Goal: Task Accomplishment & Management: Use online tool/utility

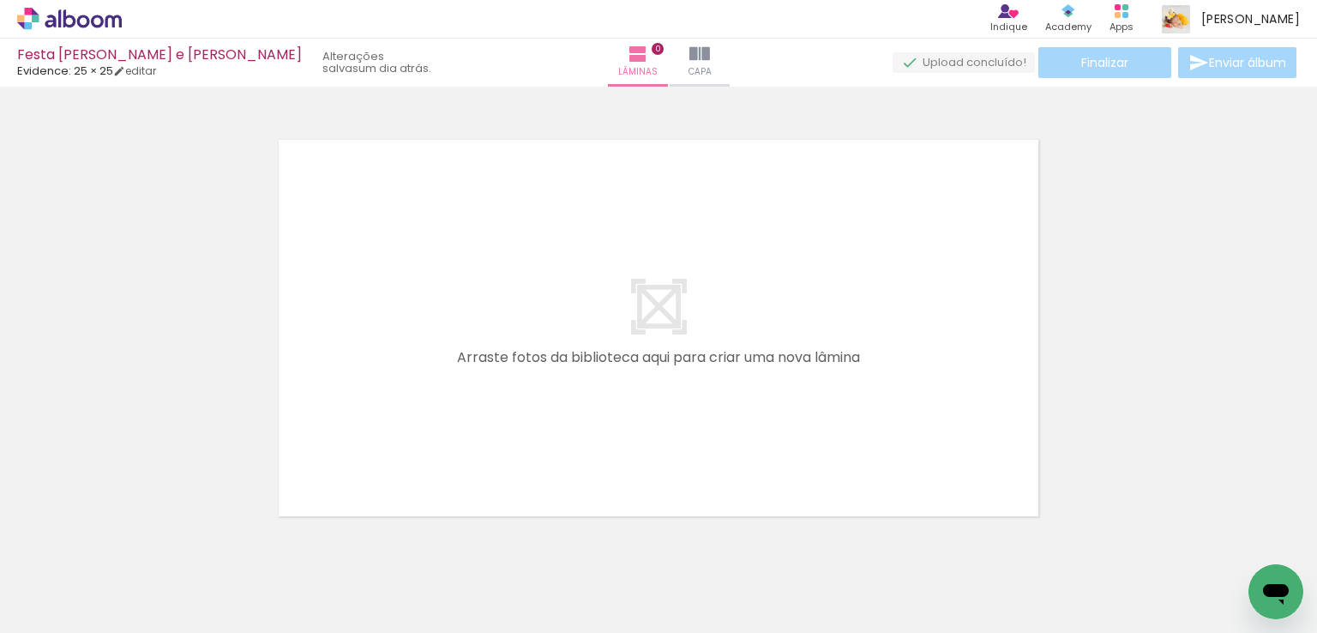
drag, startPoint x: 198, startPoint y: 582, endPoint x: 348, endPoint y: 477, distance: 182.9
click at [348, 477] on quentale-workspace at bounding box center [658, 316] width 1317 height 633
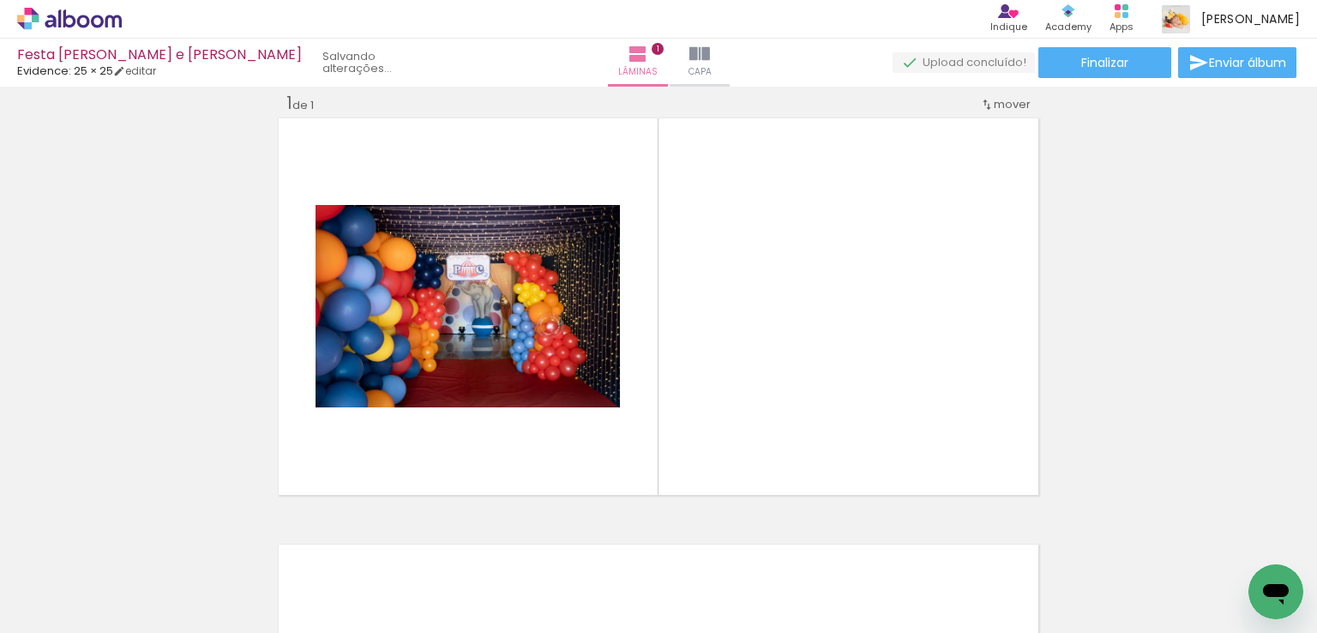
scroll to position [0, 4781]
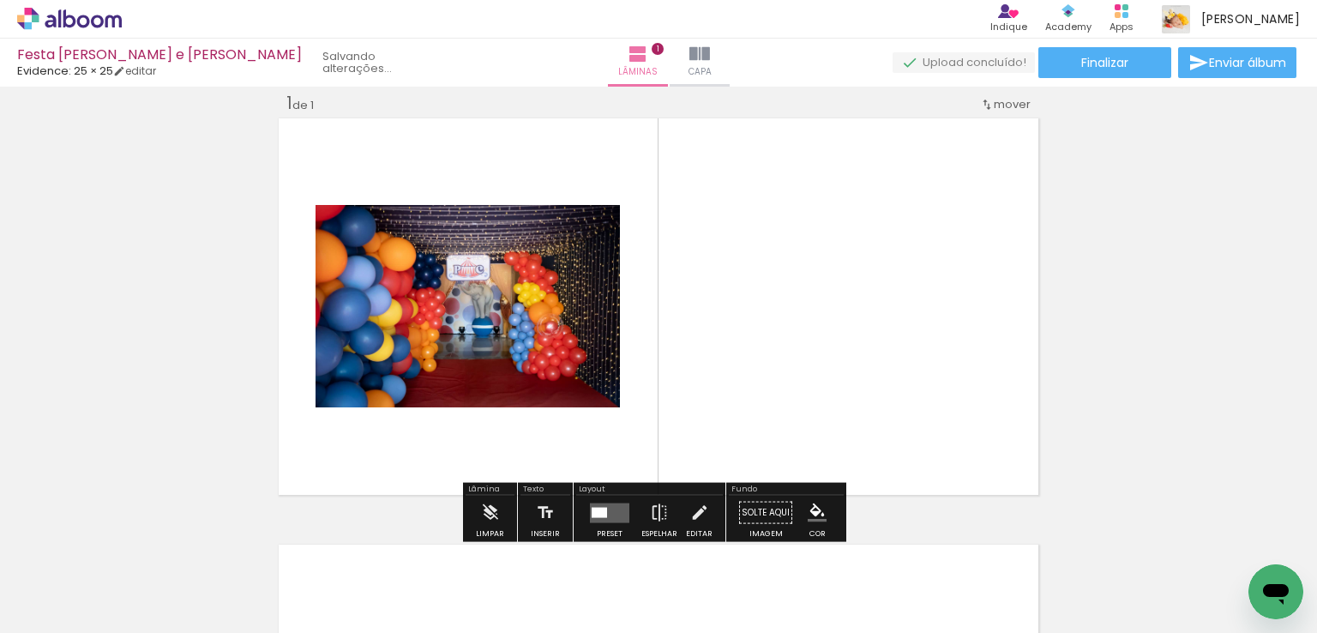
click at [65, 600] on span "Adicionar Fotos" at bounding box center [60, 609] width 51 height 19
click at [0, 0] on input "file" at bounding box center [0, 0] width 0 height 0
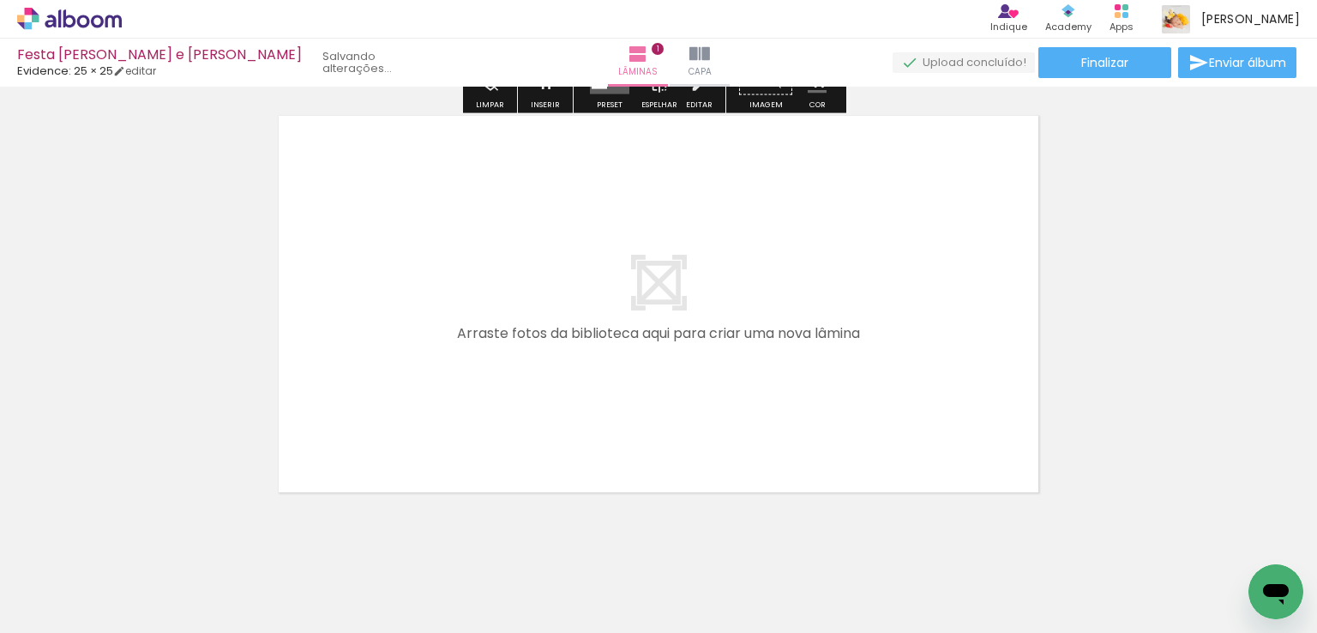
scroll to position [21, 0]
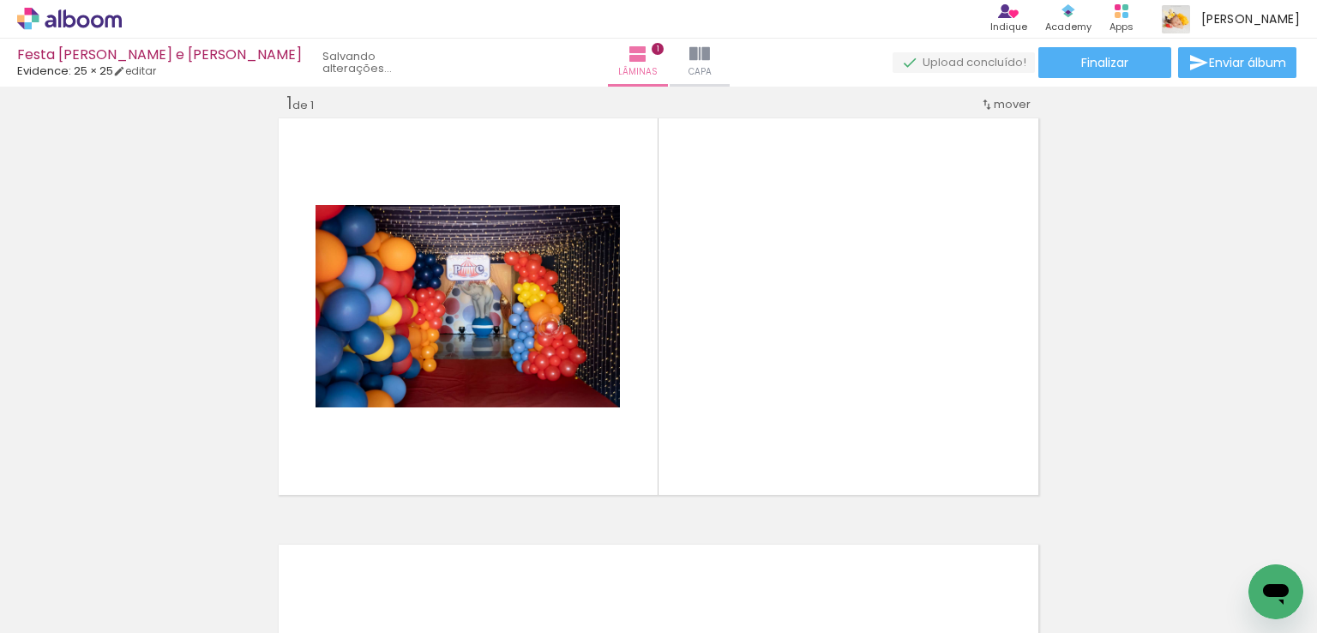
click at [47, 611] on span "Adicionar Fotos" at bounding box center [60, 609] width 51 height 19
click at [0, 0] on input "file" at bounding box center [0, 0] width 0 height 0
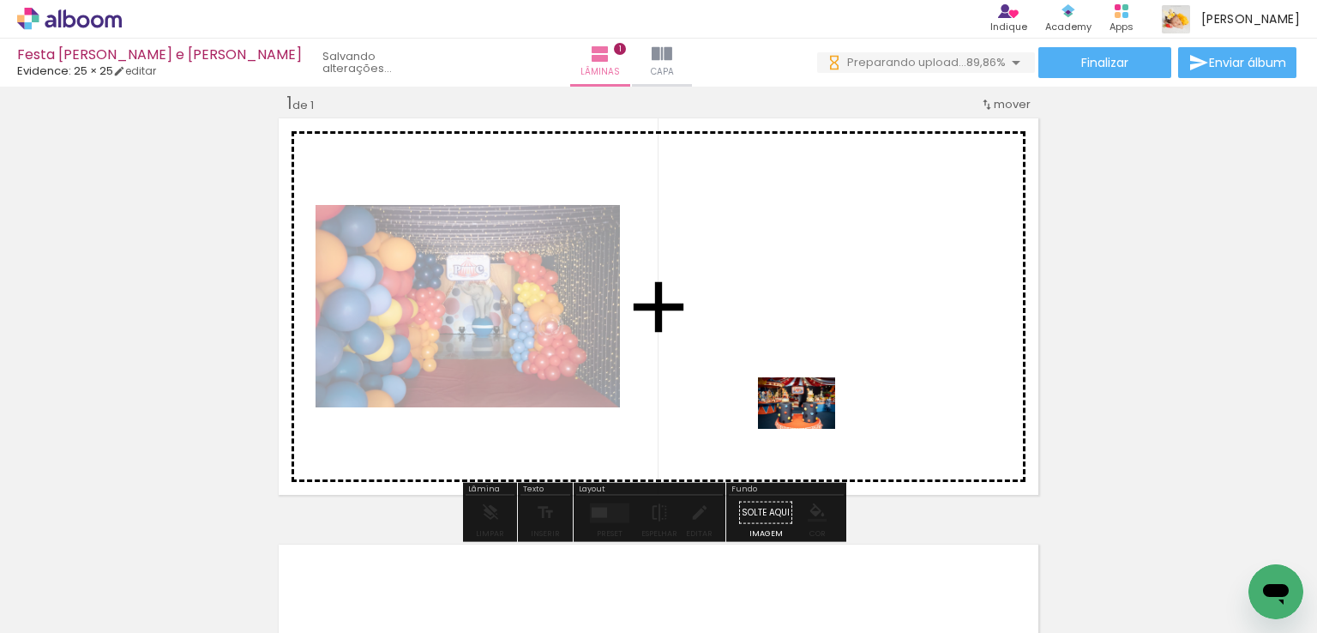
drag, startPoint x: 853, startPoint y: 586, endPoint x: 807, endPoint y: 419, distance: 173.2
click at [807, 419] on quentale-workspace at bounding box center [658, 316] width 1317 height 633
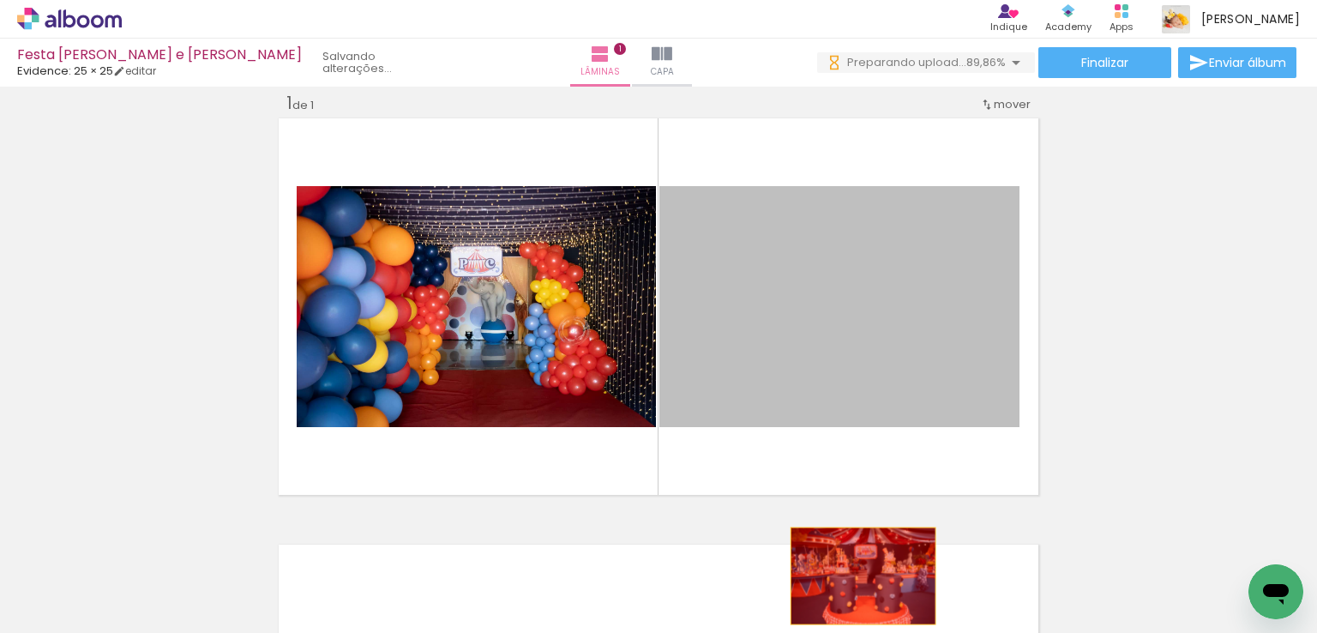
drag, startPoint x: 833, startPoint y: 468, endPoint x: 859, endPoint y: 597, distance: 132.0
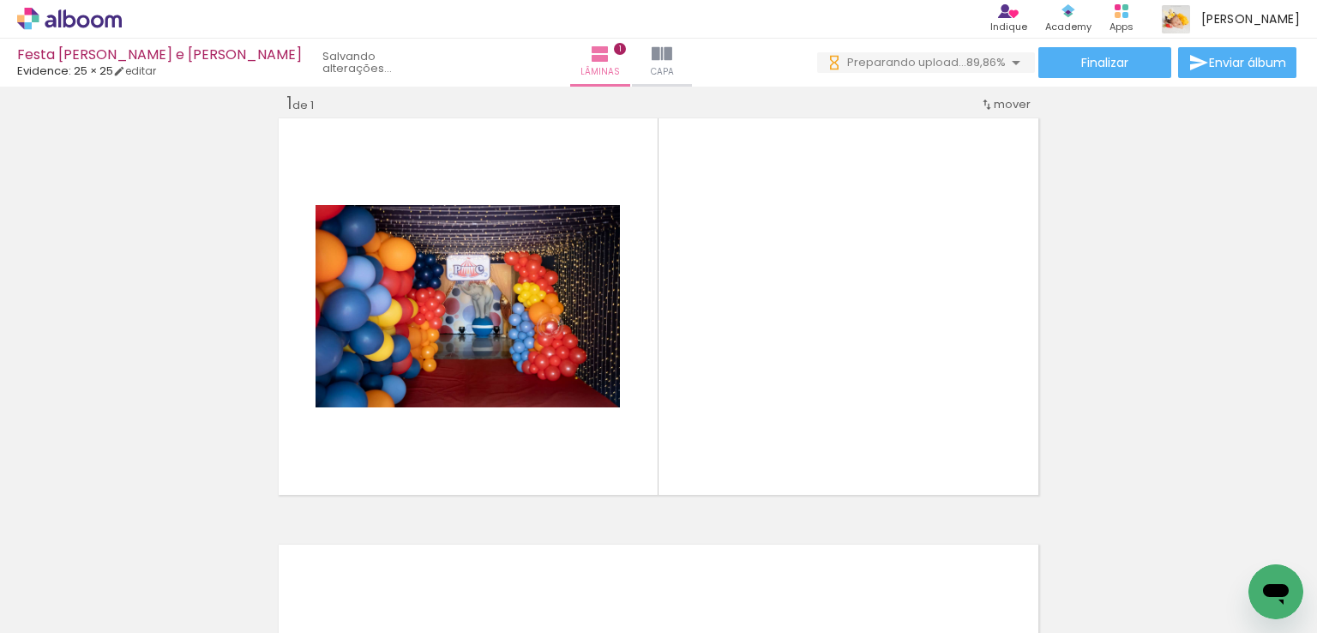
scroll to position [0, 4590]
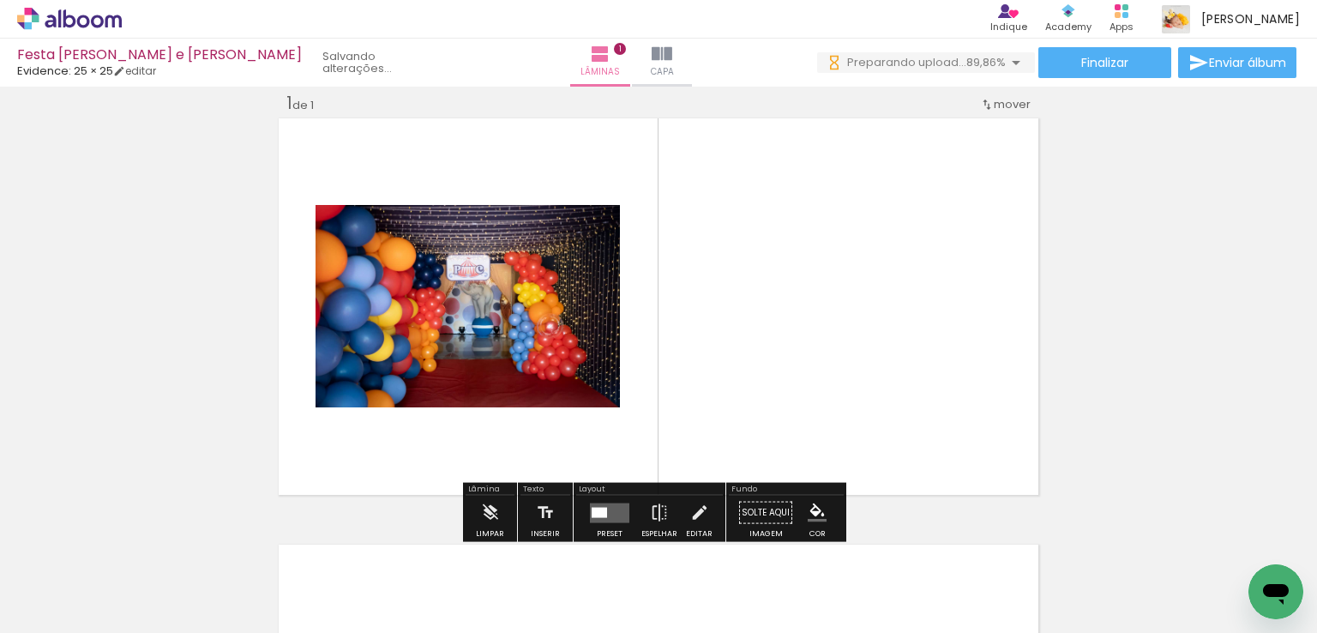
click at [1071, 486] on div "Inserir lâmina 1 de 1" at bounding box center [658, 497] width 1317 height 853
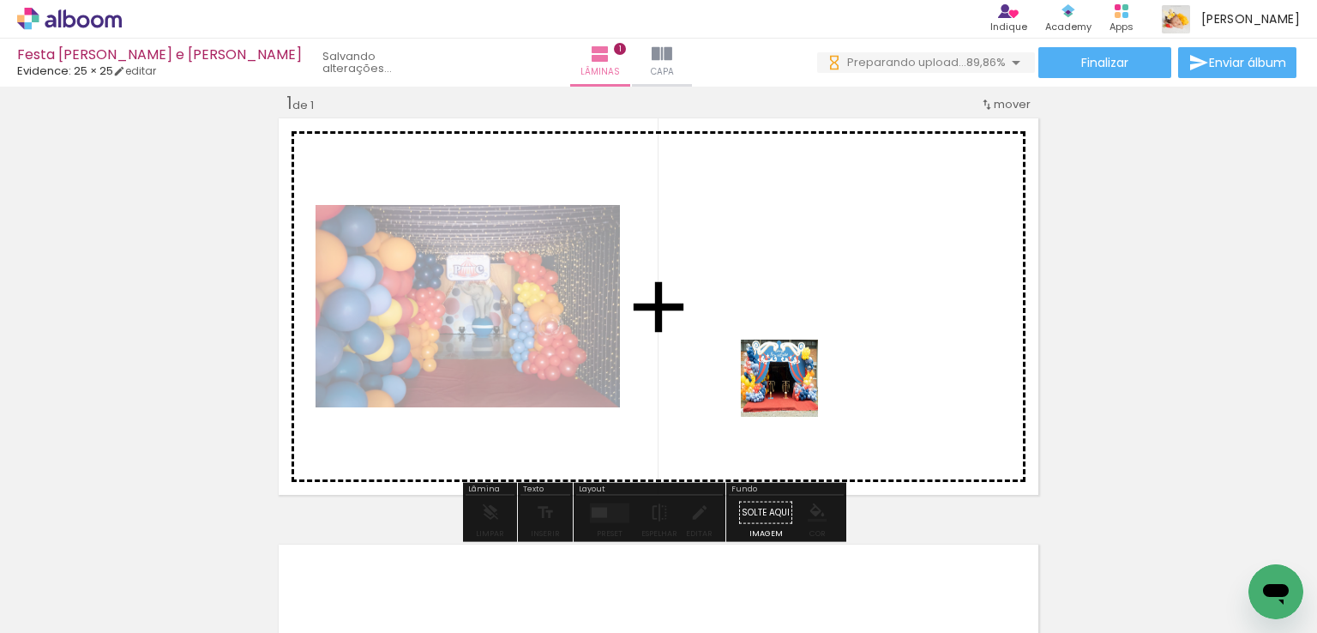
drag, startPoint x: 692, startPoint y: 593, endPoint x: 792, endPoint y: 391, distance: 225.8
click at [792, 391] on quentale-workspace at bounding box center [658, 316] width 1317 height 633
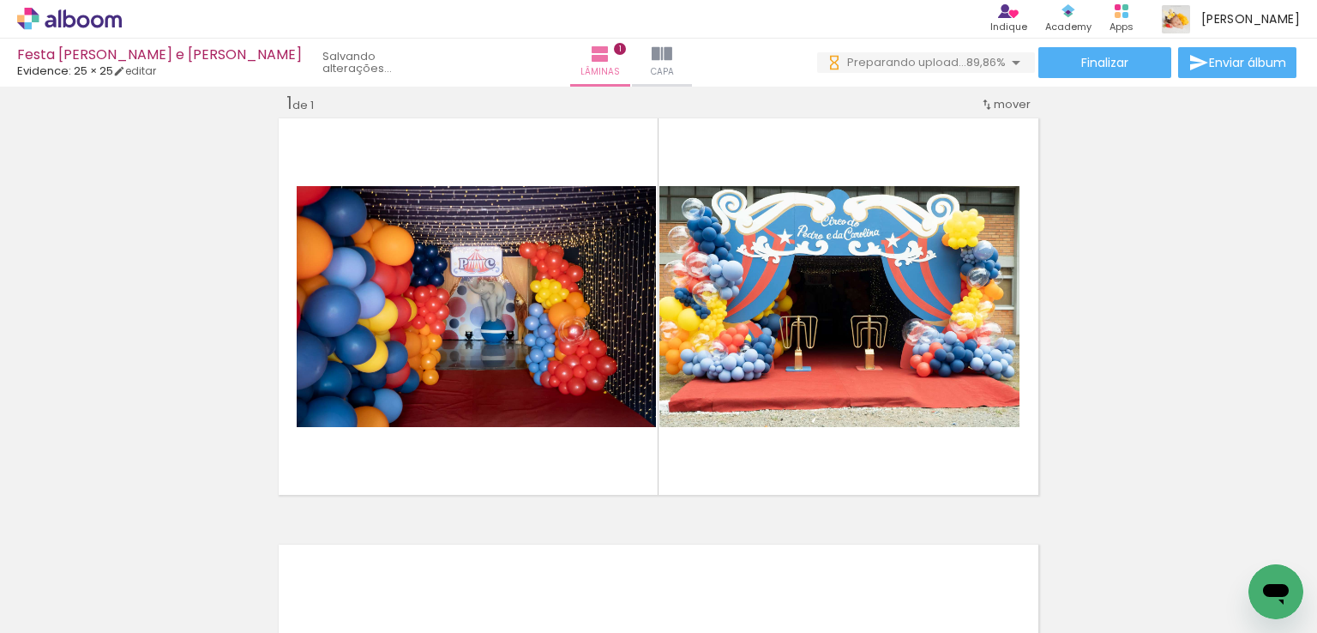
scroll to position [0, 5453]
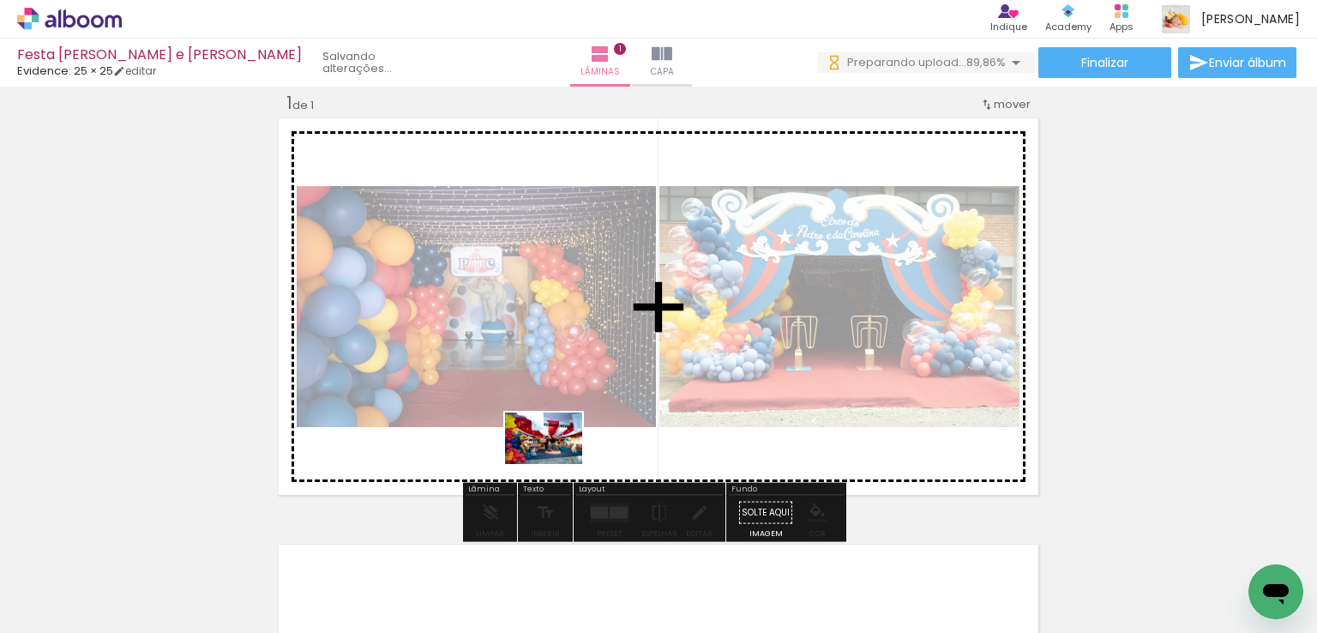
drag, startPoint x: 494, startPoint y: 594, endPoint x: 556, endPoint y: 464, distance: 144.5
click at [556, 464] on quentale-workspace at bounding box center [658, 316] width 1317 height 633
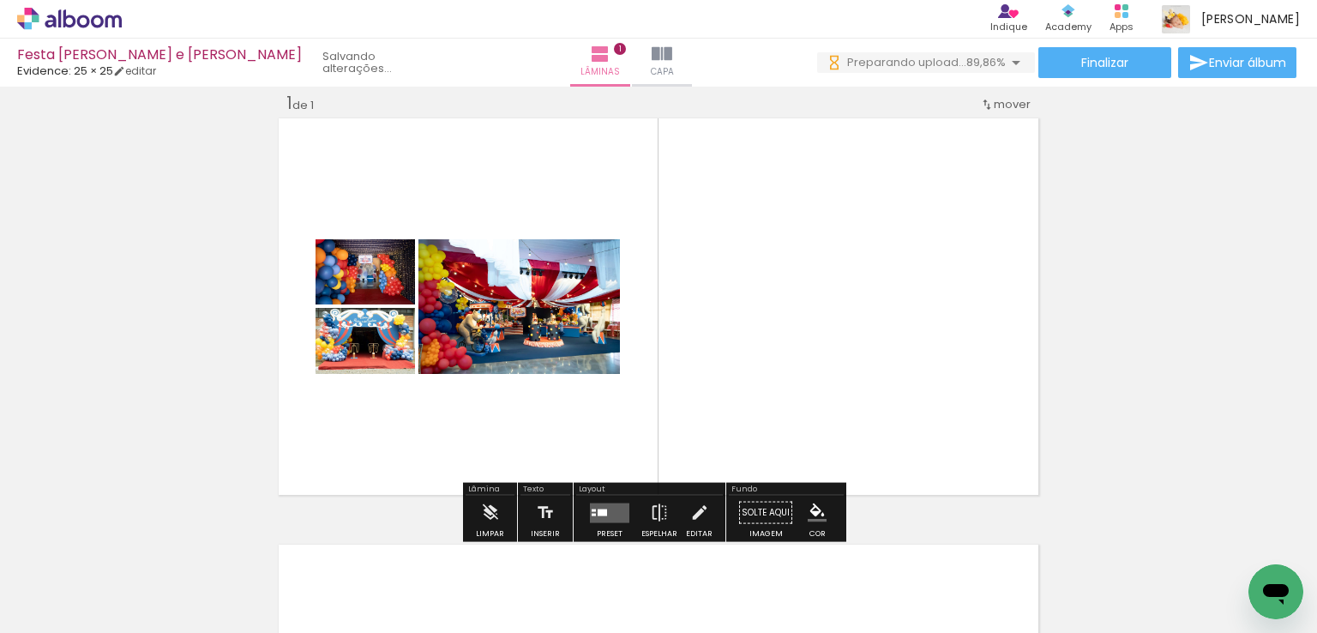
click at [610, 513] on quentale-layouter at bounding box center [609, 512] width 39 height 20
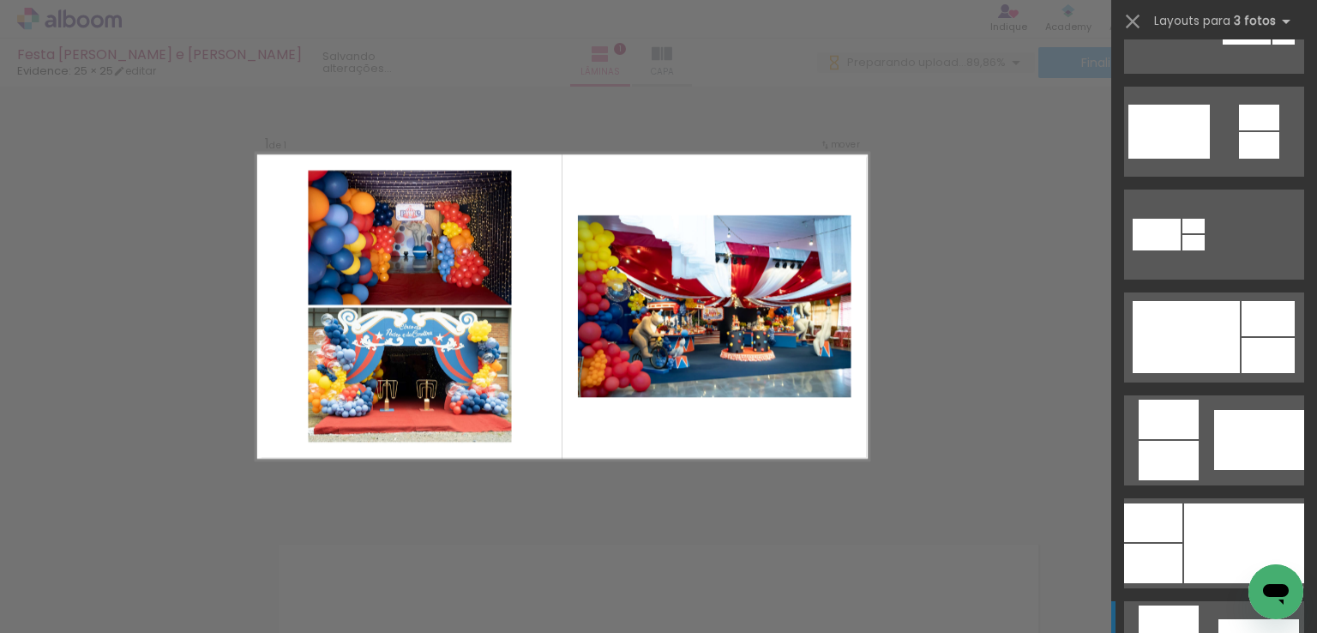
scroll to position [771, 0]
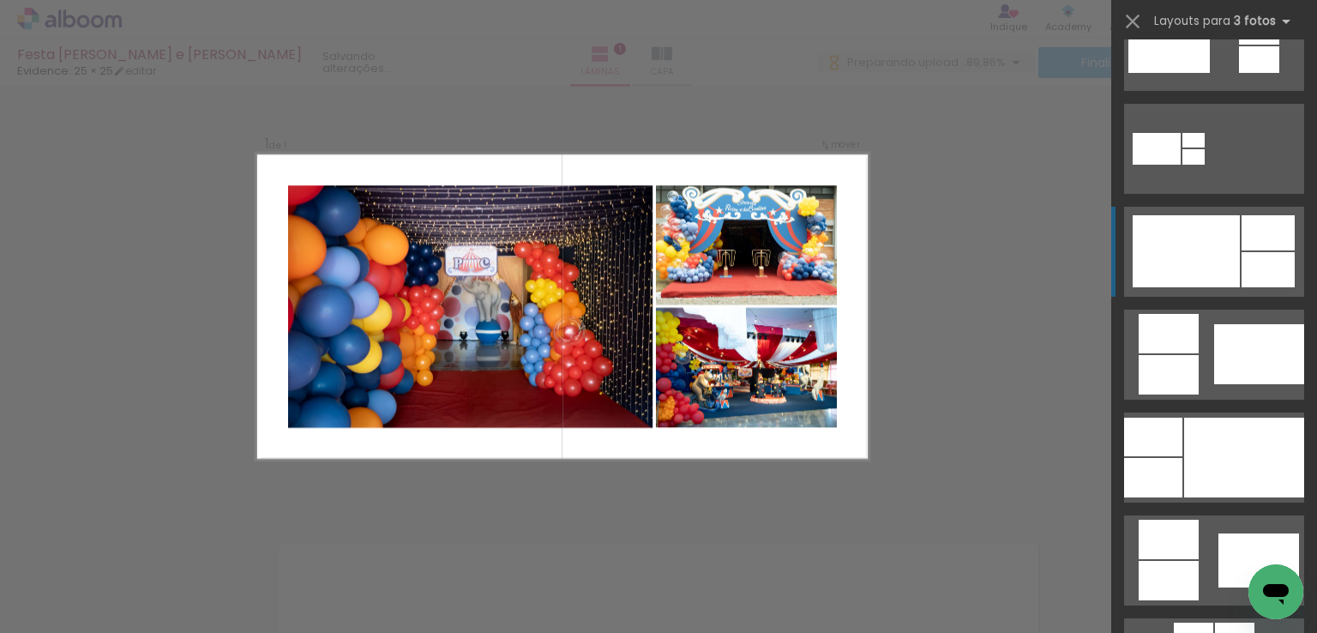
click at [1190, 268] on div at bounding box center [1185, 251] width 107 height 72
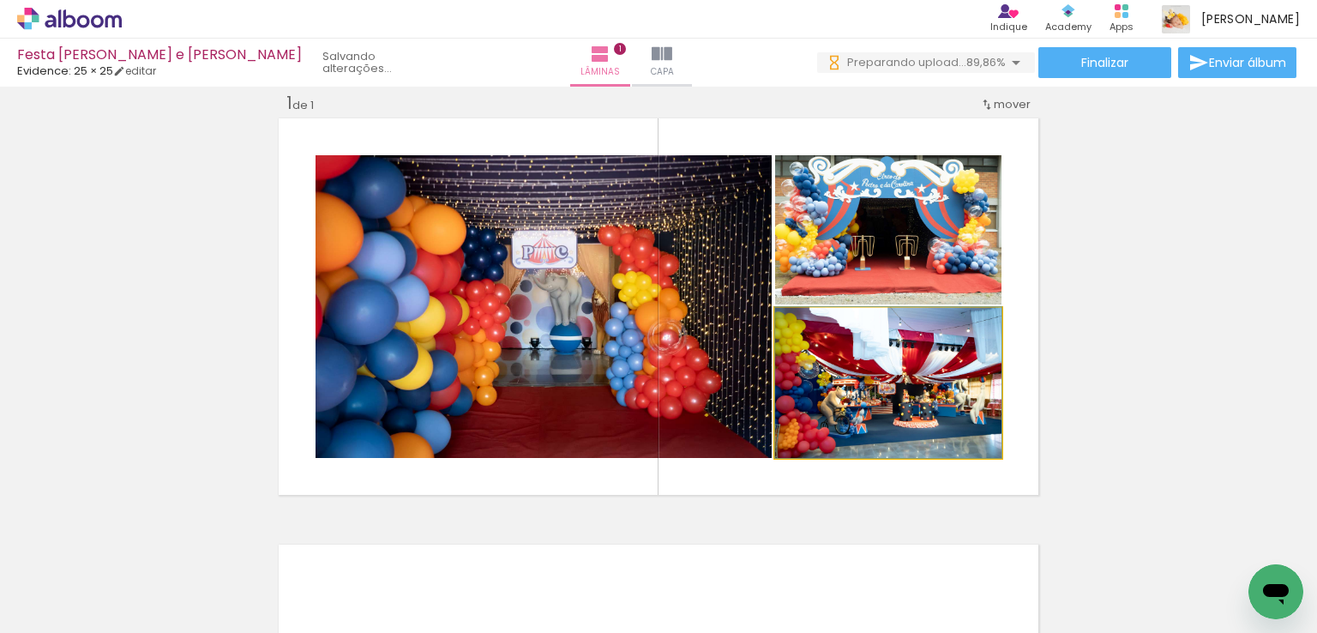
drag, startPoint x: 901, startPoint y: 394, endPoint x: 702, endPoint y: 345, distance: 204.8
click at [0, 0] on slot at bounding box center [0, 0] width 0 height 0
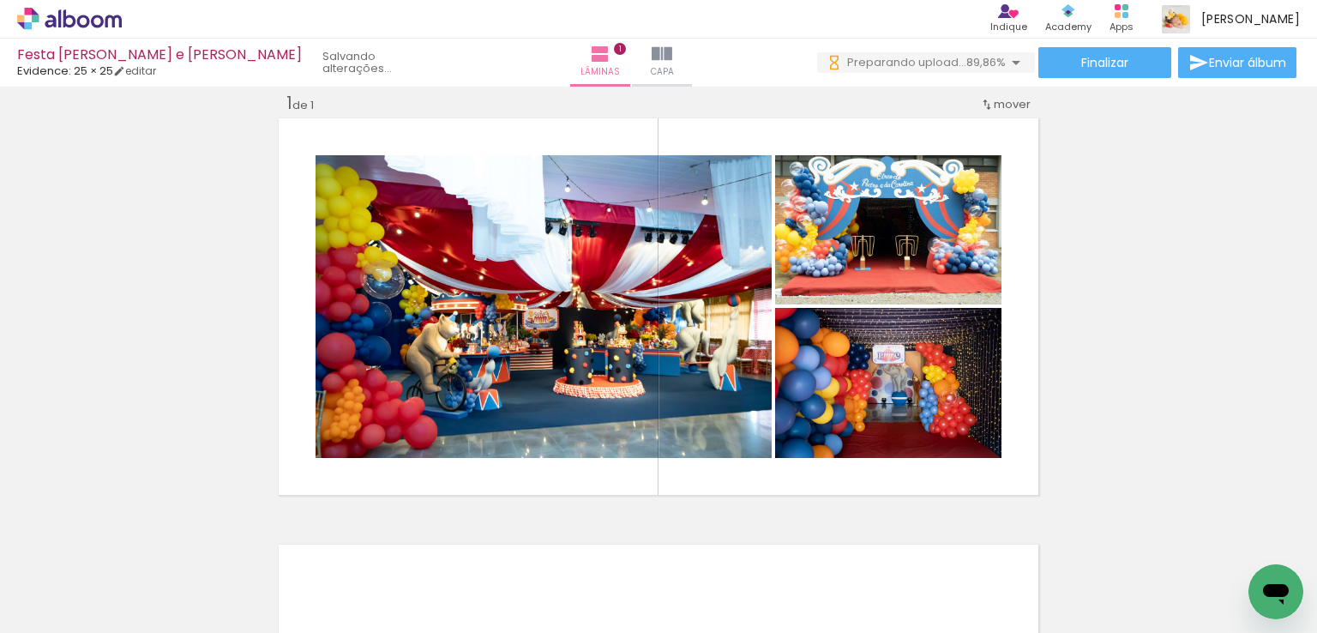
click at [346, 543] on iron-icon at bounding box center [346, 540] width 18 height 18
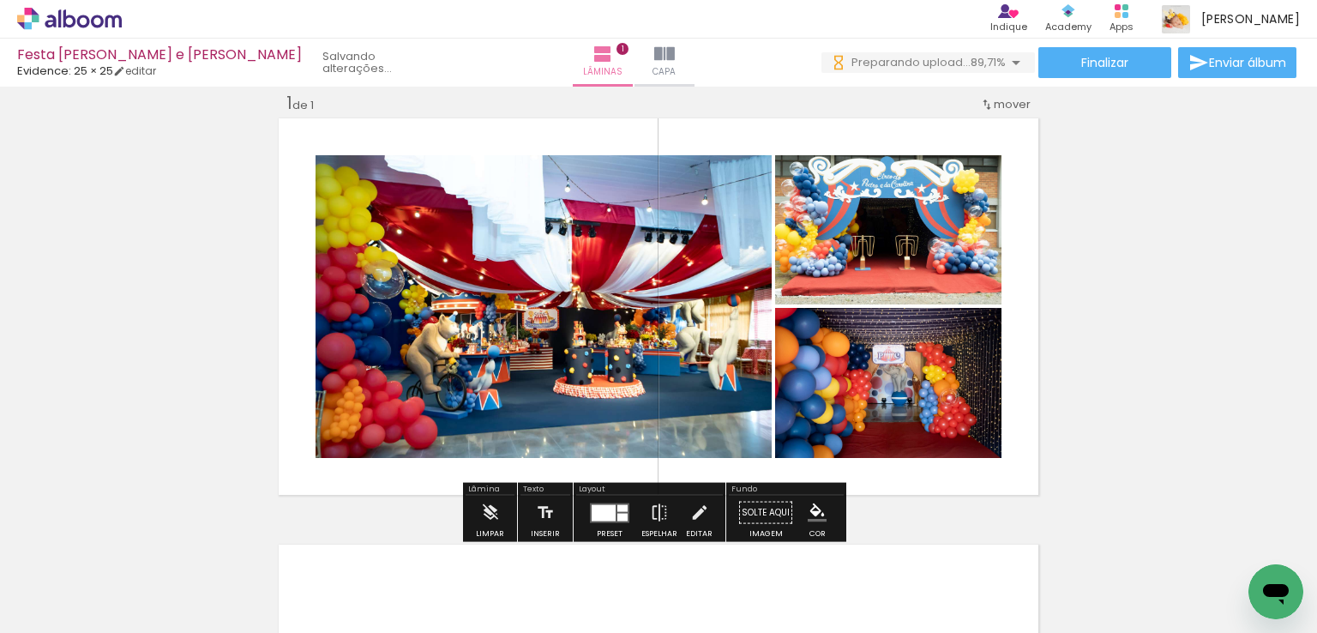
click at [543, 542] on iron-icon at bounding box center [538, 540] width 18 height 18
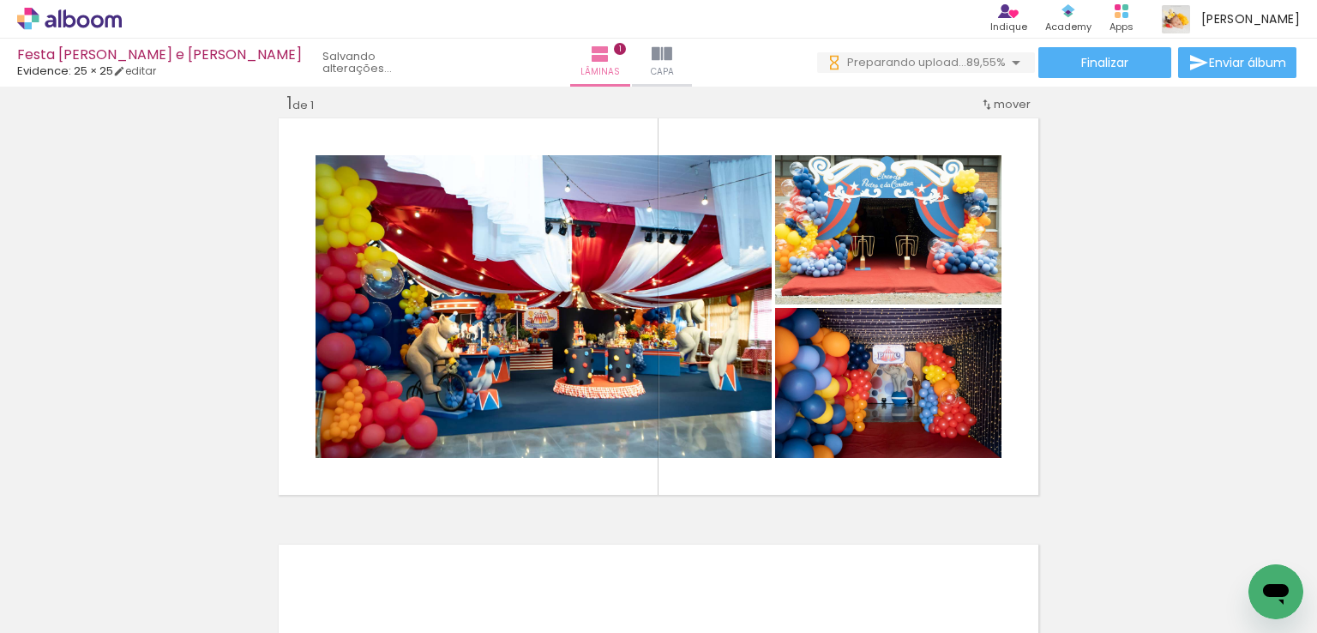
scroll to position [0, 2898]
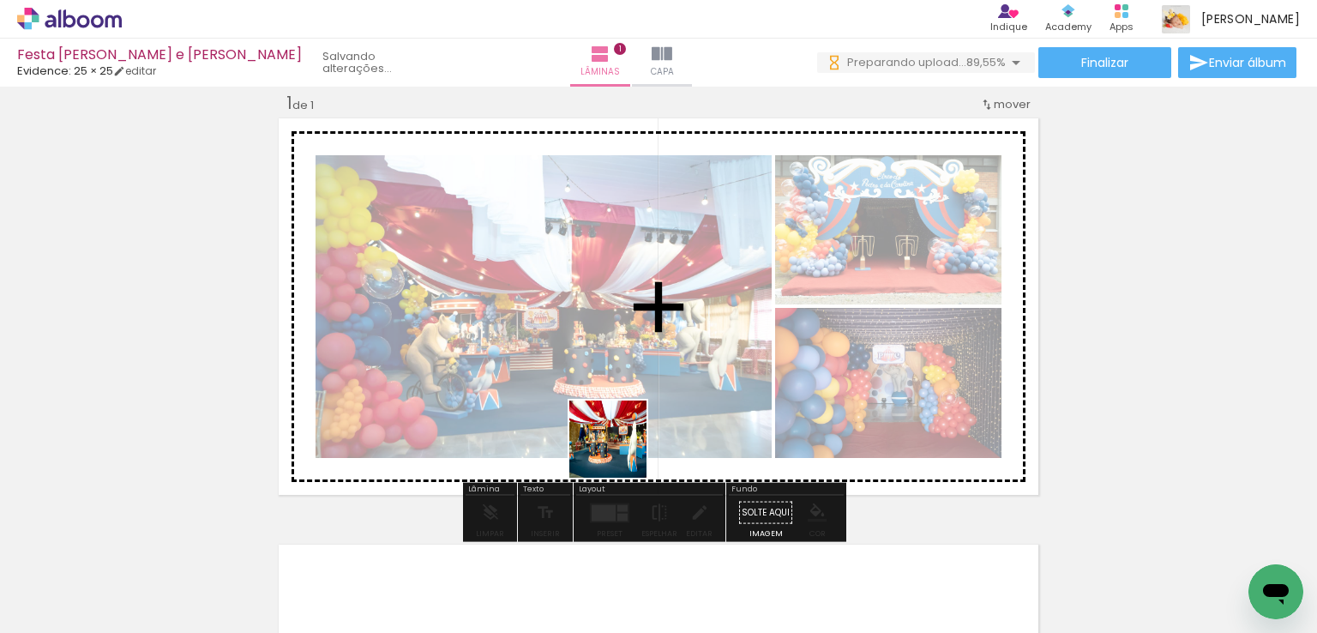
drag, startPoint x: 635, startPoint y: 580, endPoint x: 634, endPoint y: 447, distance: 133.7
click at [624, 449] on quentale-workspace at bounding box center [658, 316] width 1317 height 633
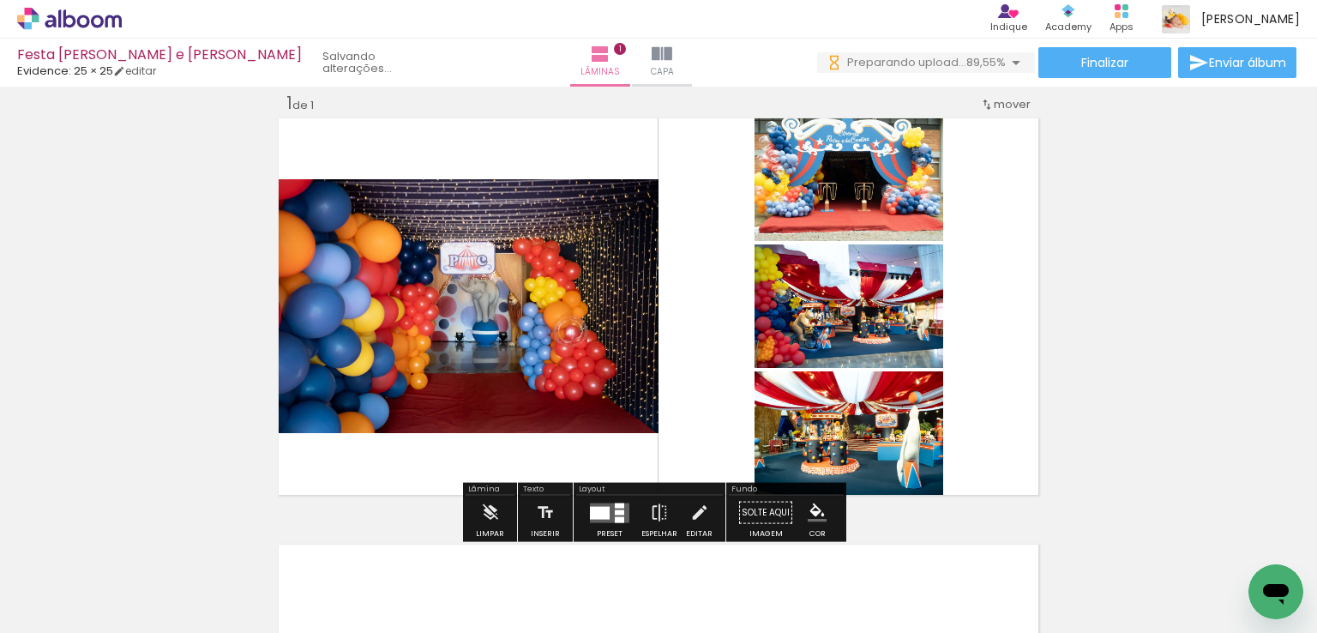
click at [507, 543] on iron-icon at bounding box center [500, 540] width 18 height 18
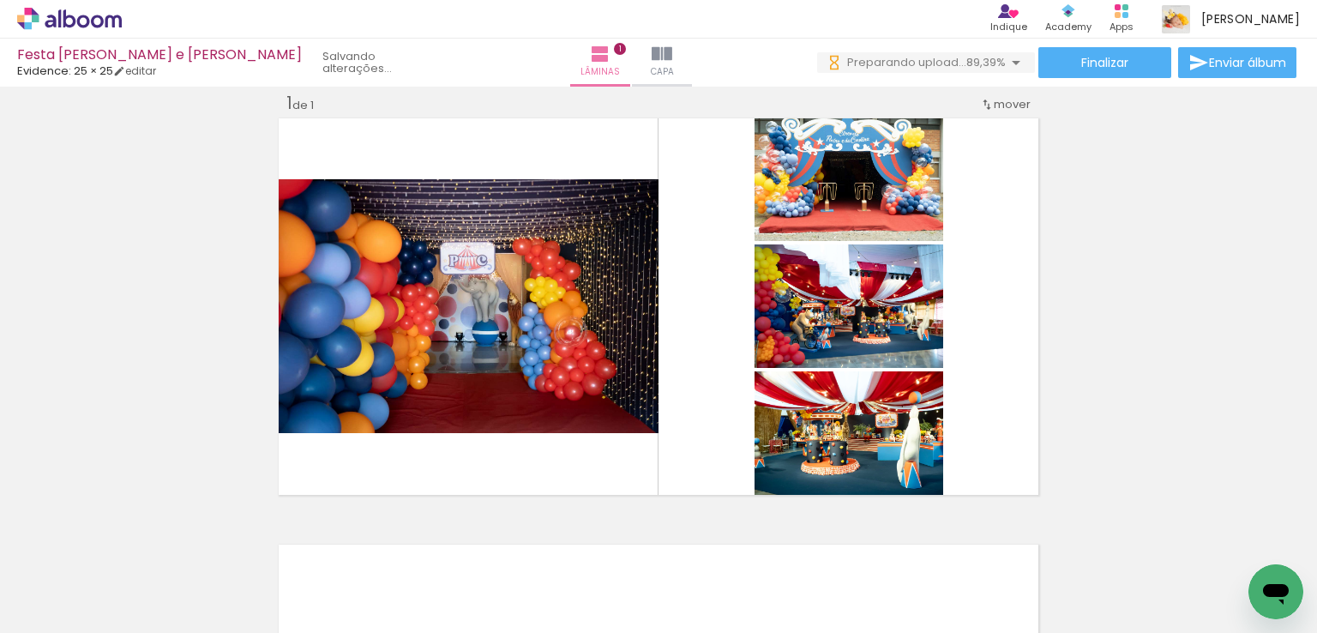
scroll to position [0, 1845]
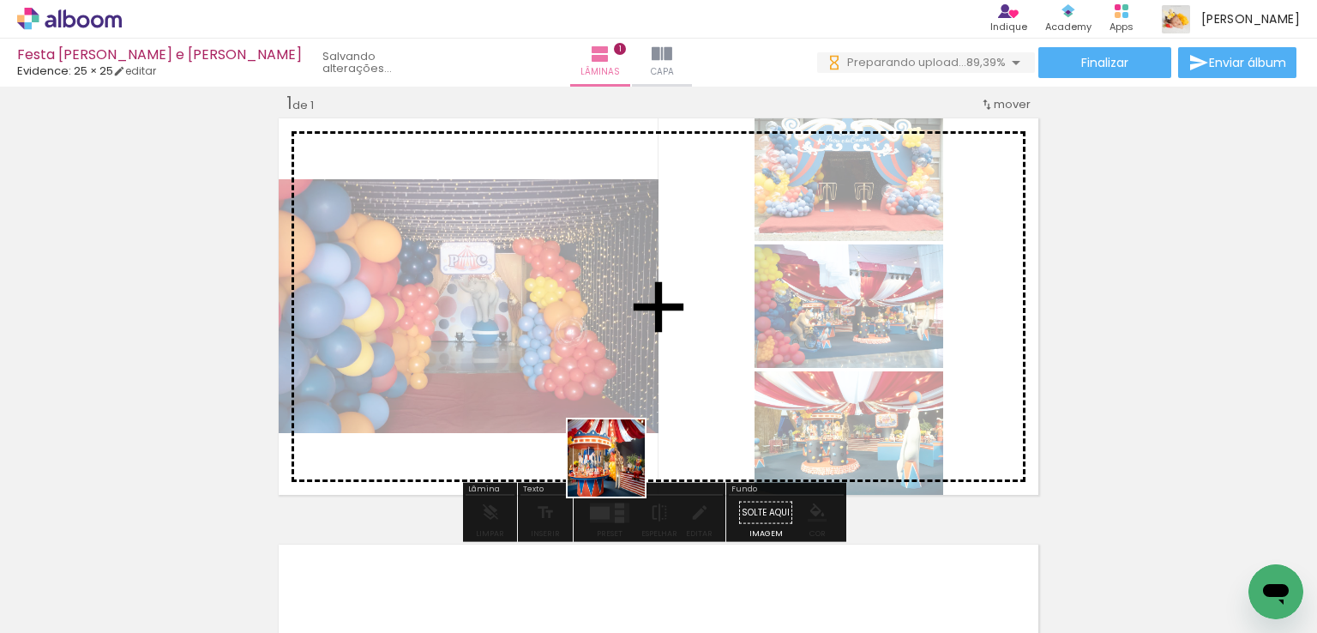
drag, startPoint x: 562, startPoint y: 584, endPoint x: 619, endPoint y: 471, distance: 126.5
click at [619, 471] on quentale-workspace at bounding box center [658, 316] width 1317 height 633
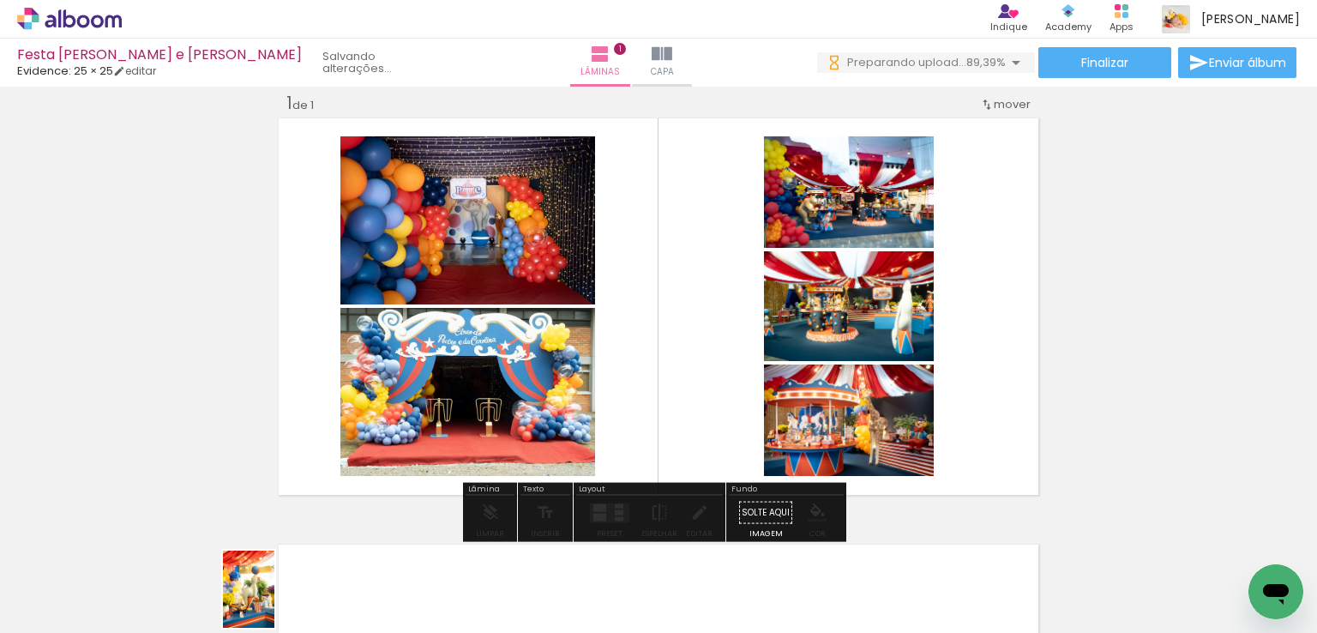
click at [274, 602] on div at bounding box center [247, 574] width 57 height 85
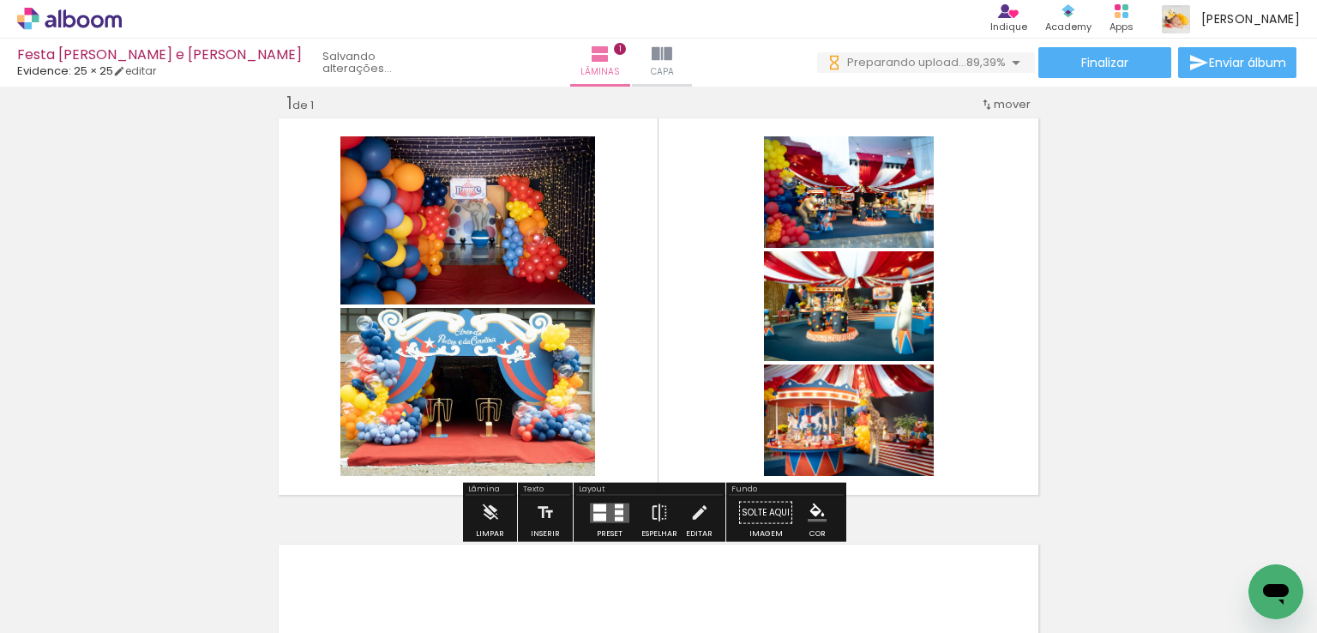
scroll to position [193, 0]
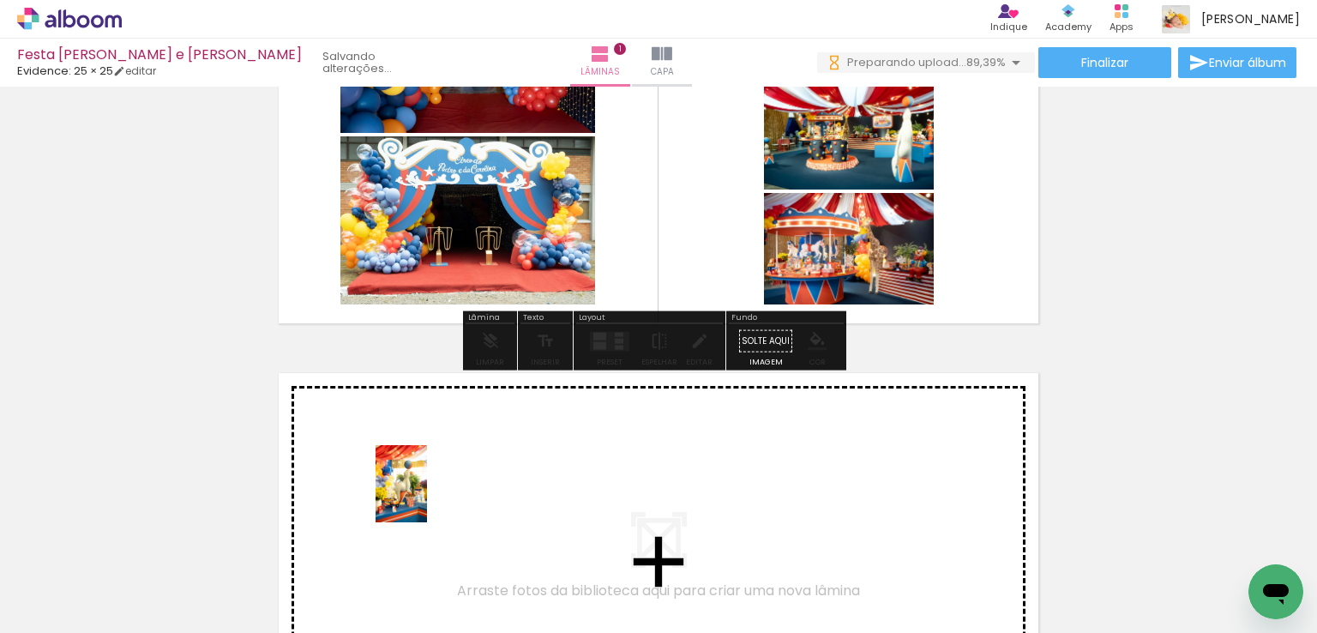
drag, startPoint x: 373, startPoint y: 539, endPoint x: 427, endPoint y: 496, distance: 68.9
click at [427, 496] on quentale-workspace at bounding box center [658, 316] width 1317 height 633
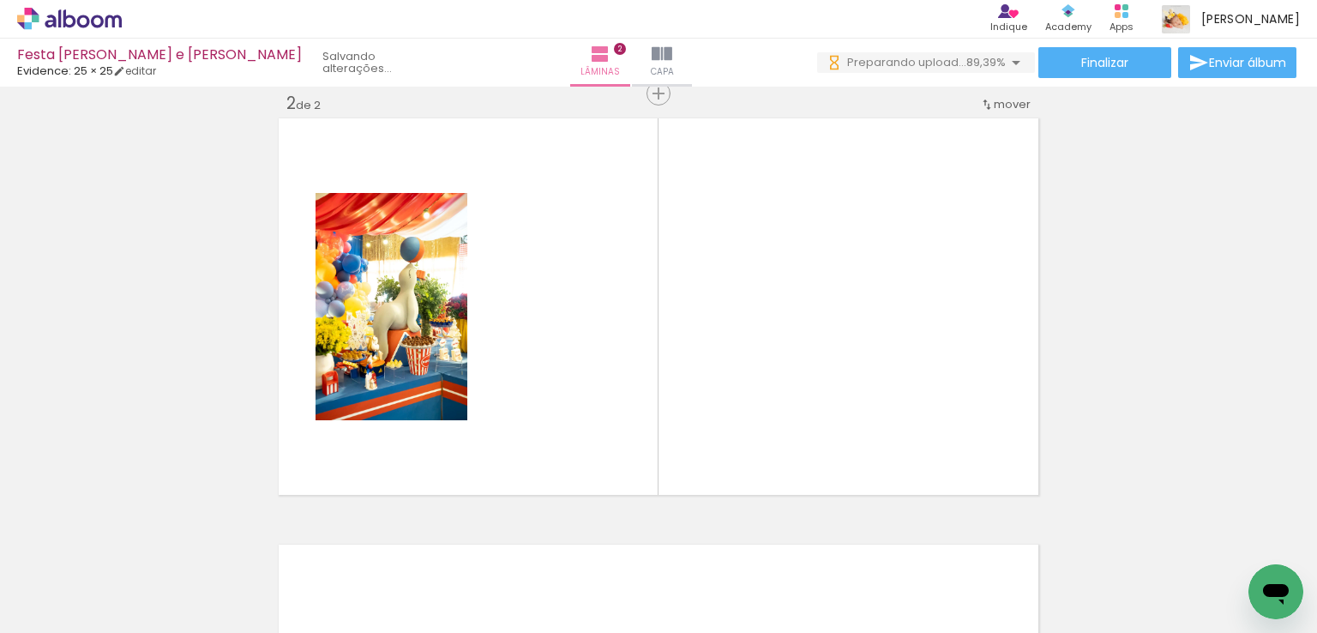
scroll to position [0, 1423]
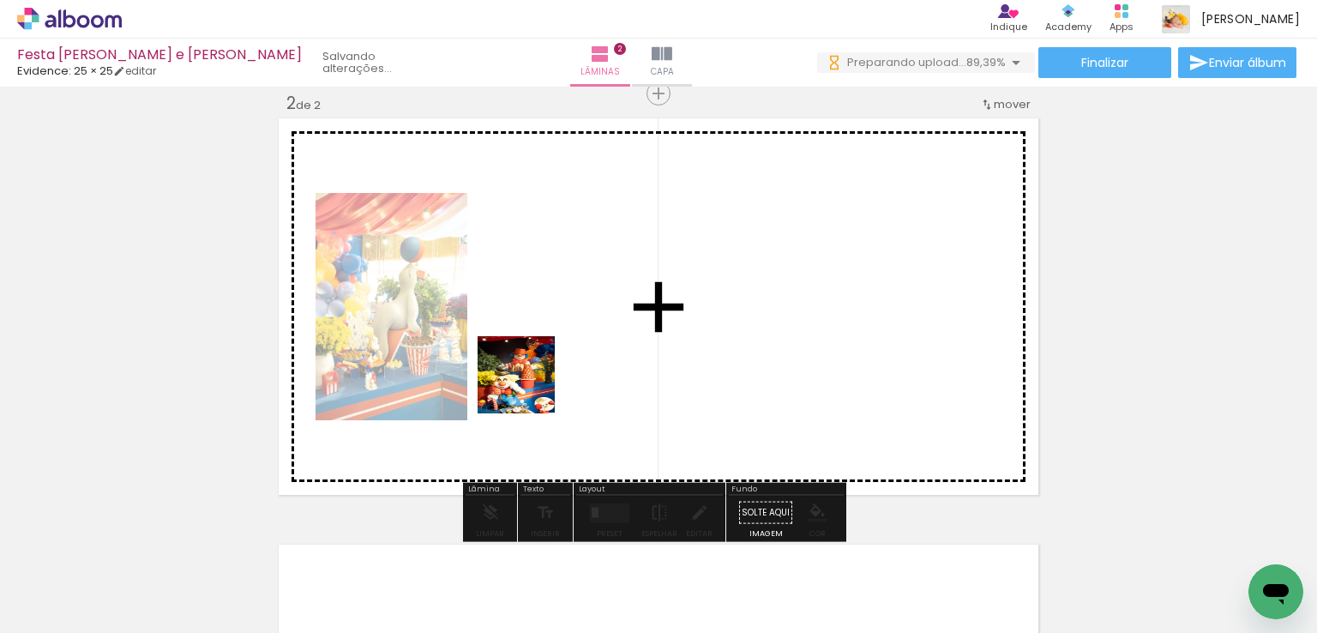
drag, startPoint x: 290, startPoint y: 601, endPoint x: 560, endPoint y: 363, distance: 360.1
click at [560, 363] on quentale-workspace at bounding box center [658, 316] width 1317 height 633
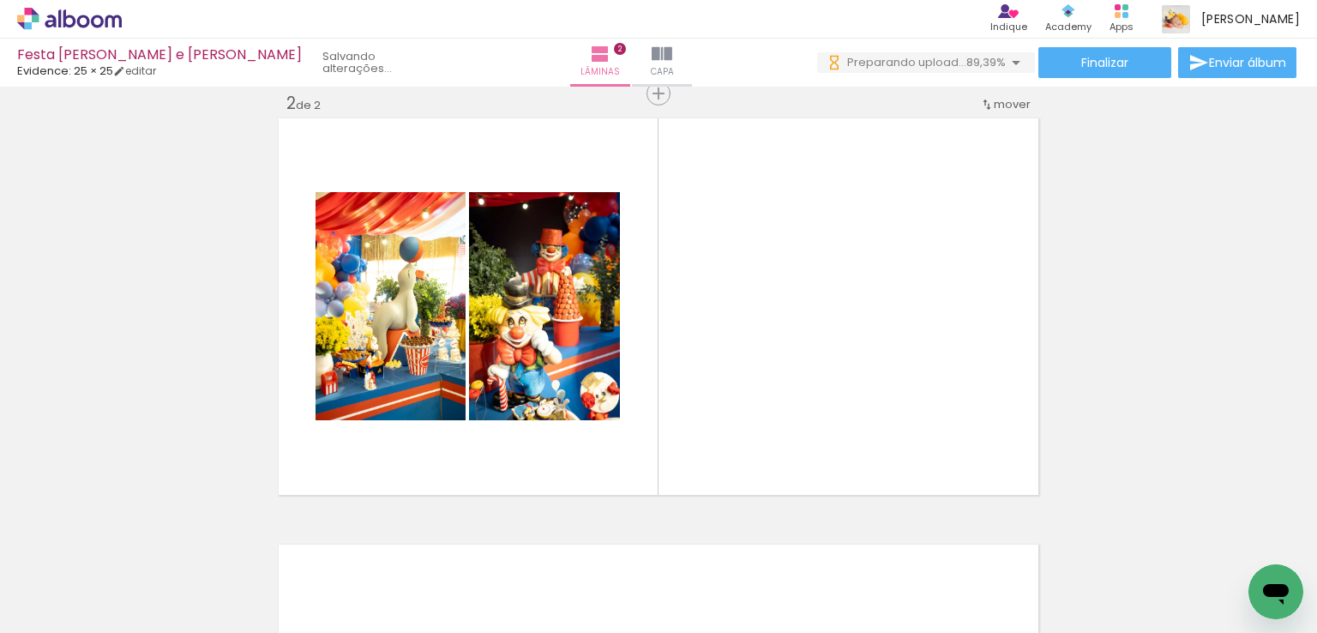
scroll to position [0, 786]
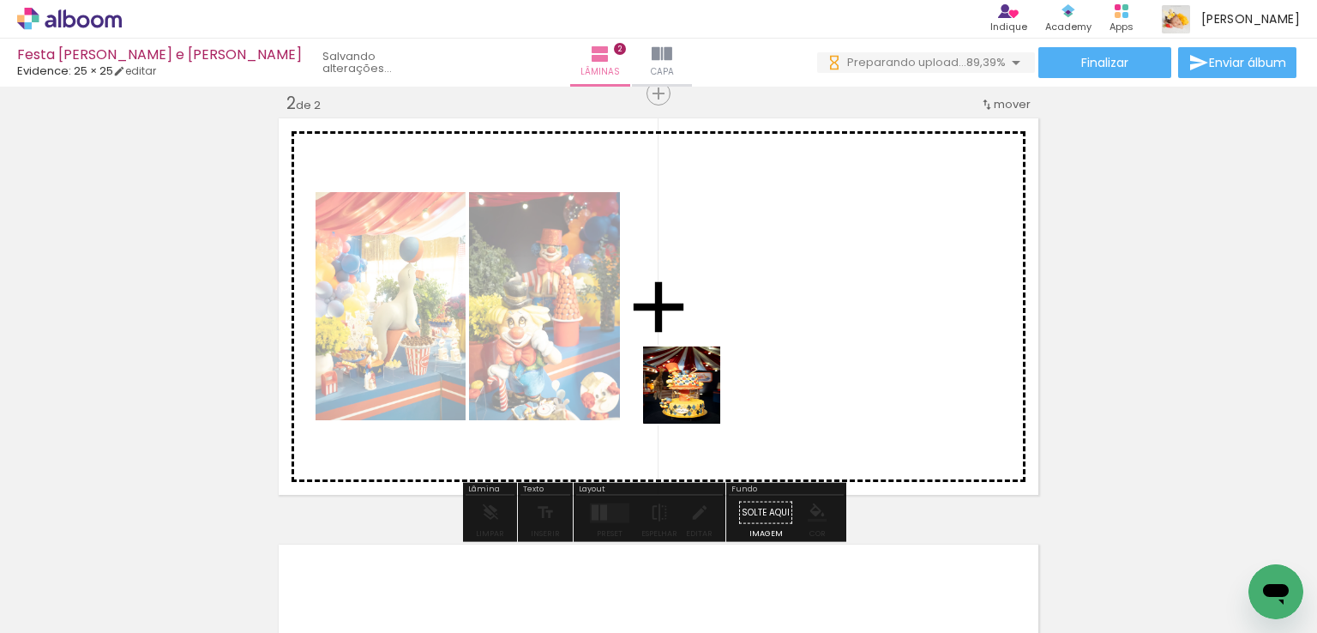
drag, startPoint x: 562, startPoint y: 472, endPoint x: 696, endPoint y: 395, distance: 154.4
click at [696, 395] on quentale-workspace at bounding box center [658, 316] width 1317 height 633
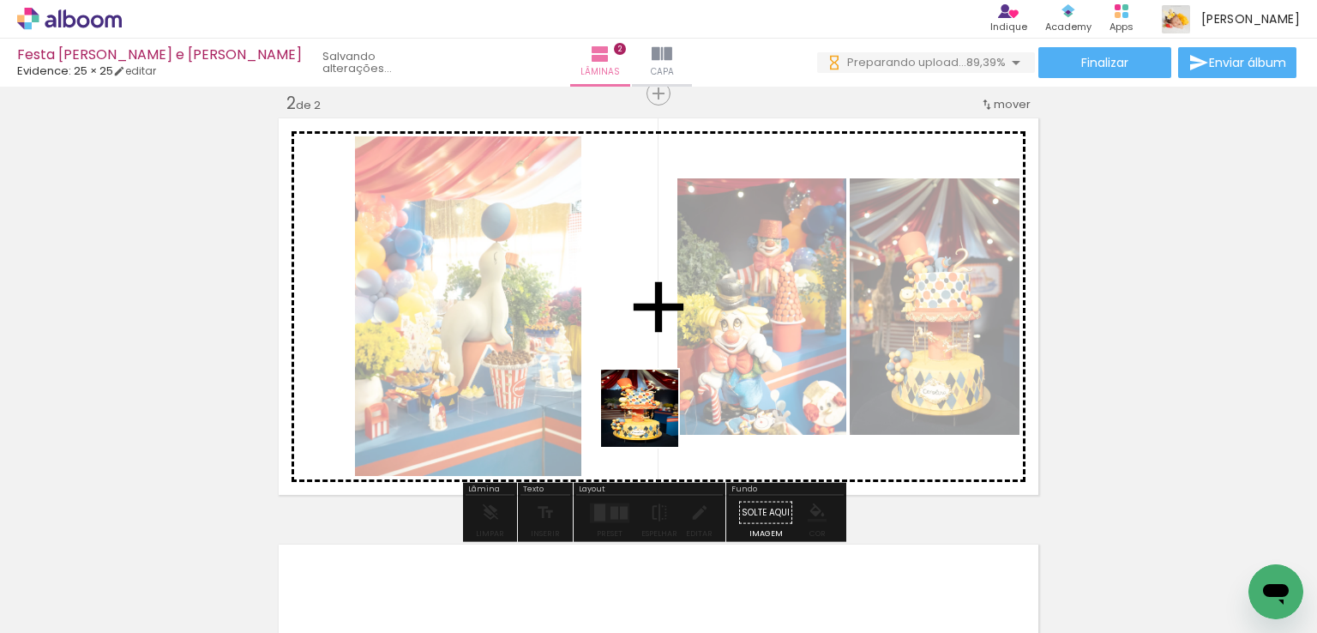
drag, startPoint x: 165, startPoint y: 591, endPoint x: 652, endPoint y: 421, distance: 516.4
click at [652, 421] on quentale-workspace at bounding box center [658, 316] width 1317 height 633
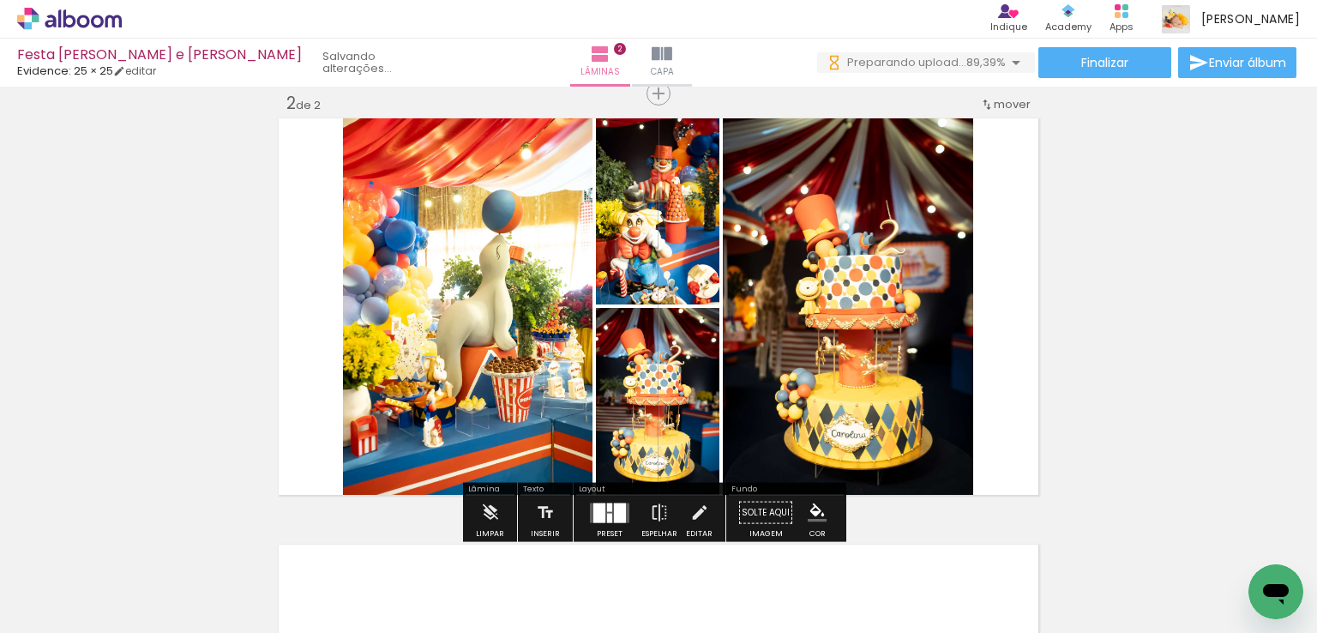
click at [614, 513] on div at bounding box center [620, 512] width 12 height 20
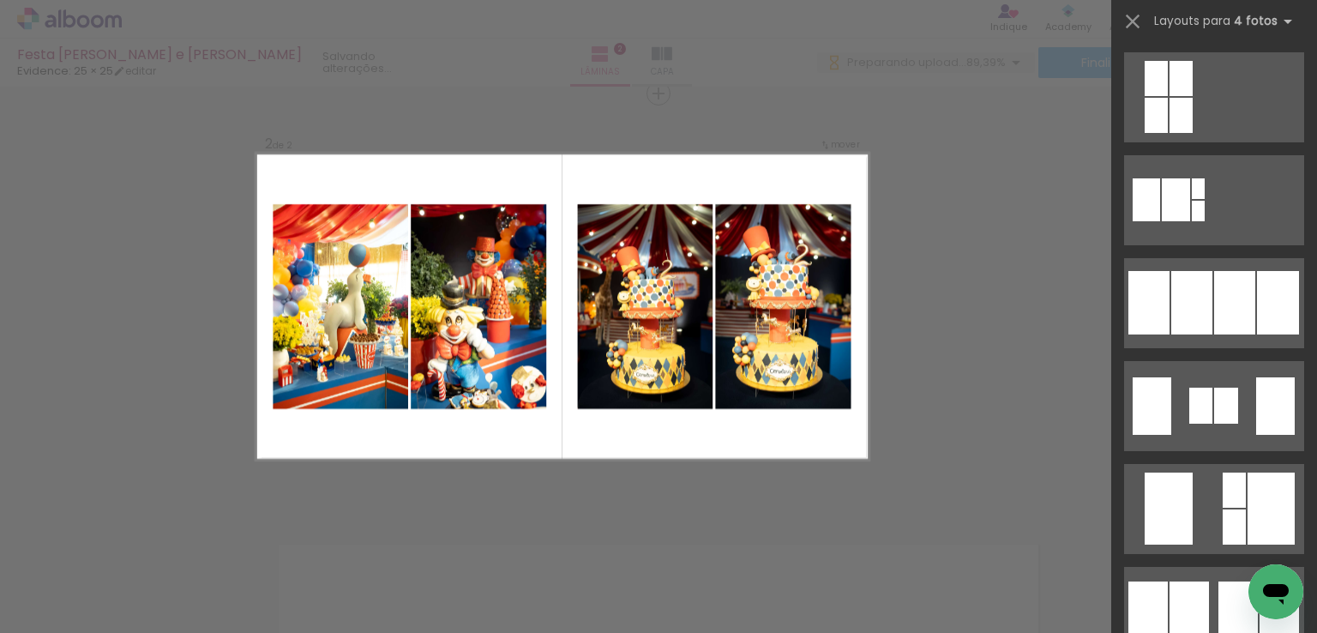
scroll to position [1286, 0]
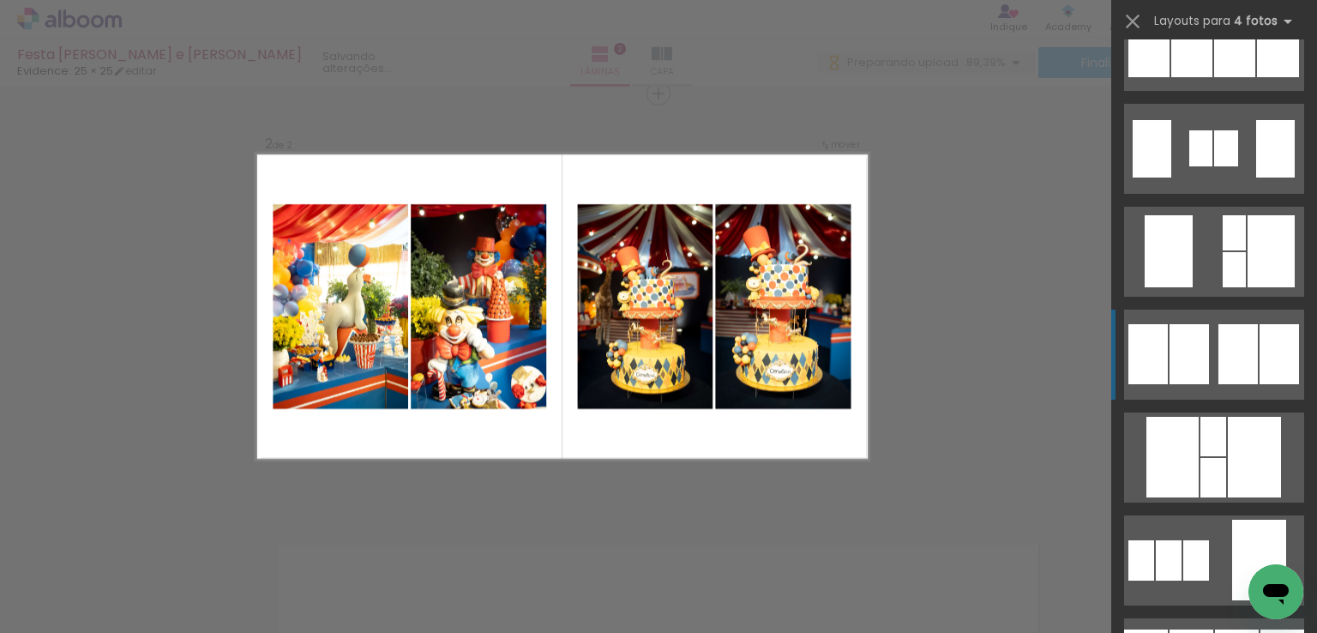
click at [1234, 360] on div at bounding box center [1237, 354] width 39 height 60
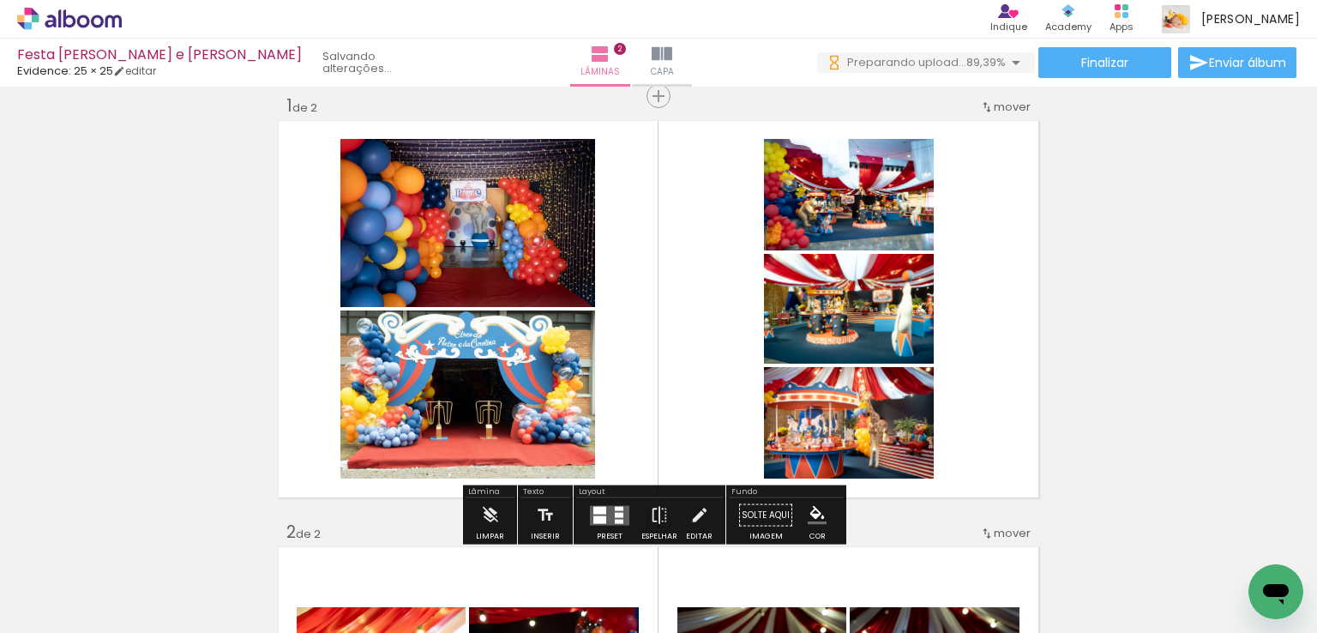
scroll to position [105, 0]
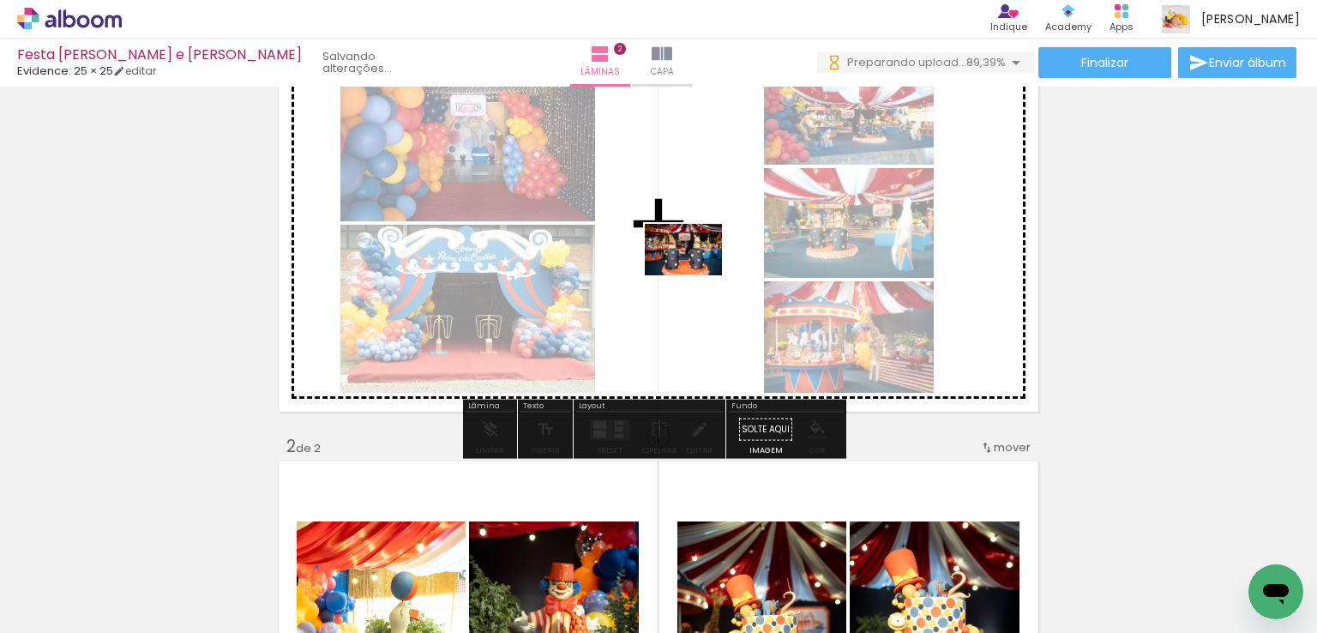
drag, startPoint x: 856, startPoint y: 573, endPoint x: 696, endPoint y: 275, distance: 338.7
click at [696, 275] on quentale-workspace at bounding box center [658, 316] width 1317 height 633
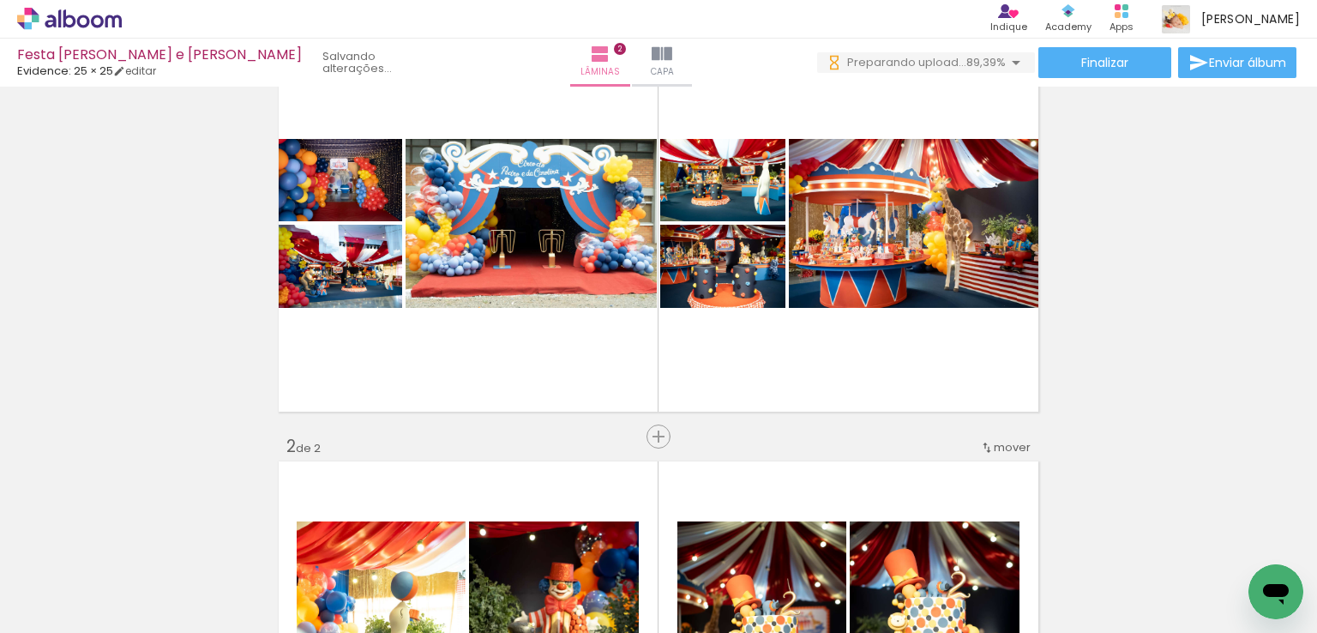
scroll to position [0, 1553]
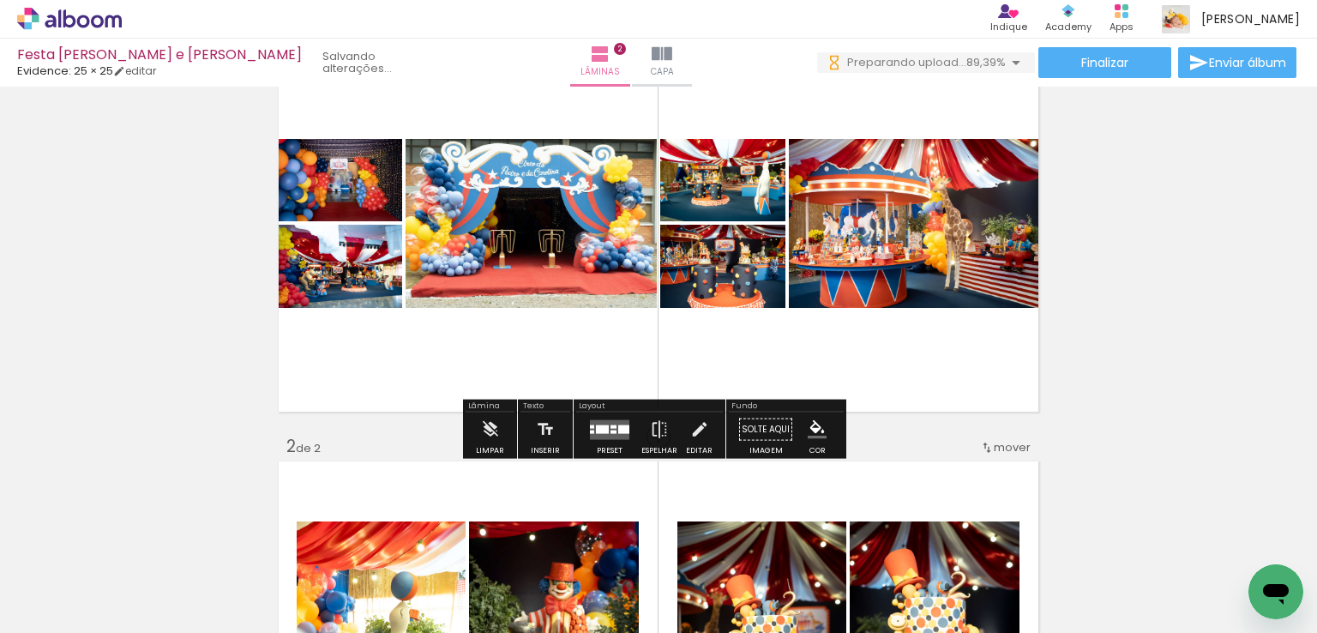
click at [609, 428] on quentale-layouter at bounding box center [609, 429] width 39 height 20
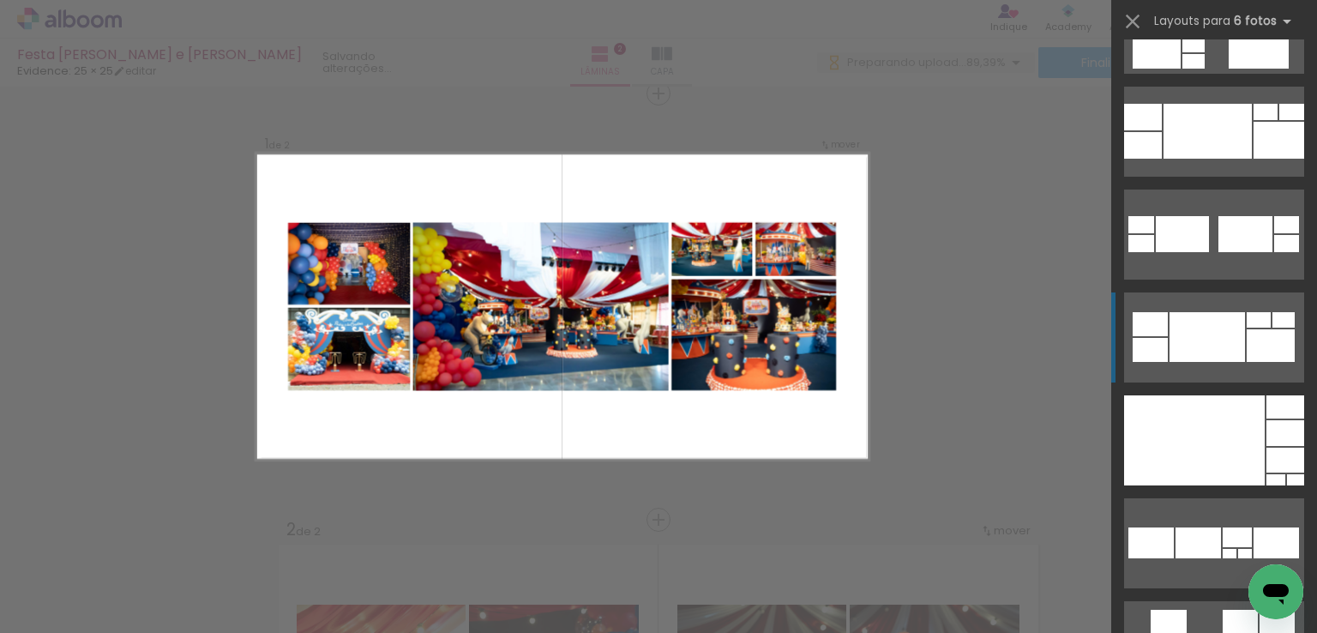
scroll to position [1114, 0]
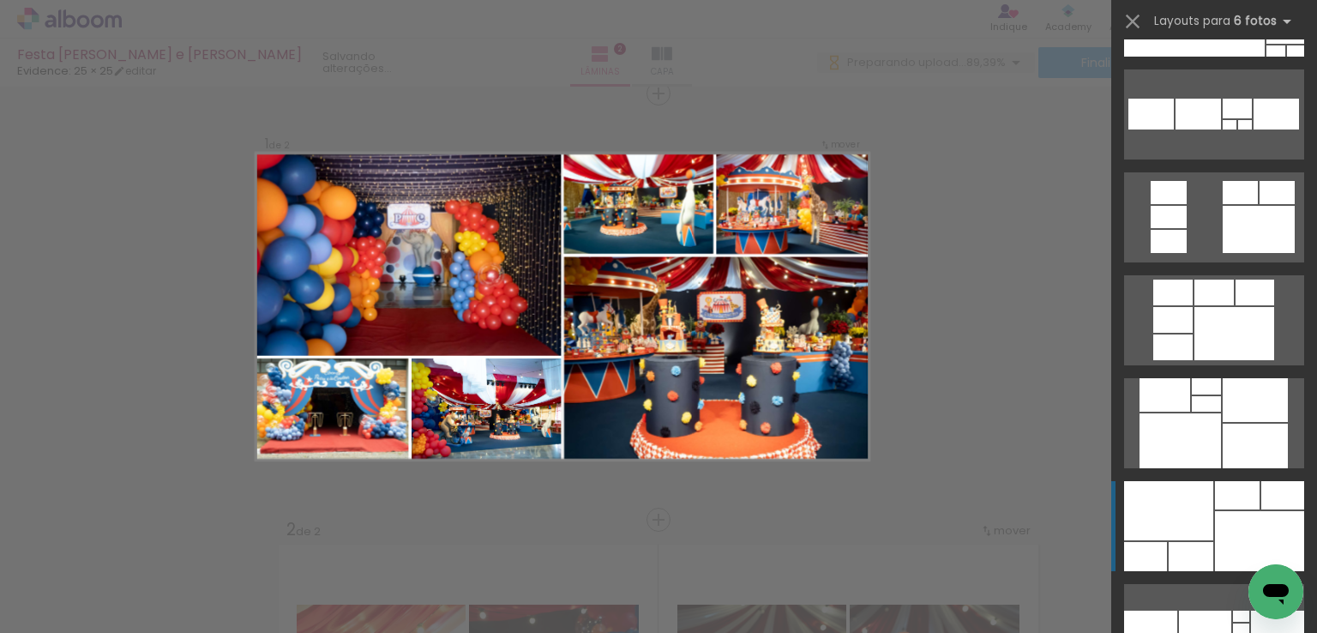
click at [1228, 529] on div at bounding box center [1259, 541] width 89 height 60
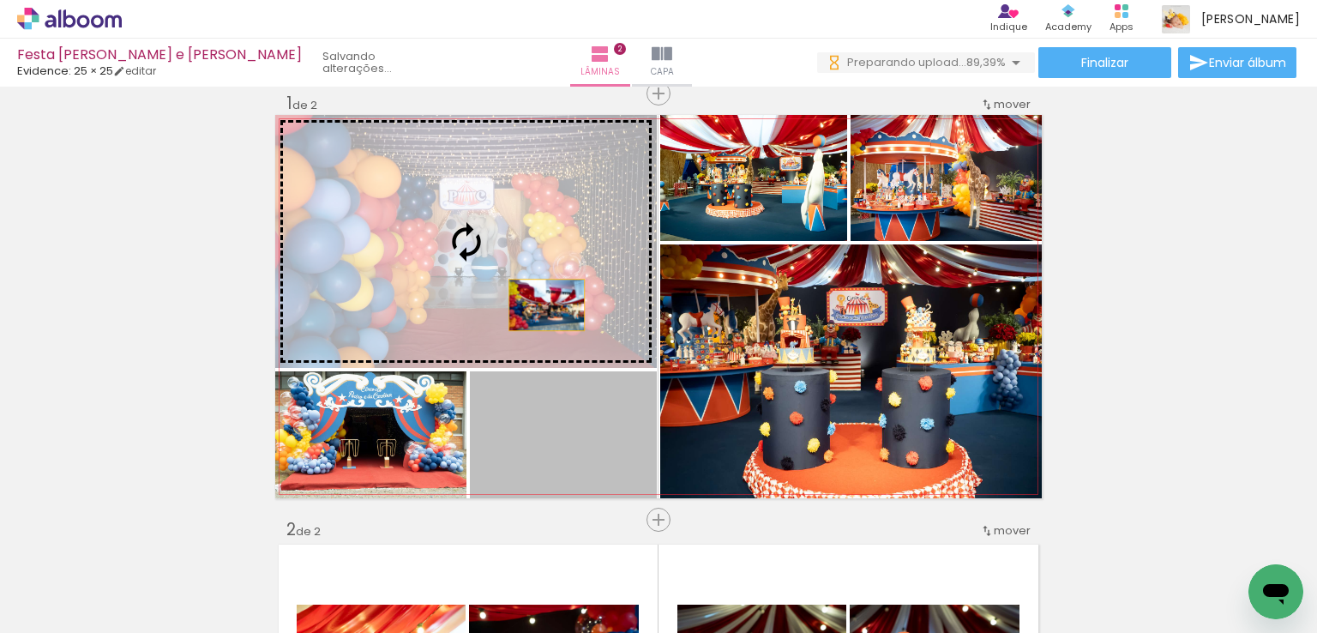
drag, startPoint x: 603, startPoint y: 447, endPoint x: 540, endPoint y: 304, distance: 156.6
click at [0, 0] on slot at bounding box center [0, 0] width 0 height 0
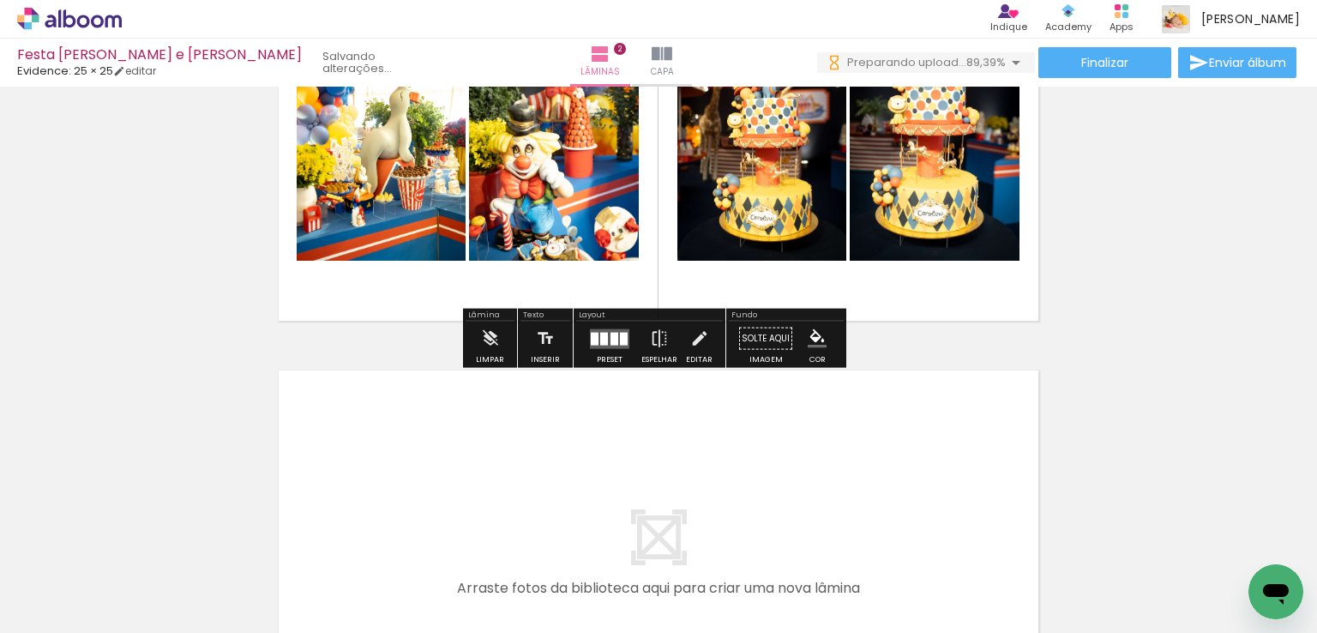
scroll to position [793, 0]
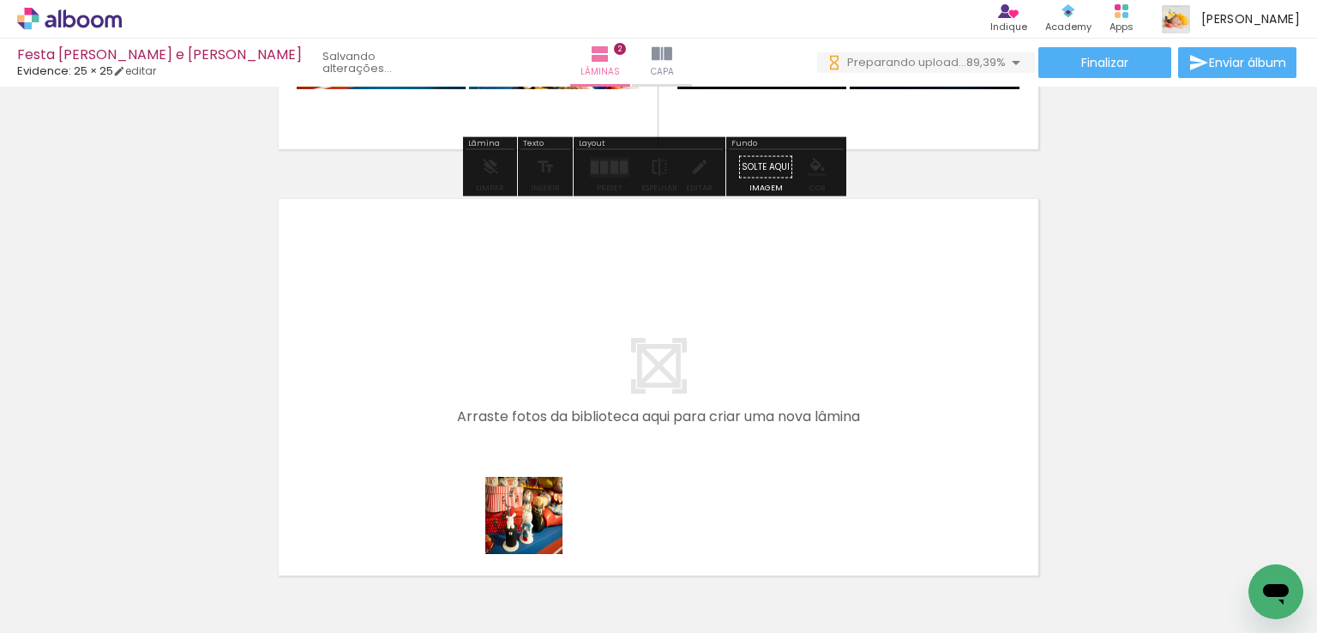
drag, startPoint x: 537, startPoint y: 567, endPoint x: 676, endPoint y: 624, distance: 150.0
click at [538, 416] on quentale-workspace at bounding box center [658, 316] width 1317 height 633
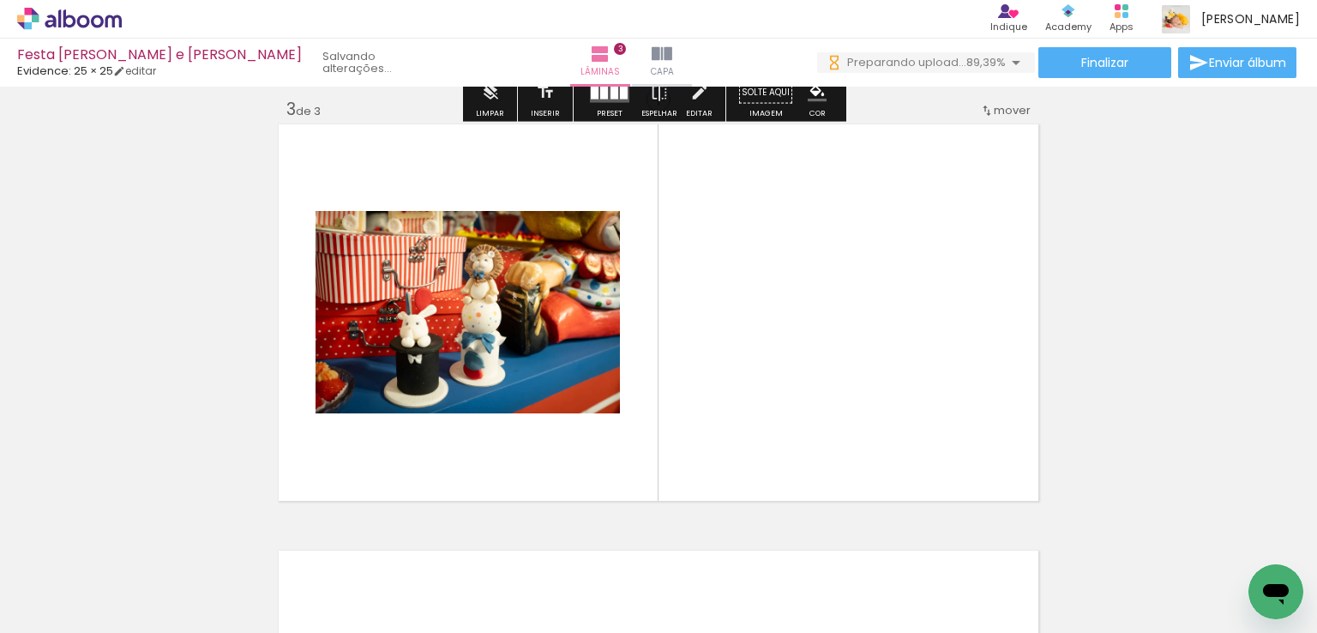
scroll to position [874, 0]
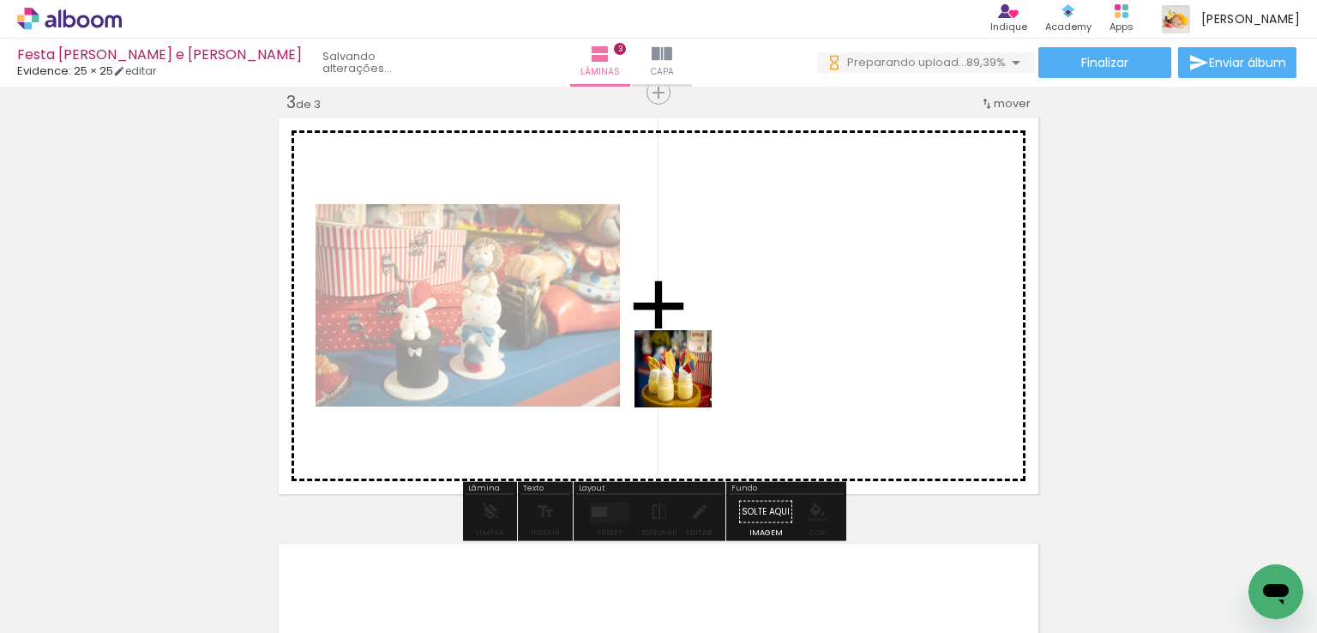
drag, startPoint x: 633, startPoint y: 580, endPoint x: 849, endPoint y: 483, distance: 237.1
click at [686, 381] on quentale-workspace at bounding box center [658, 316] width 1317 height 633
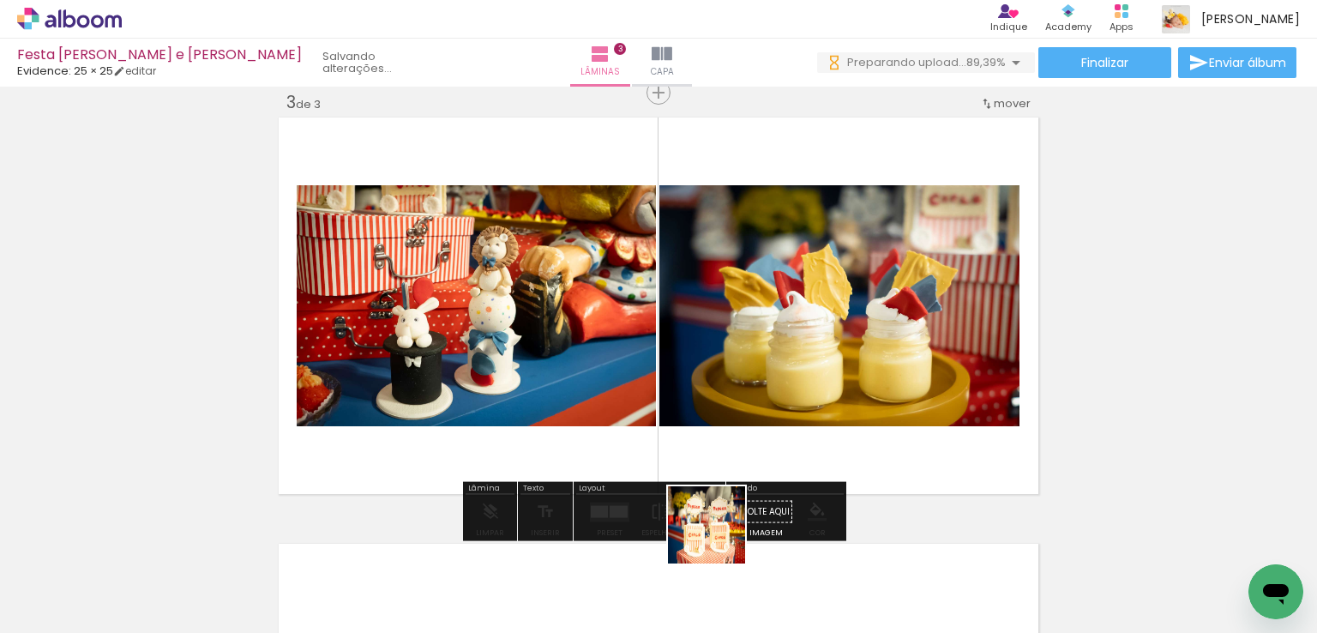
drag, startPoint x: 736, startPoint y: 570, endPoint x: 931, endPoint y: 581, distance: 194.9
click at [651, 379] on quentale-workspace at bounding box center [658, 316] width 1317 height 633
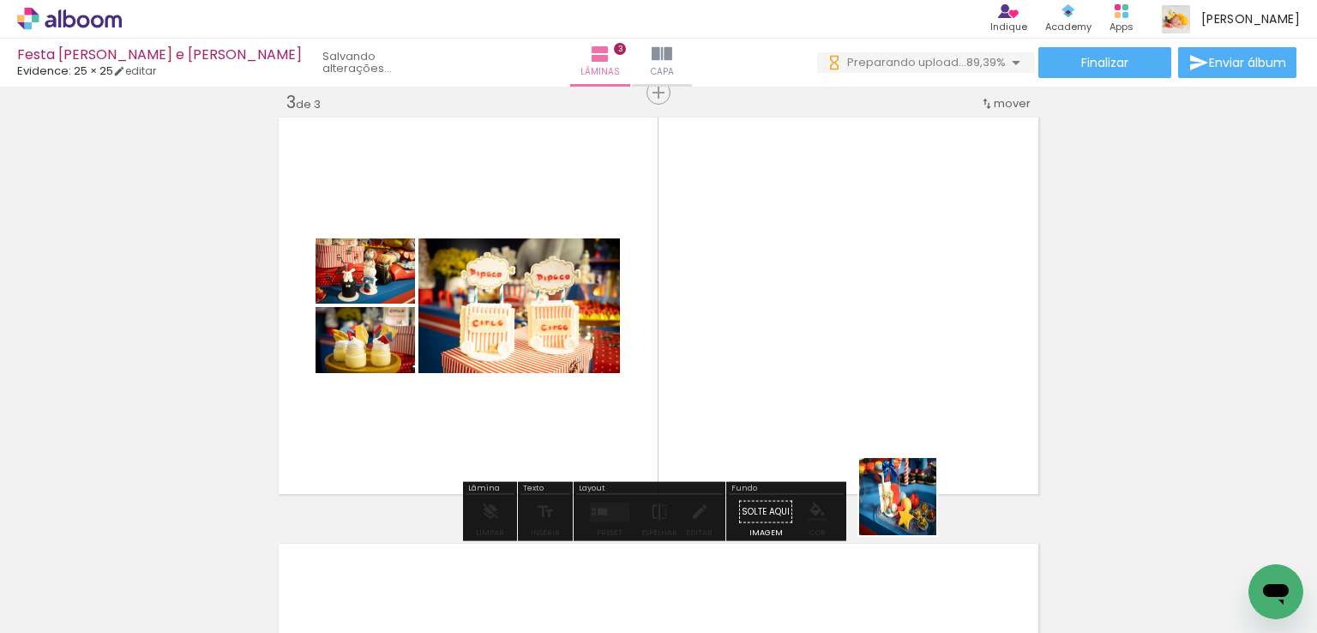
drag, startPoint x: 910, startPoint y: 509, endPoint x: 898, endPoint y: 409, distance: 101.0
click at [898, 409] on quentale-workspace at bounding box center [658, 316] width 1317 height 633
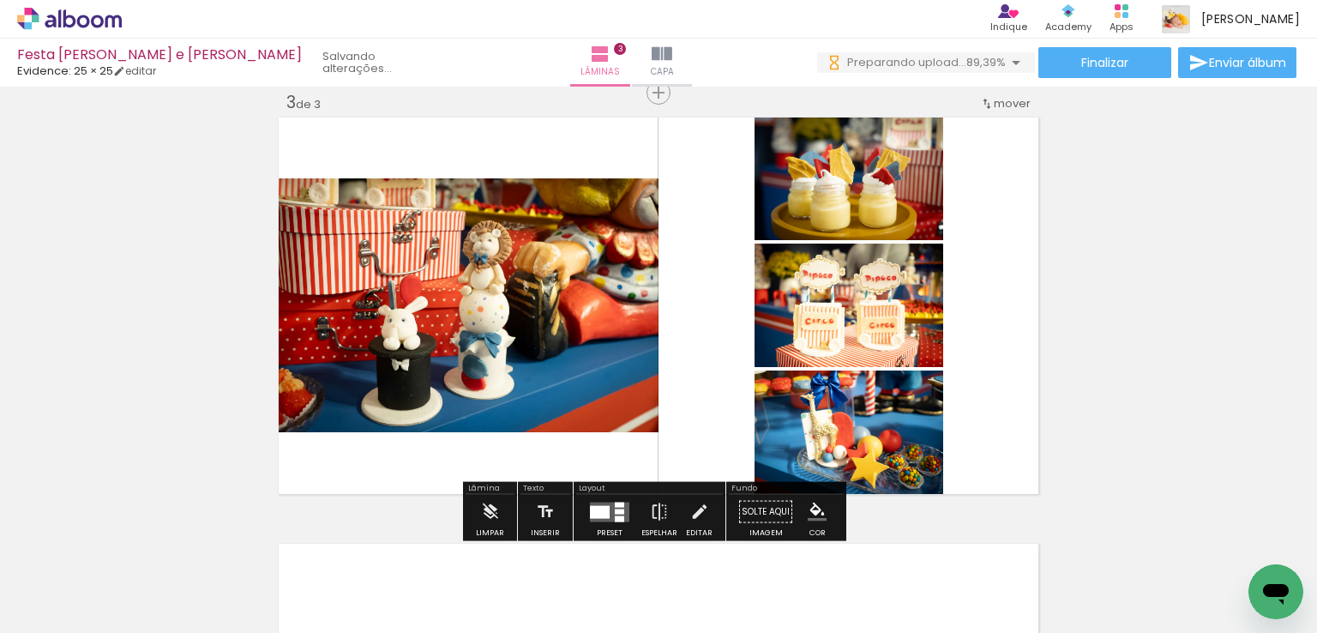
scroll to position [0, 1102]
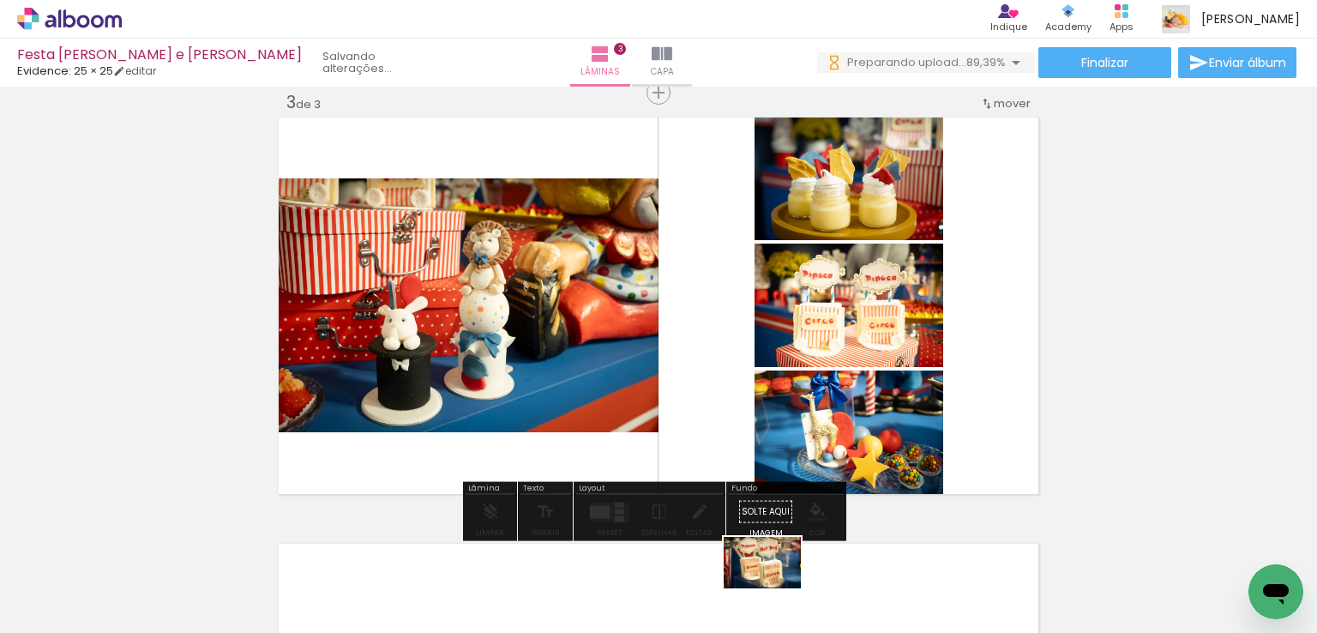
drag, startPoint x: 805, startPoint y: 548, endPoint x: 885, endPoint y: 610, distance: 102.0
click at [781, 591] on div at bounding box center [797, 574] width 77 height 51
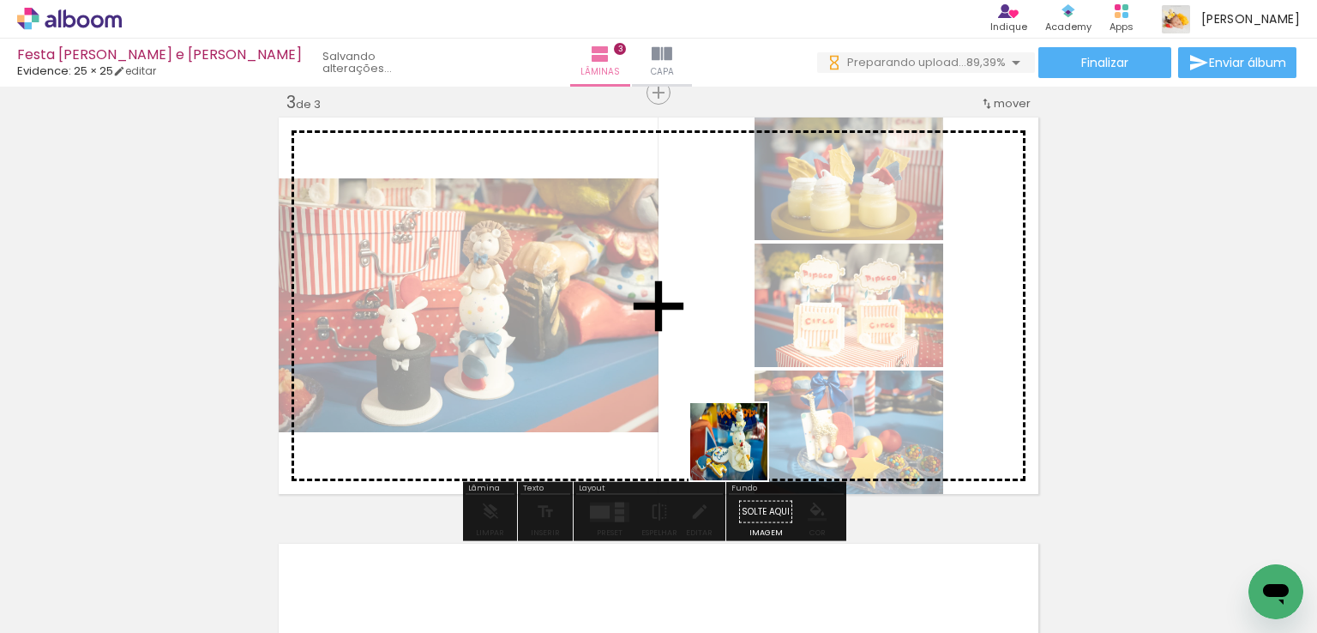
drag, startPoint x: 898, startPoint y: 573, endPoint x: 726, endPoint y: 441, distance: 217.1
click at [726, 441] on quentale-workspace at bounding box center [658, 316] width 1317 height 633
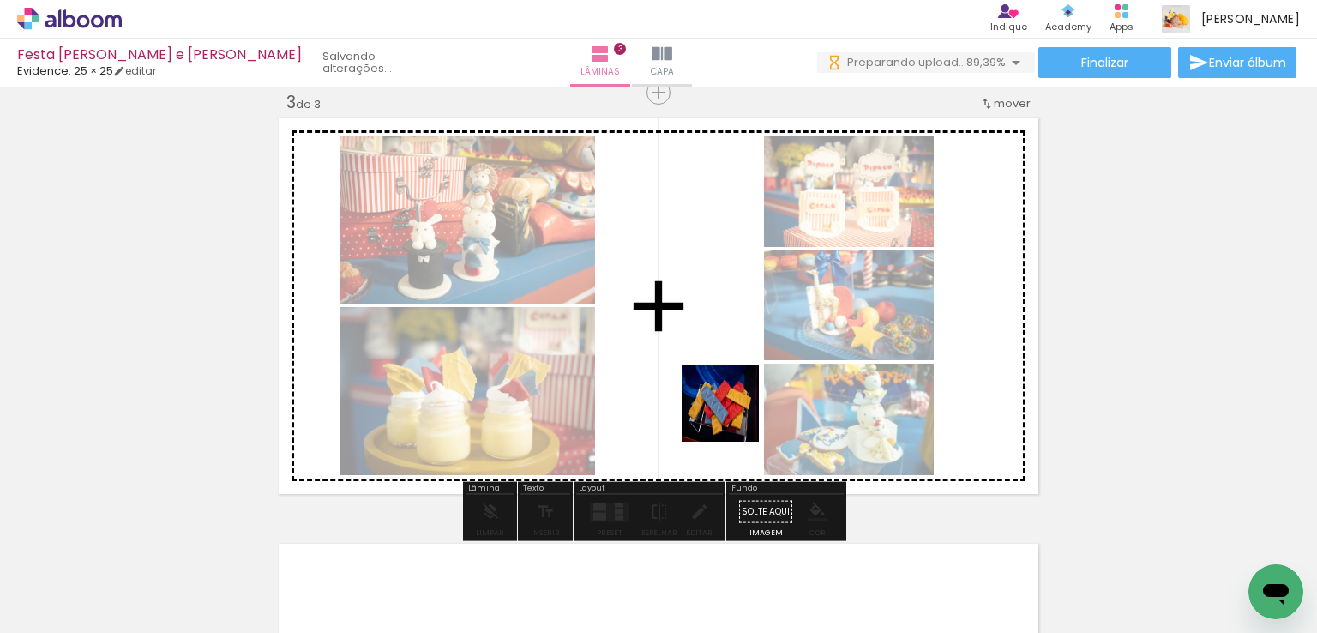
drag, startPoint x: 1181, startPoint y: 580, endPoint x: 733, endPoint y: 416, distance: 477.6
click at [733, 416] on quentale-workspace at bounding box center [658, 316] width 1317 height 633
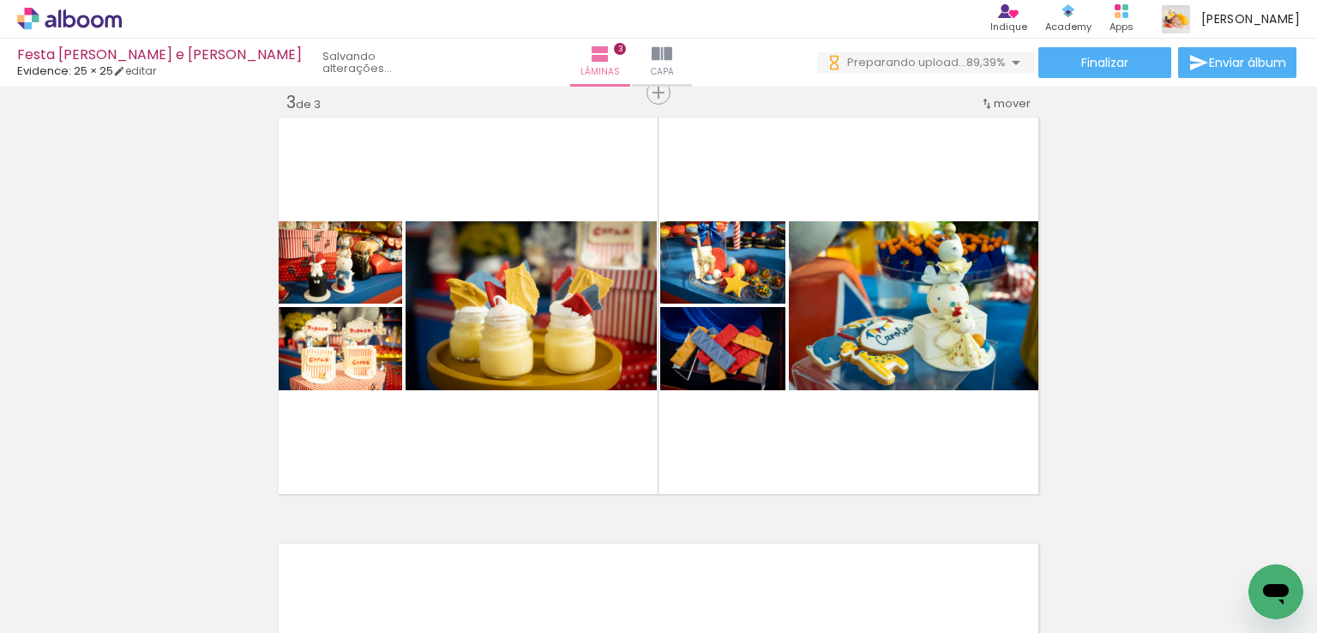
scroll to position [0, 2021]
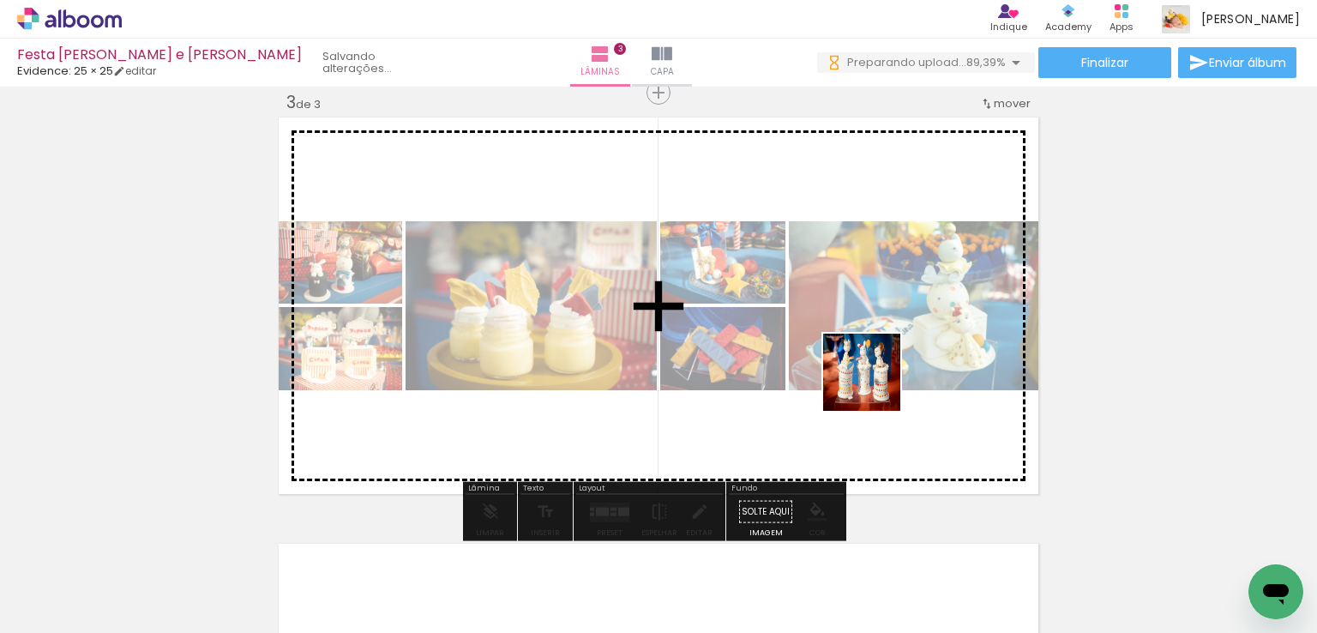
drag, startPoint x: 953, startPoint y: 577, endPoint x: 1025, endPoint y: 465, distance: 133.4
click at [873, 385] on quentale-workspace at bounding box center [658, 316] width 1317 height 633
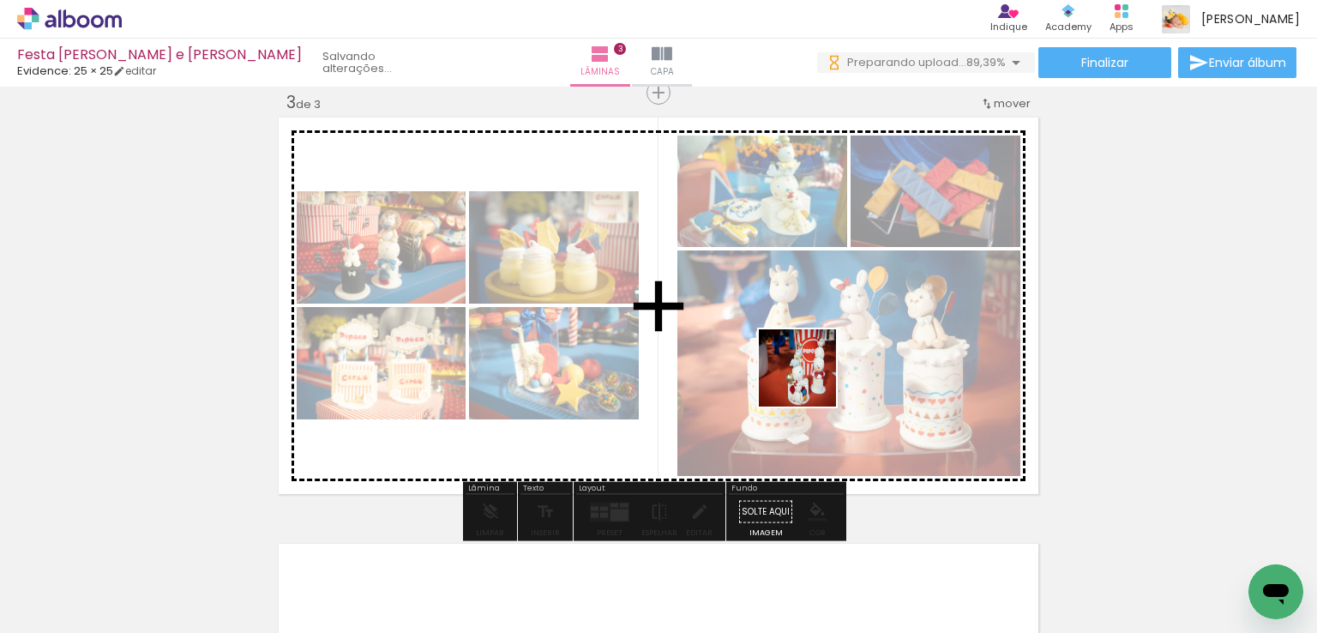
drag, startPoint x: 1118, startPoint y: 580, endPoint x: 752, endPoint y: 460, distance: 385.2
click at [810, 380] on quentale-workspace at bounding box center [658, 316] width 1317 height 633
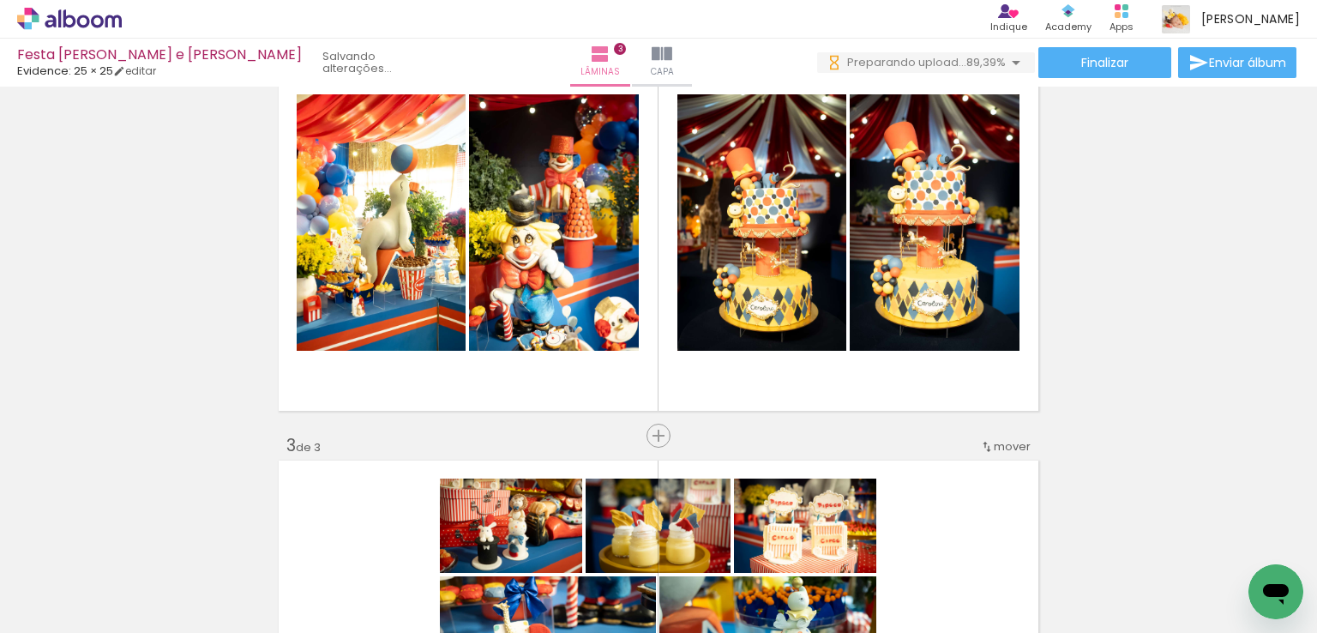
scroll to position [446, 0]
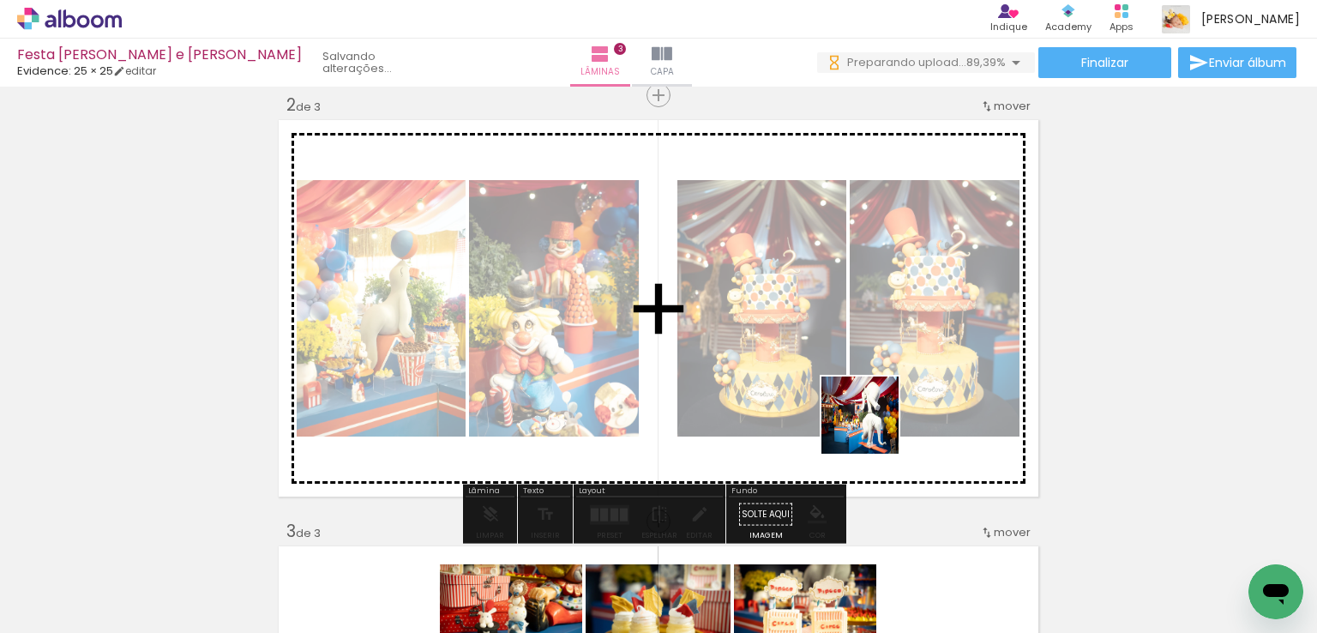
drag, startPoint x: 912, startPoint y: 585, endPoint x: 863, endPoint y: 409, distance: 182.4
click at [863, 409] on quentale-workspace at bounding box center [658, 316] width 1317 height 633
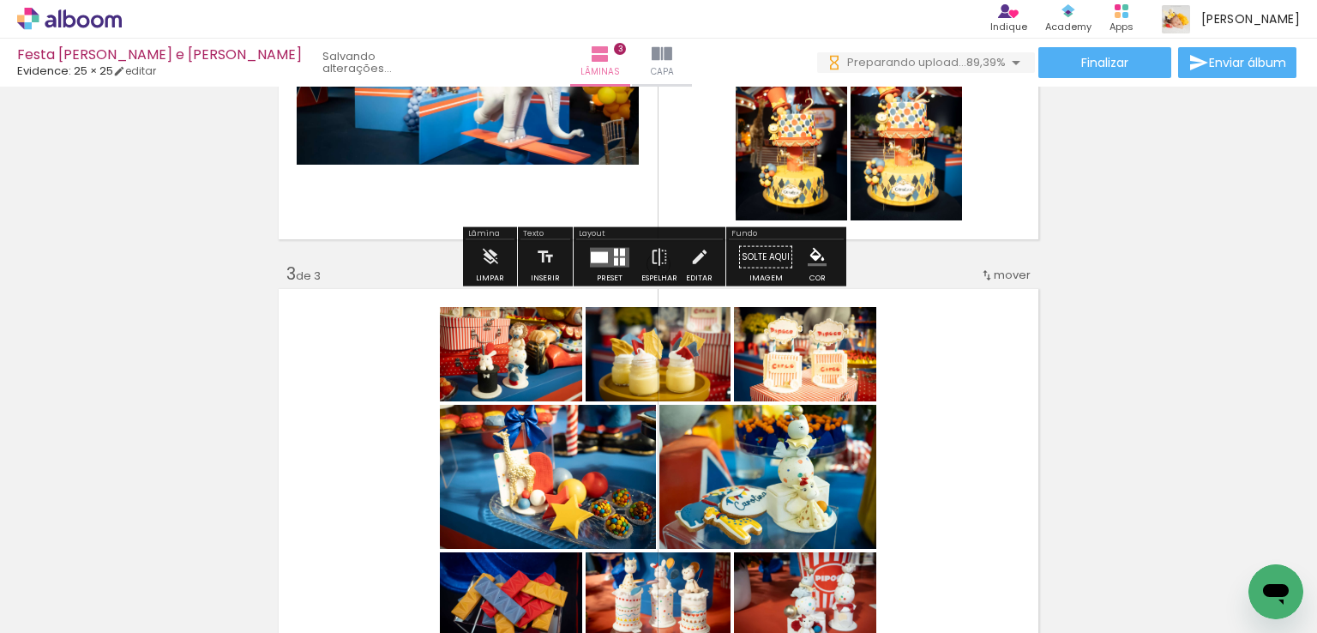
scroll to position [789, 0]
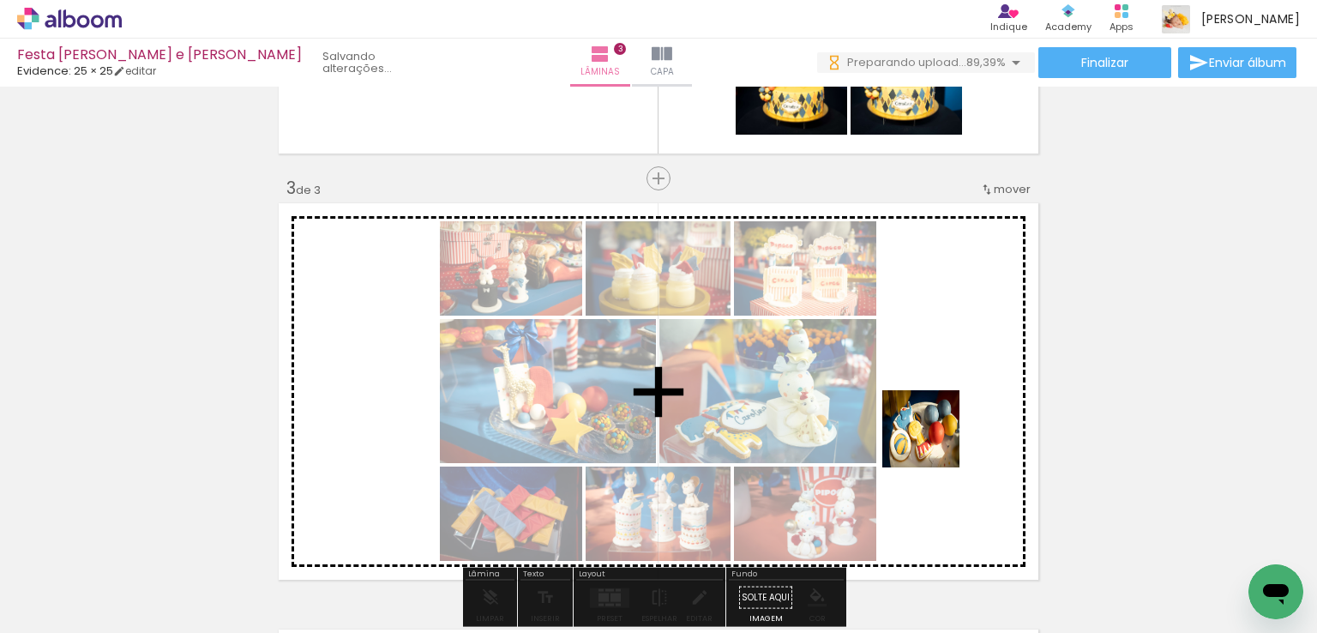
drag, startPoint x: 950, startPoint y: 529, endPoint x: 934, endPoint y: 441, distance: 89.8
click at [934, 441] on quentale-workspace at bounding box center [658, 316] width 1317 height 633
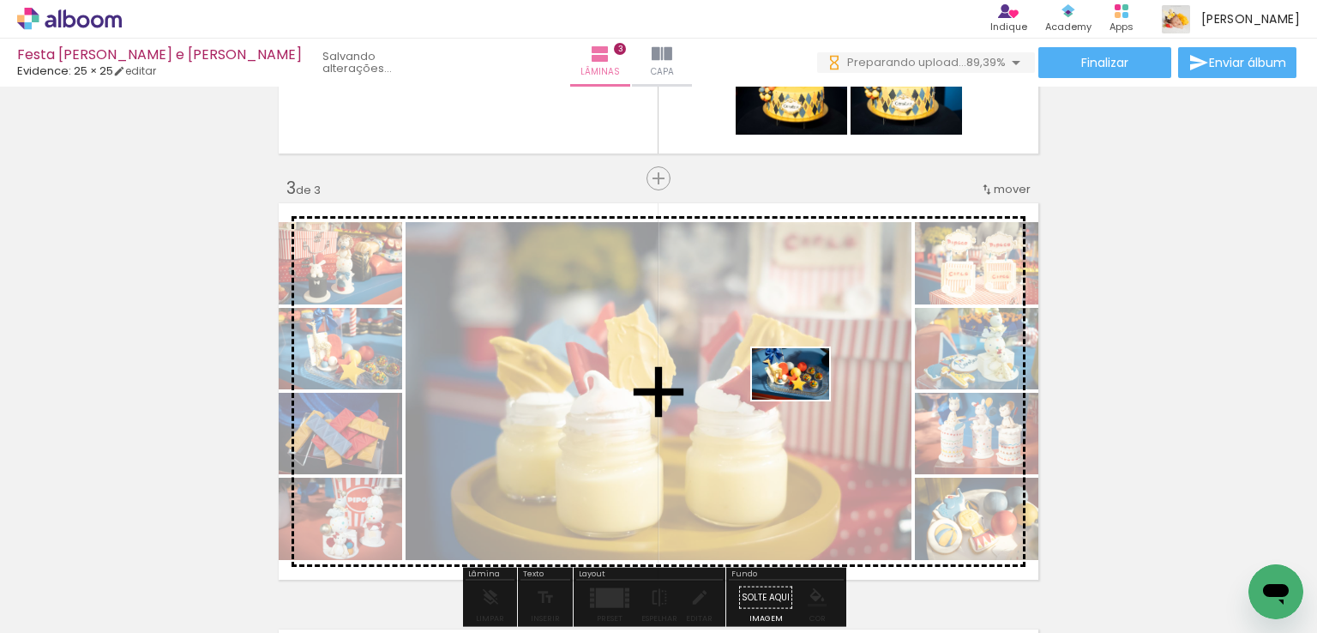
drag, startPoint x: 1077, startPoint y: 583, endPoint x: 803, endPoint y: 399, distance: 329.3
click at [803, 399] on quentale-workspace at bounding box center [658, 316] width 1317 height 633
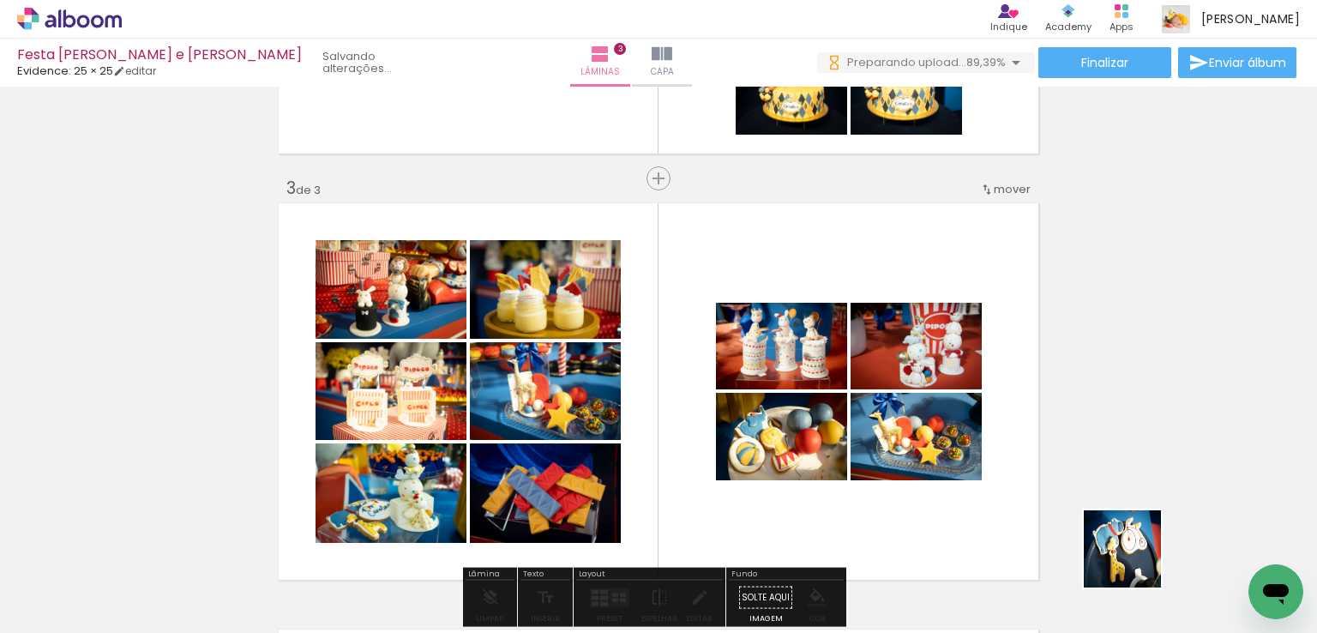
drag, startPoint x: 1135, startPoint y: 561, endPoint x: 837, endPoint y: 435, distance: 323.8
click at [837, 435] on quentale-workspace at bounding box center [658, 316] width 1317 height 633
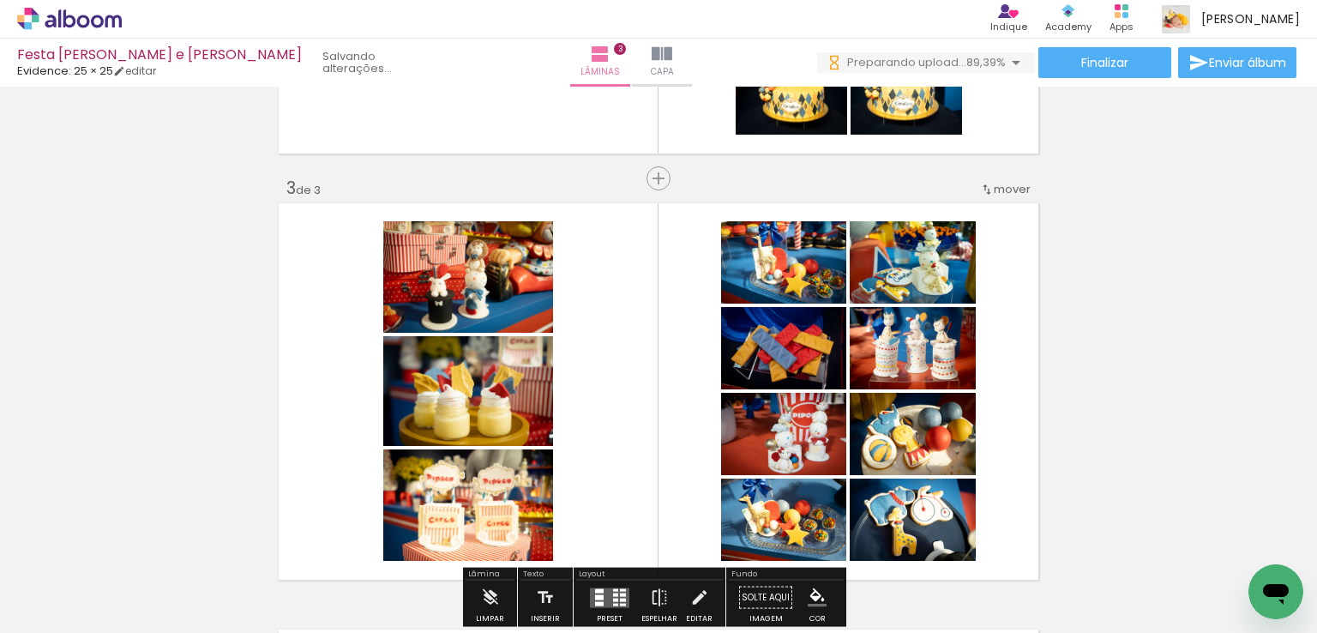
scroll to position [0, 3265]
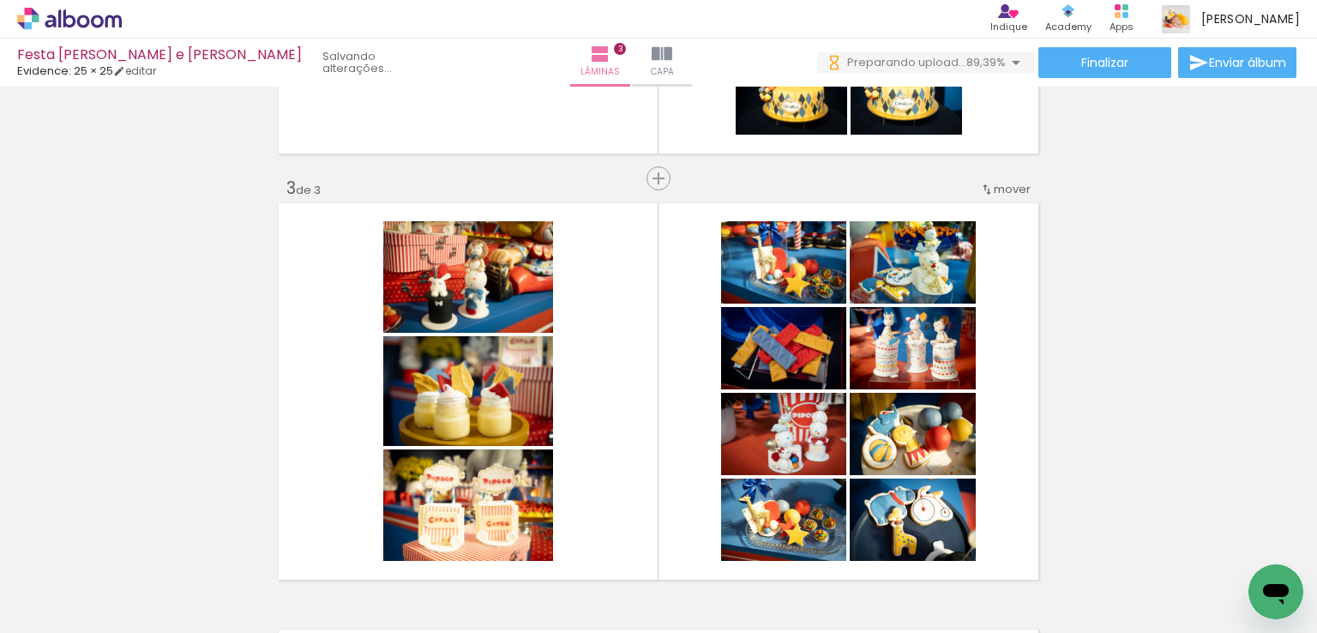
drag, startPoint x: 675, startPoint y: 570, endPoint x: 657, endPoint y: 405, distance: 165.6
click at [657, 405] on quentale-workspace at bounding box center [658, 316] width 1317 height 633
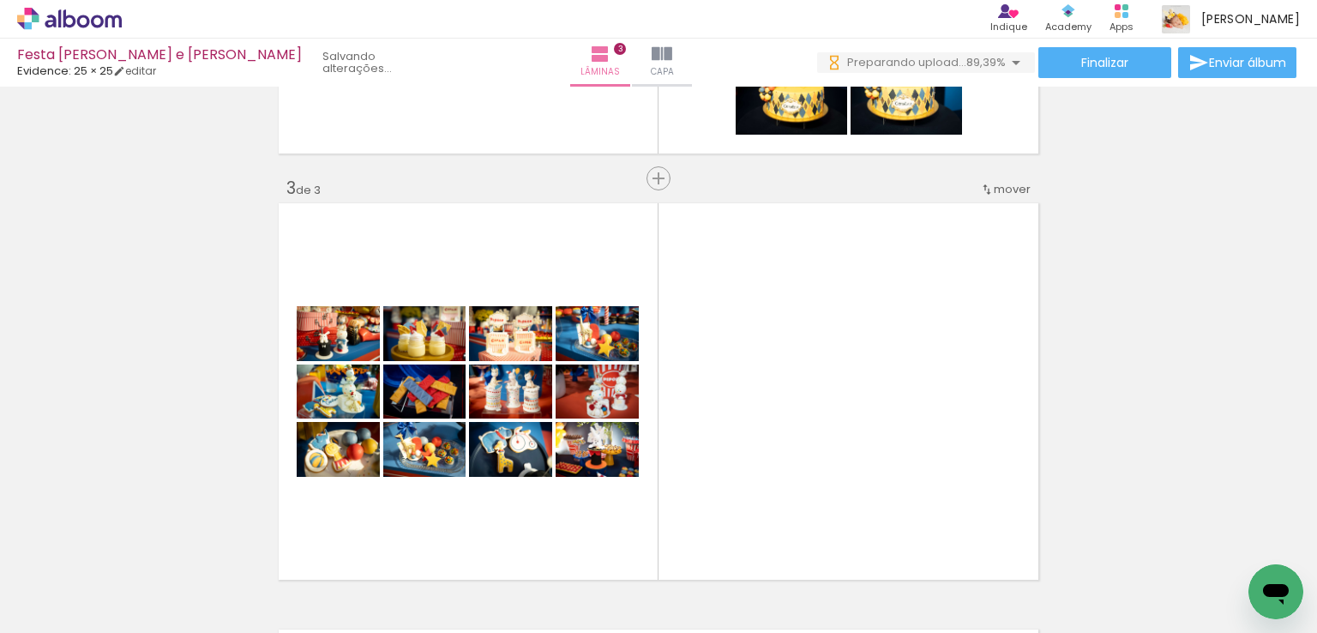
scroll to position [0, 3929]
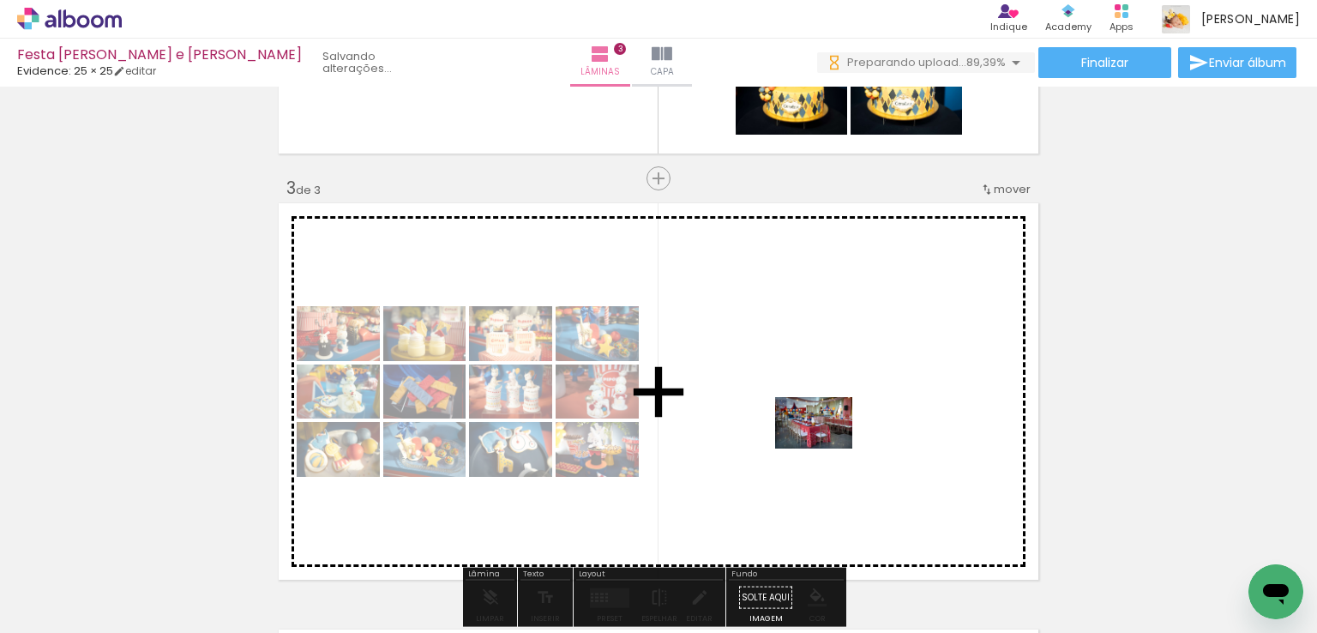
drag, startPoint x: 782, startPoint y: 570, endPoint x: 826, endPoint y: 448, distance: 129.6
click at [826, 448] on quentale-workspace at bounding box center [658, 316] width 1317 height 633
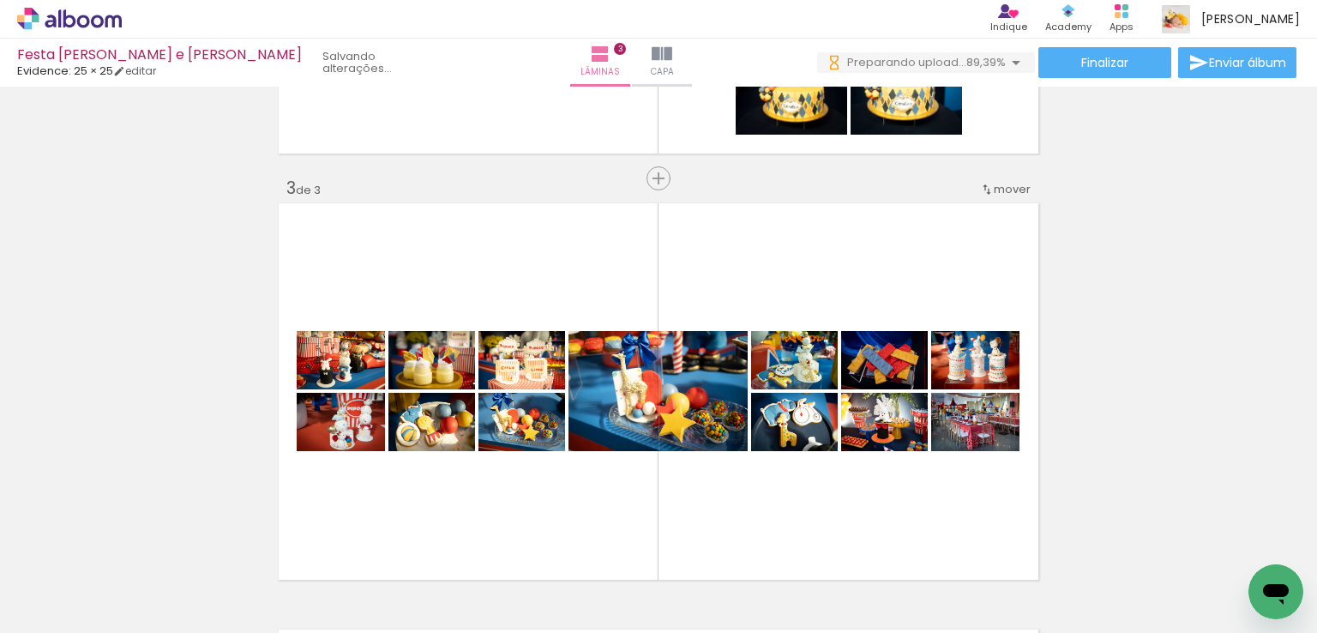
scroll to position [0, 5161]
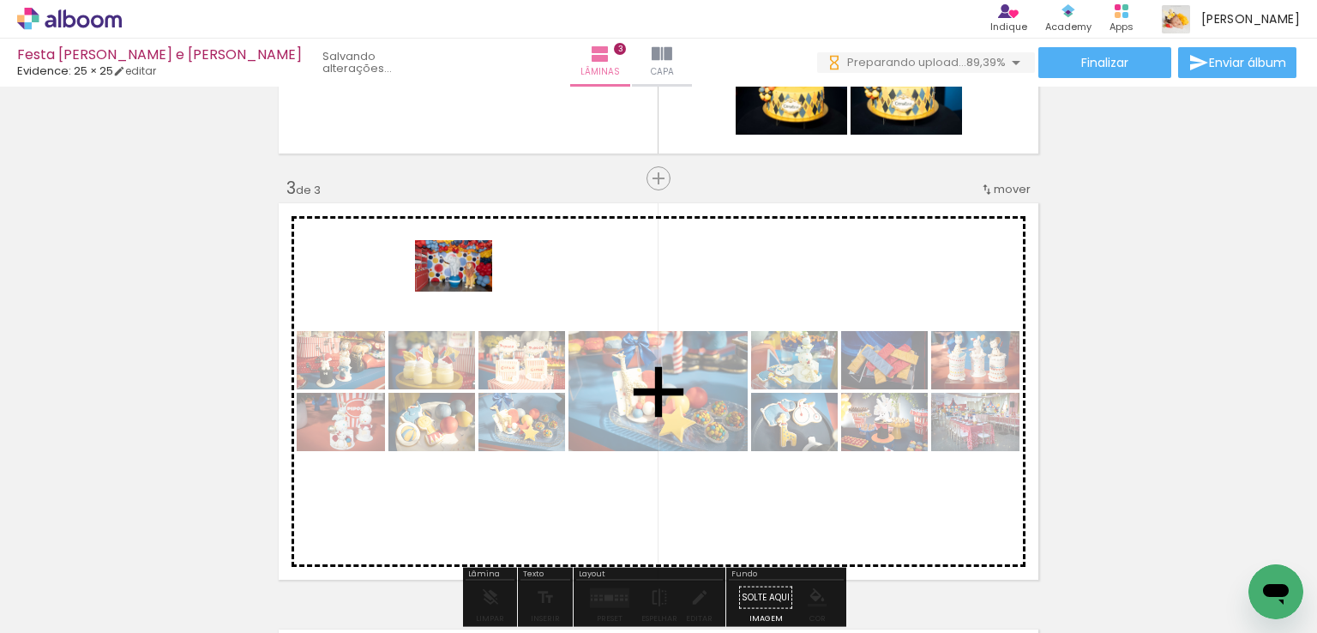
drag, startPoint x: 225, startPoint y: 580, endPoint x: 524, endPoint y: 378, distance: 360.4
click at [466, 303] on quentale-workspace at bounding box center [658, 316] width 1317 height 633
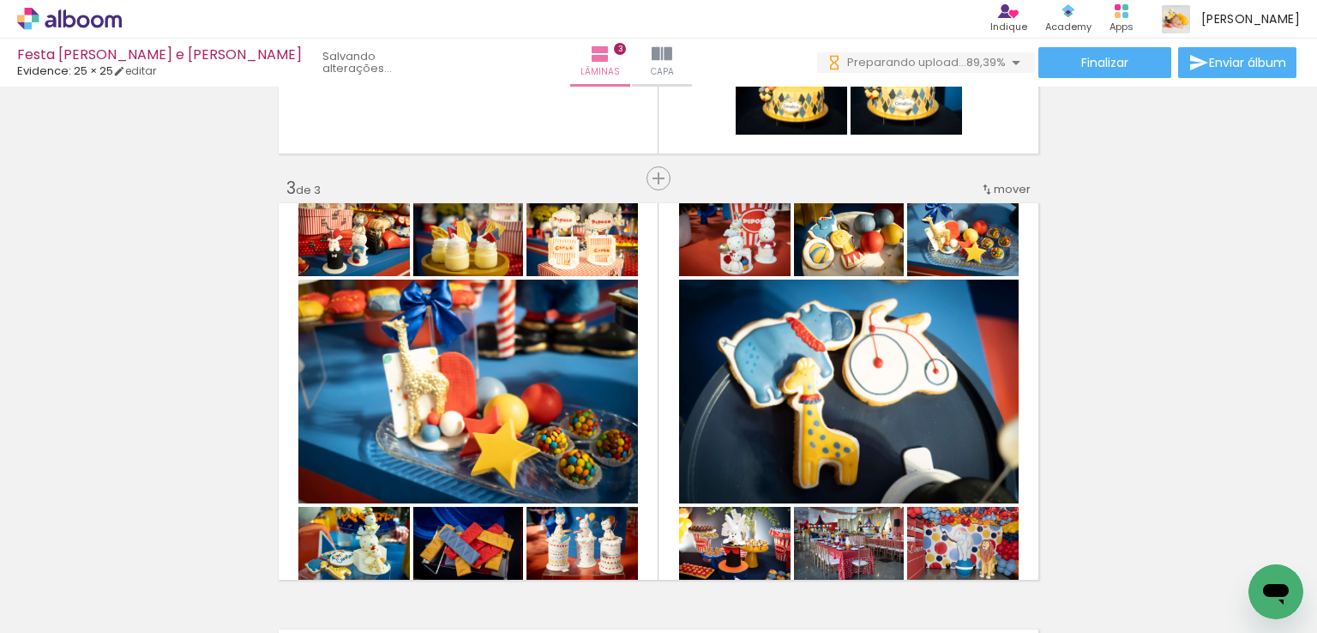
scroll to position [0, 4573]
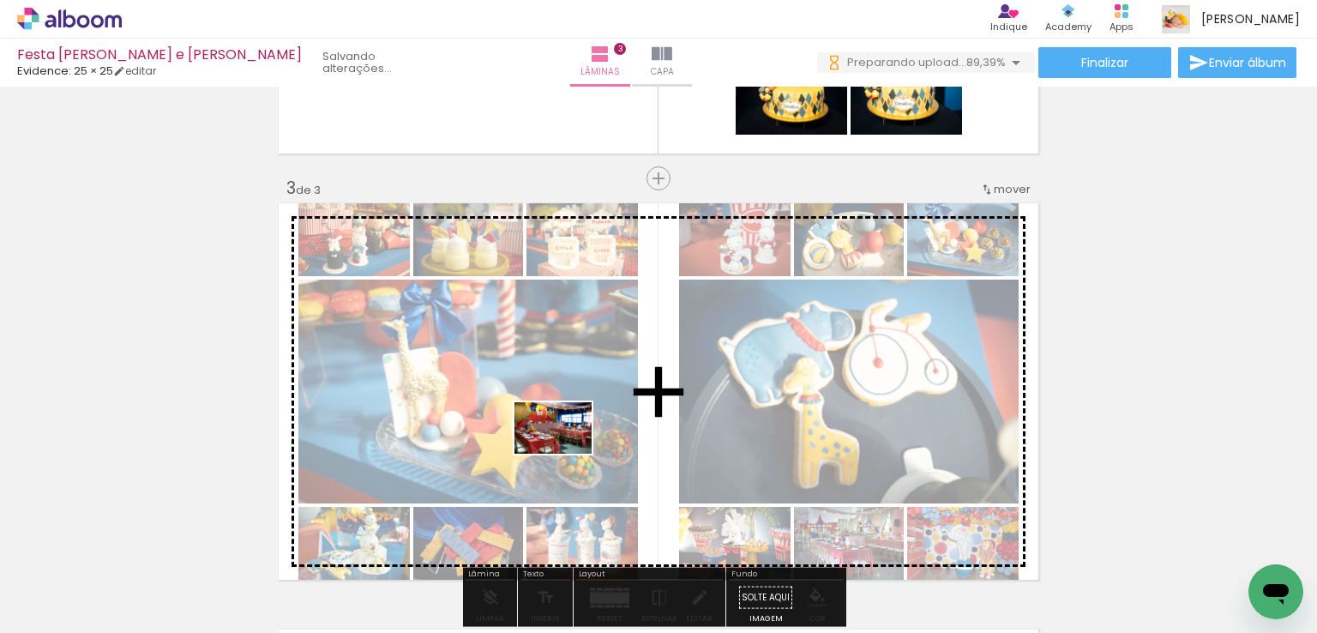
drag, startPoint x: 518, startPoint y: 577, endPoint x: 566, endPoint y: 453, distance: 132.4
click at [566, 453] on quentale-workspace at bounding box center [658, 316] width 1317 height 633
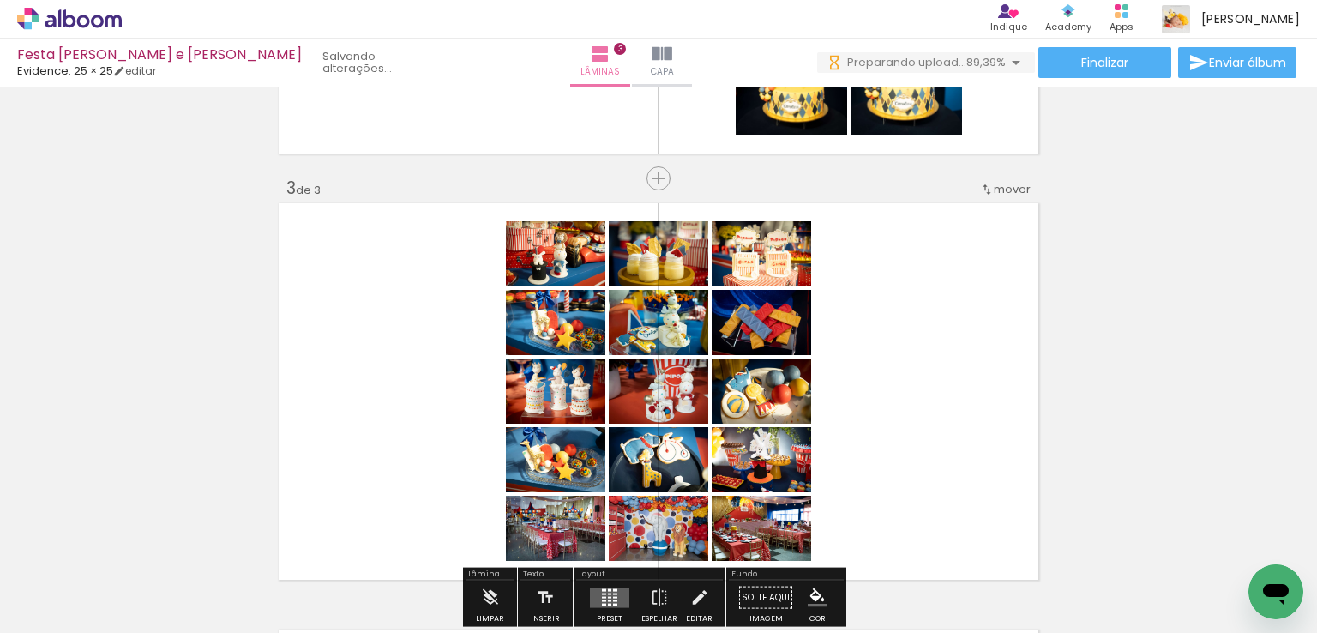
scroll to position [874, 0]
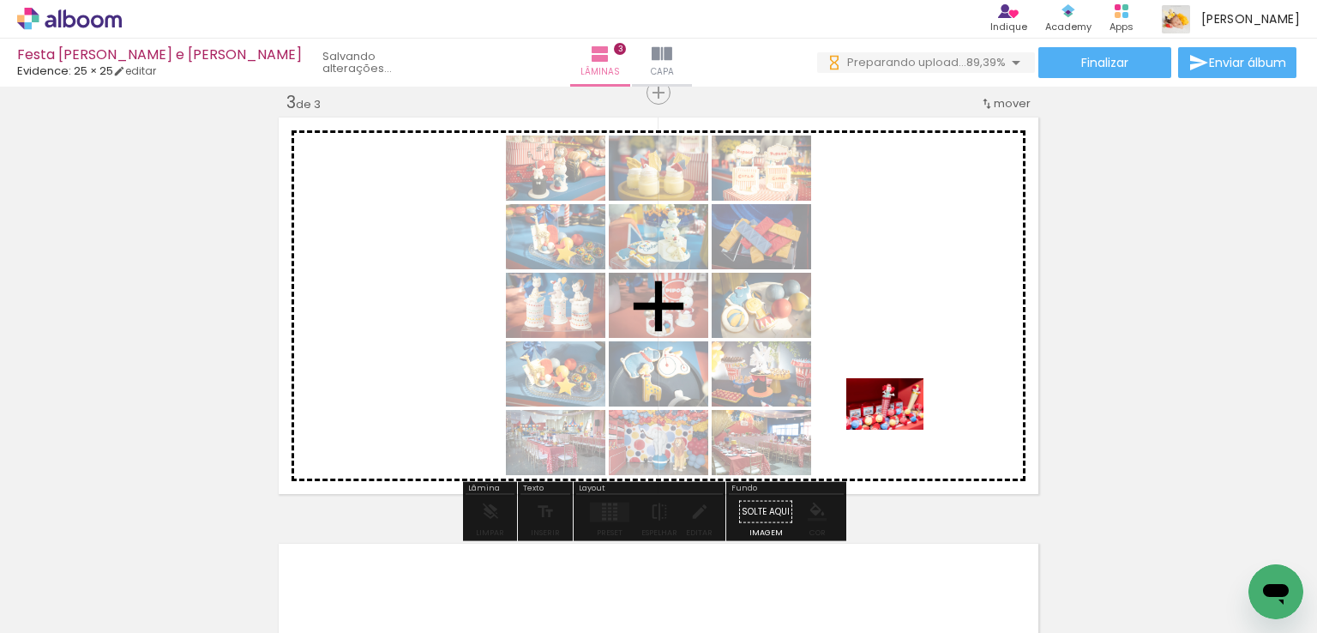
drag, startPoint x: 875, startPoint y: 521, endPoint x: 898, endPoint y: 429, distance: 94.4
click at [898, 429] on quentale-workspace at bounding box center [658, 316] width 1317 height 633
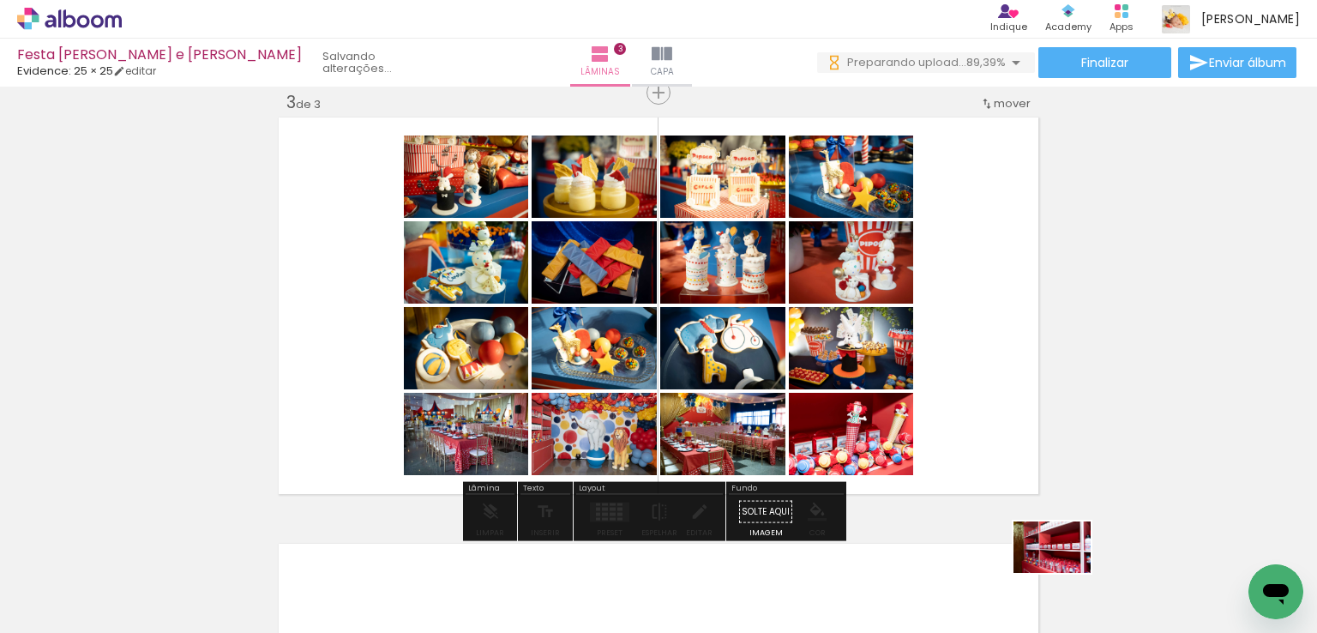
drag, startPoint x: 1012, startPoint y: 543, endPoint x: 1060, endPoint y: 586, distance: 64.9
click at [1060, 585] on div at bounding box center [1071, 575] width 85 height 57
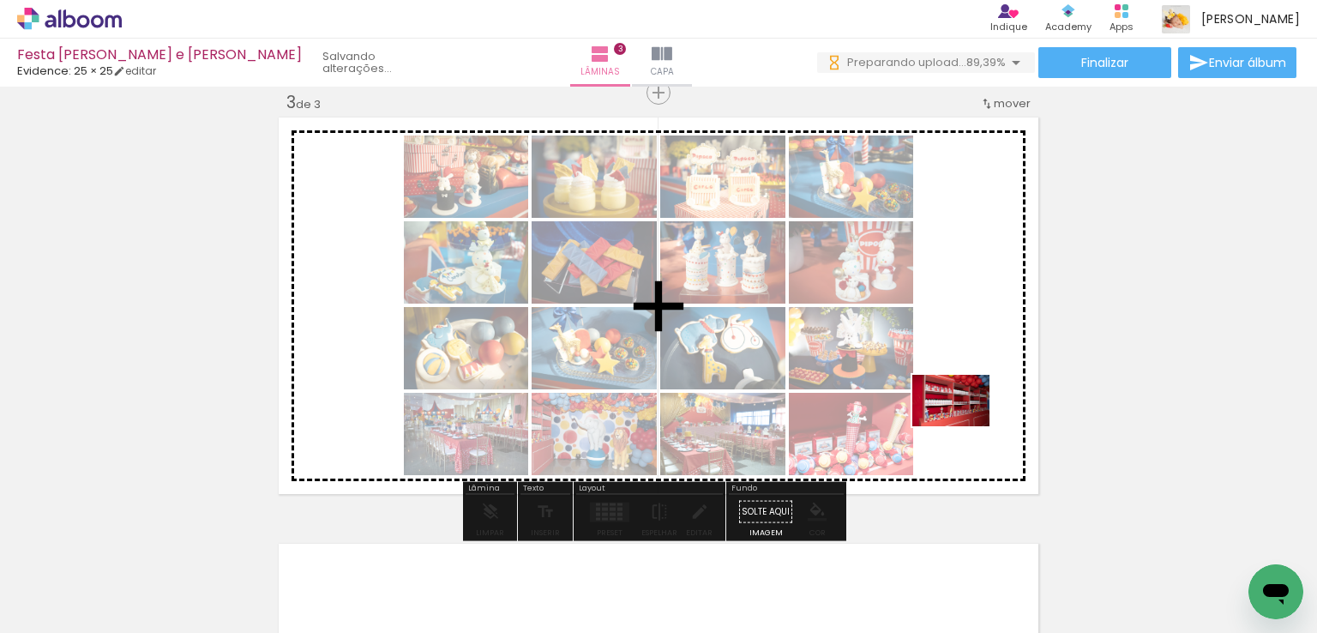
drag, startPoint x: 703, startPoint y: 579, endPoint x: 964, endPoint y: 426, distance: 302.4
click at [964, 426] on quentale-workspace at bounding box center [658, 316] width 1317 height 633
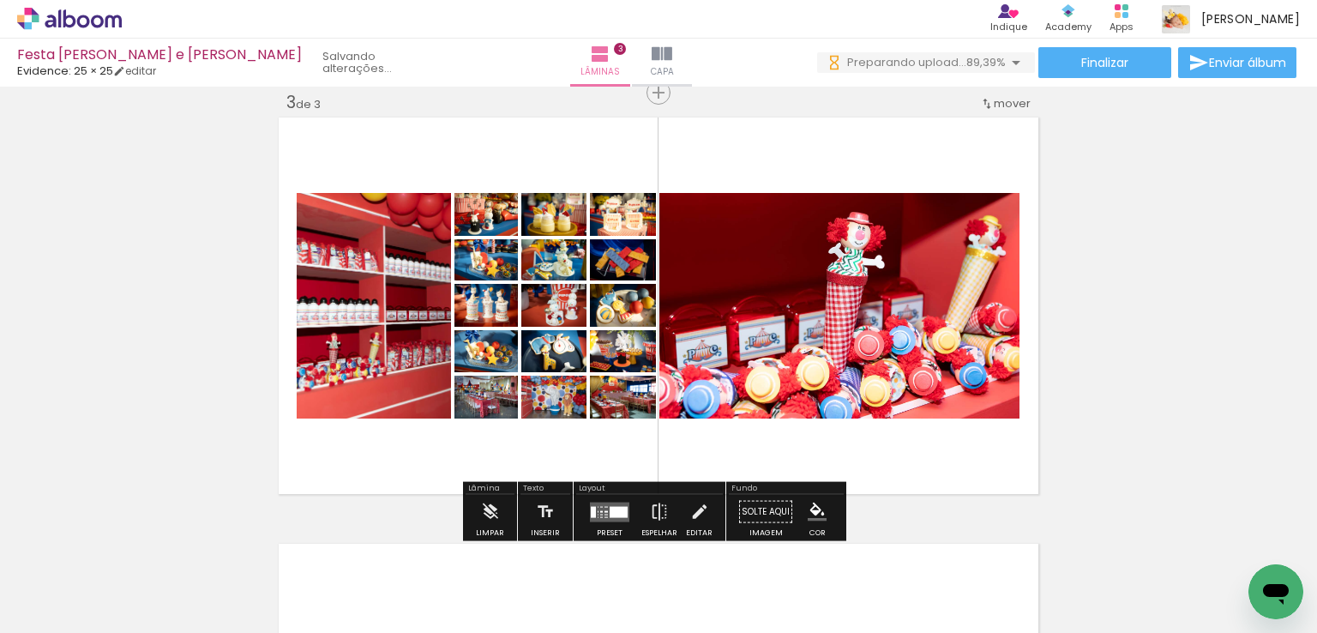
click at [611, 515] on div at bounding box center [618, 511] width 18 height 11
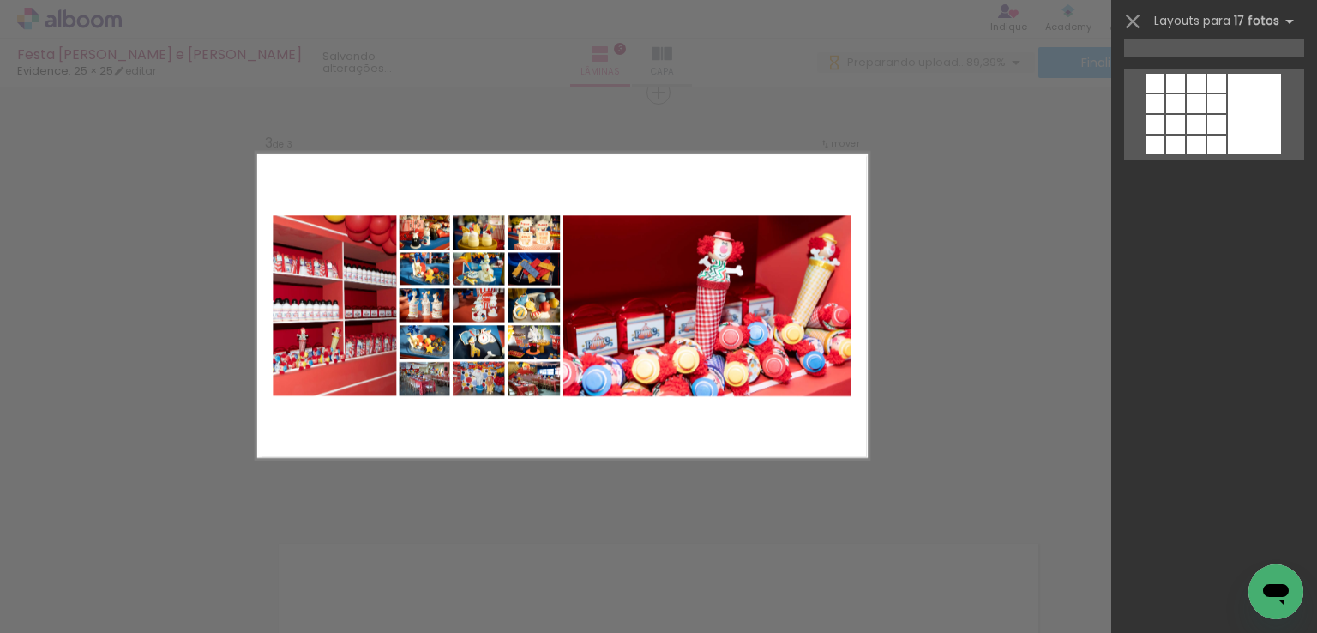
scroll to position [0, 0]
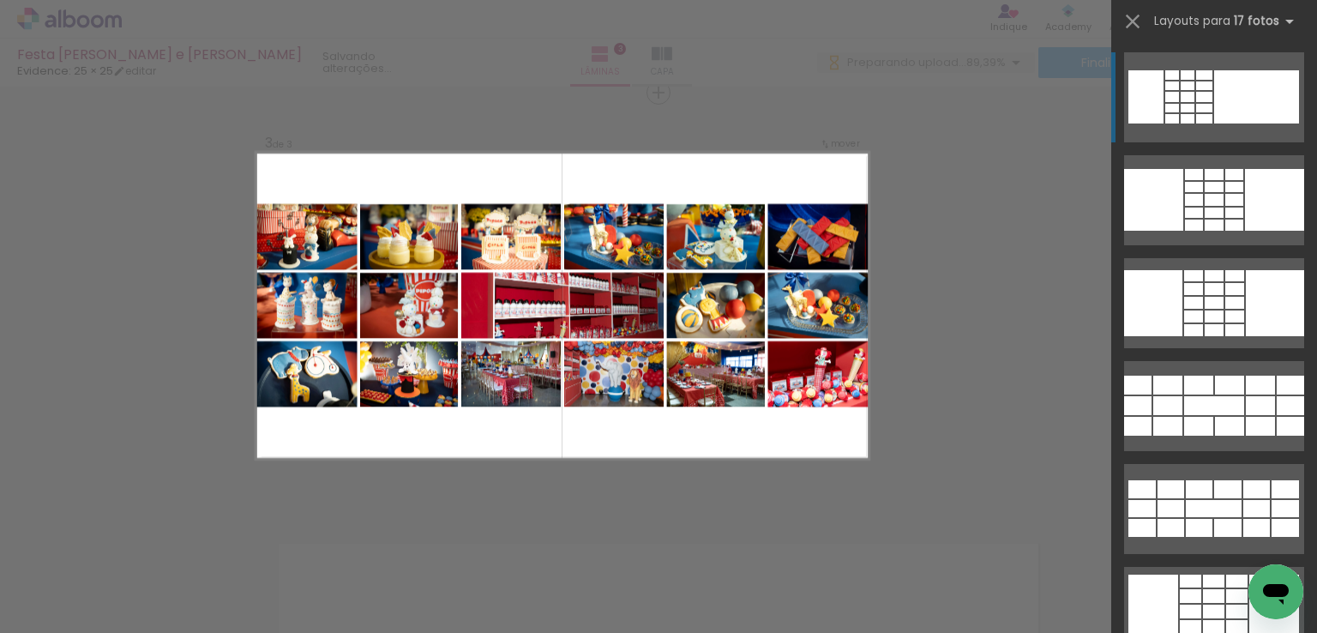
click at [937, 341] on div "Confirmar Cancelar" at bounding box center [658, 84] width 1317 height 1745
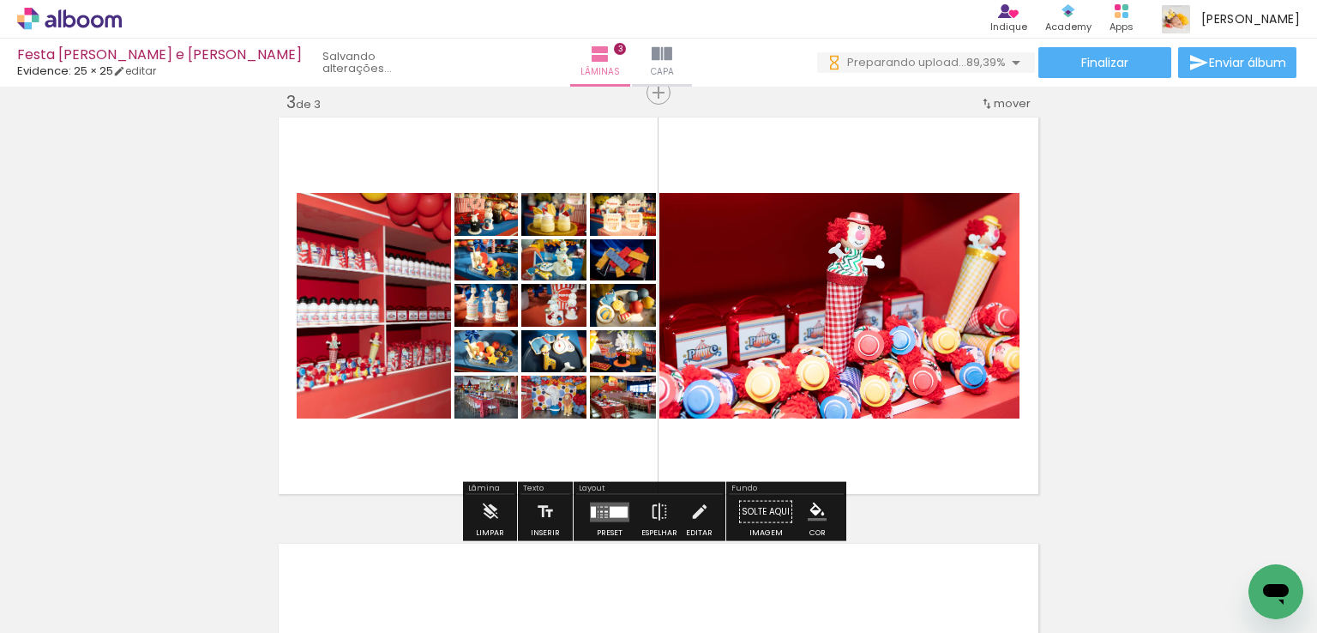
click at [1029, 455] on div "Inserir lâmina 1 de 3 Inserir lâmina 2 de 3 Inserir lâmina 3 de 3" at bounding box center [658, 70] width 1317 height 1705
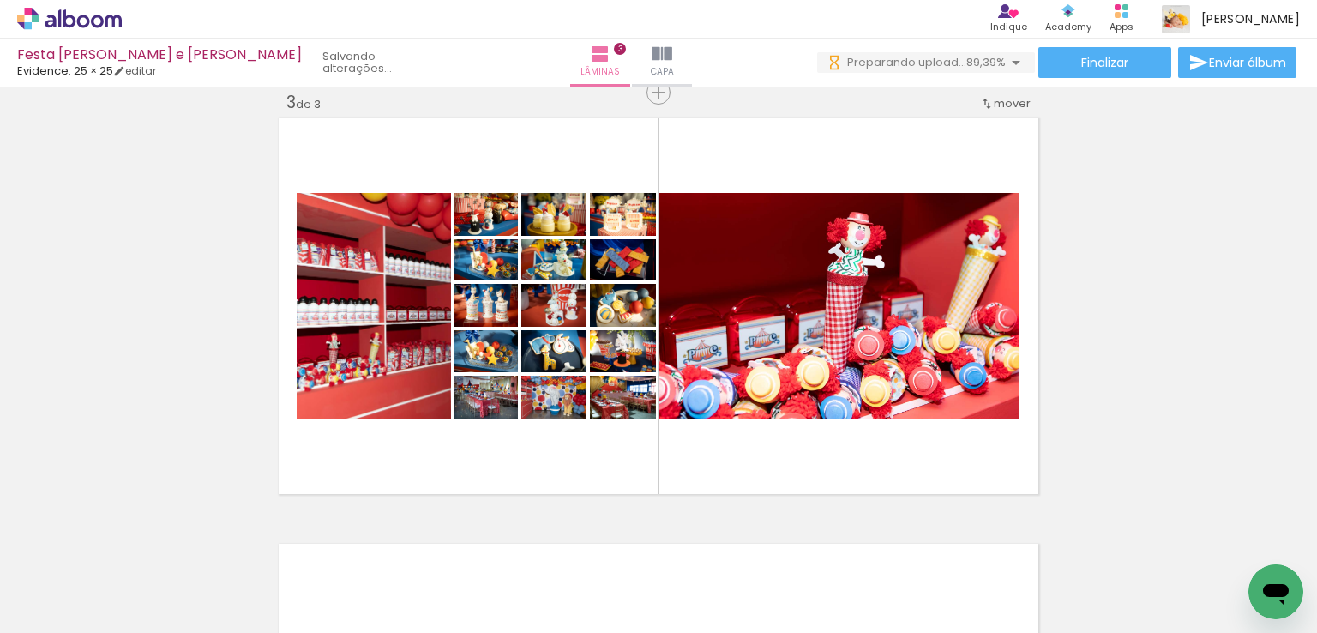
scroll to position [0, 4982]
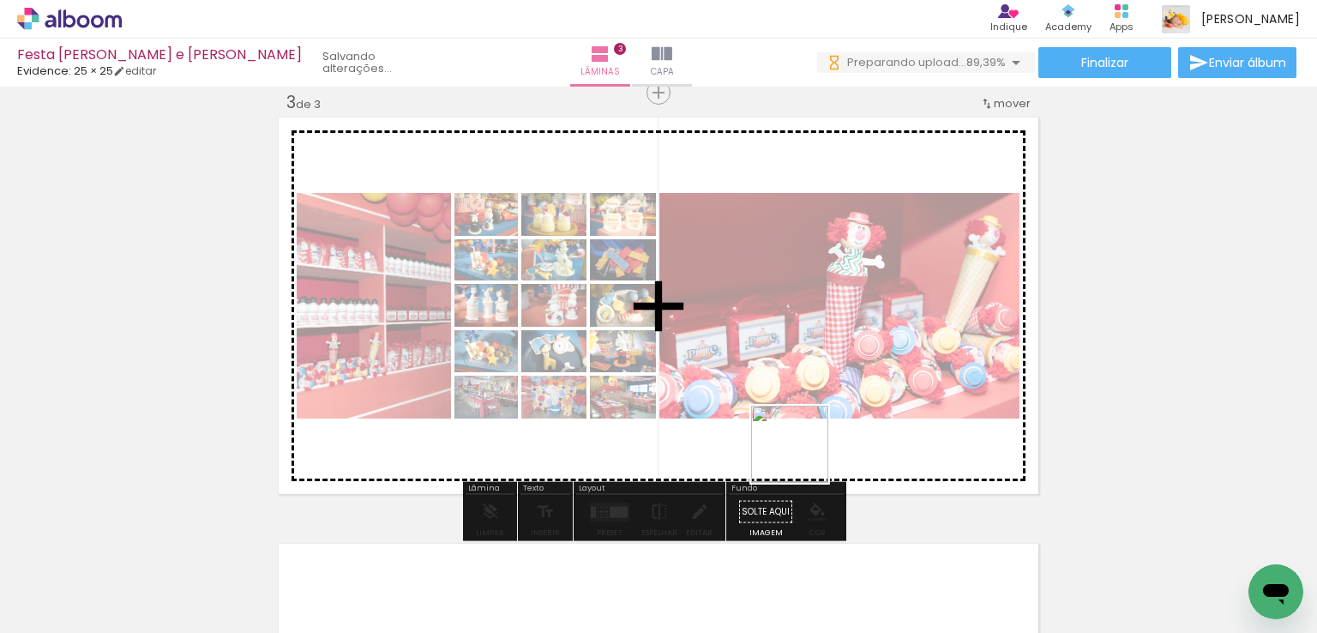
click at [802, 457] on quentale-workspace at bounding box center [658, 316] width 1317 height 633
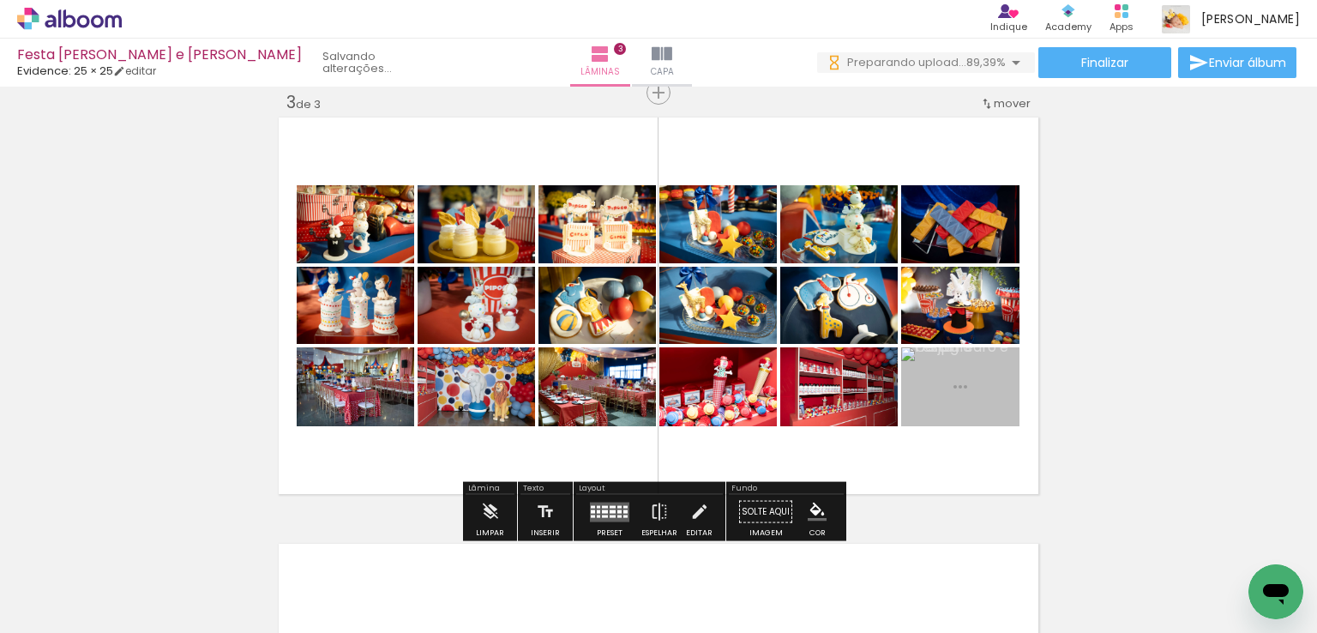
scroll to position [0, 5165]
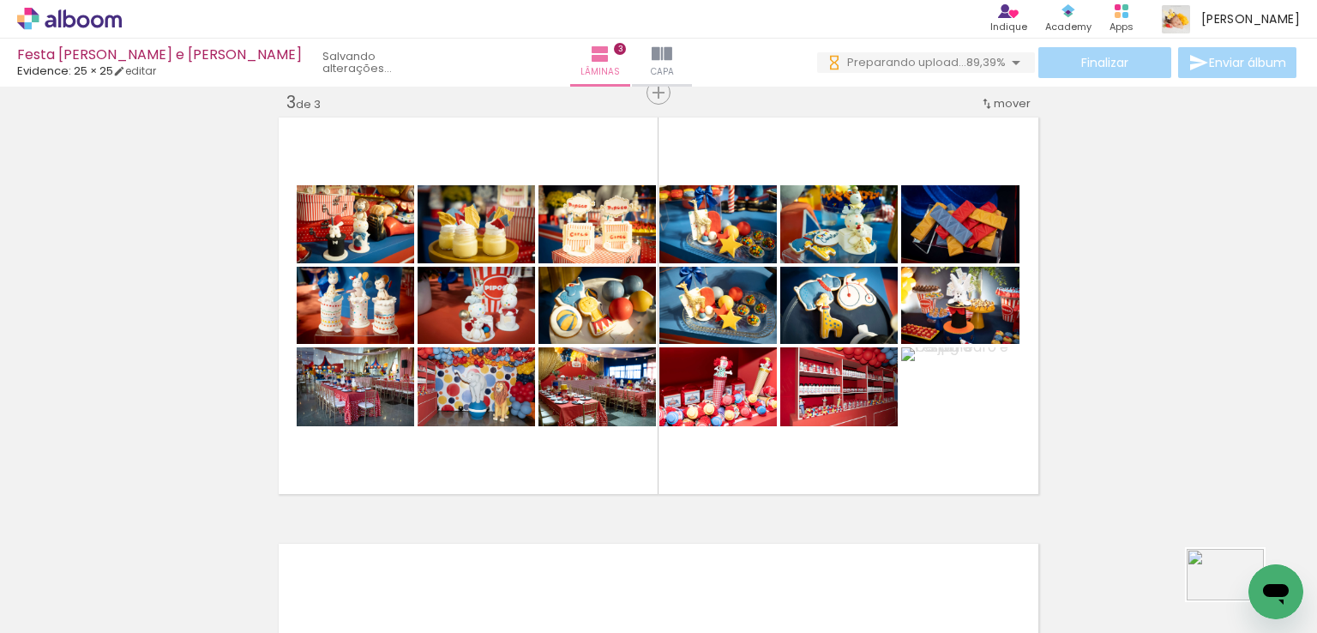
drag, startPoint x: 1239, startPoint y: 563, endPoint x: 1238, endPoint y: 601, distance: 37.7
click at [1238, 601] on div at bounding box center [1247, 575] width 85 height 57
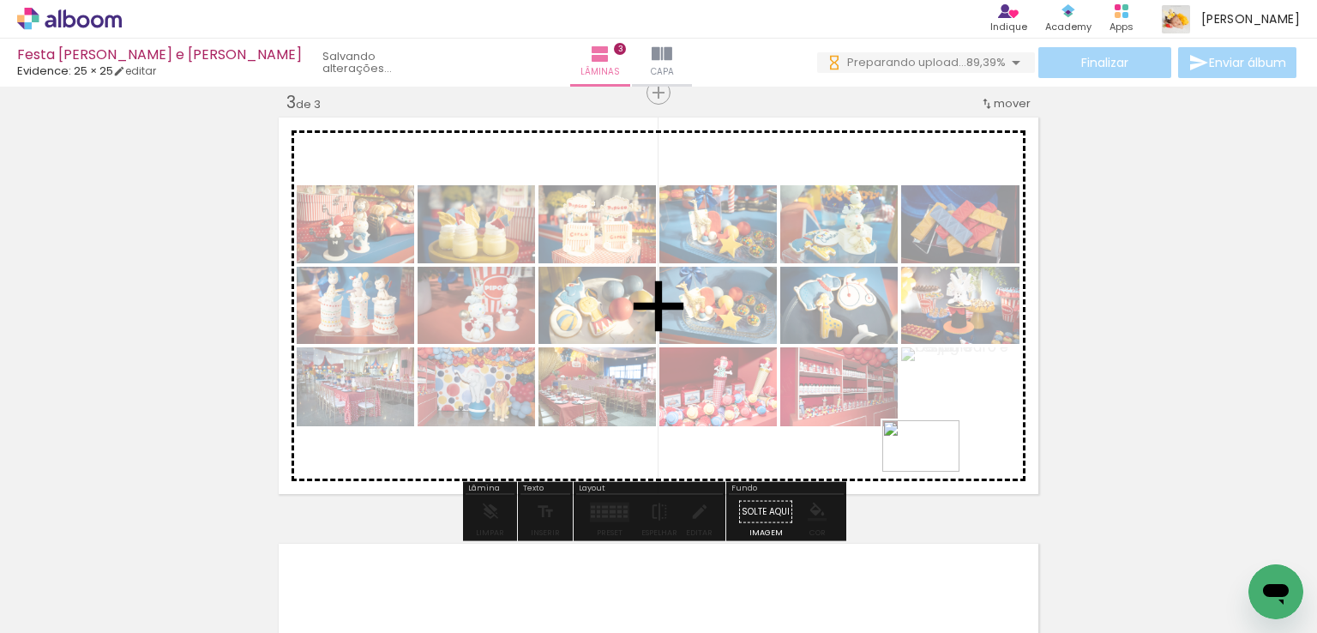
drag, startPoint x: 1191, startPoint y: 570, endPoint x: 1084, endPoint y: 512, distance: 122.0
click at [939, 477] on quentale-workspace at bounding box center [658, 316] width 1317 height 633
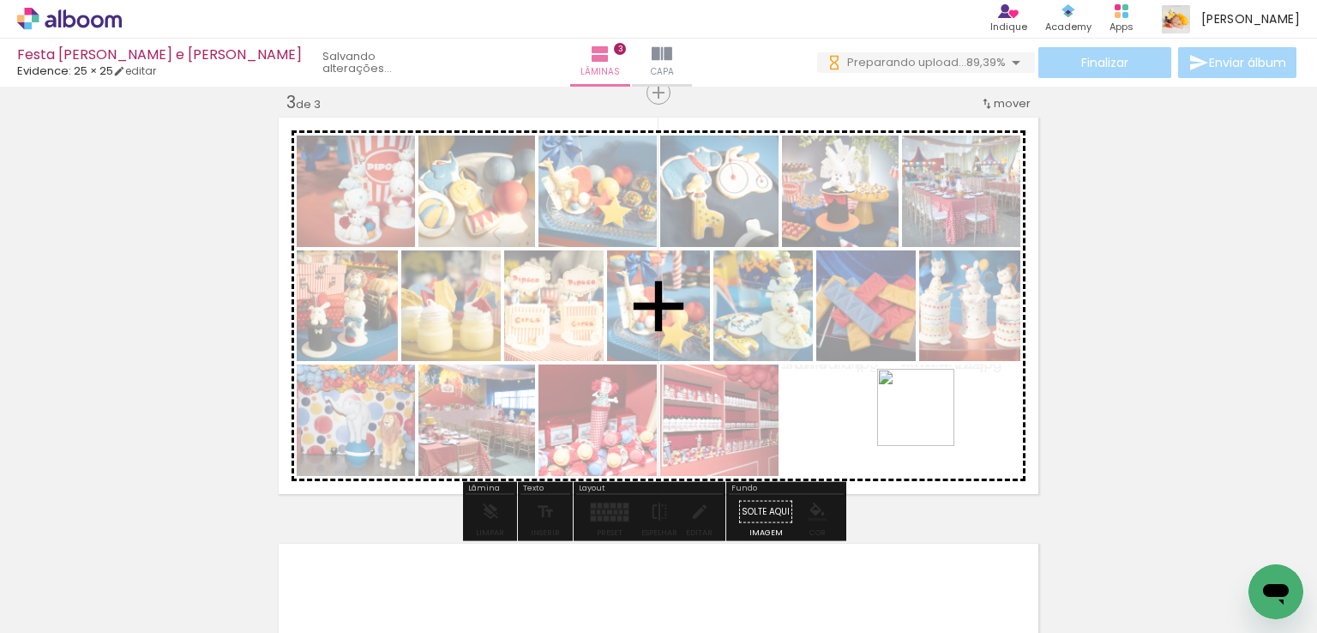
drag, startPoint x: 1145, startPoint y: 560, endPoint x: 928, endPoint y: 420, distance: 258.0
click at [928, 420] on quentale-workspace at bounding box center [658, 316] width 1317 height 633
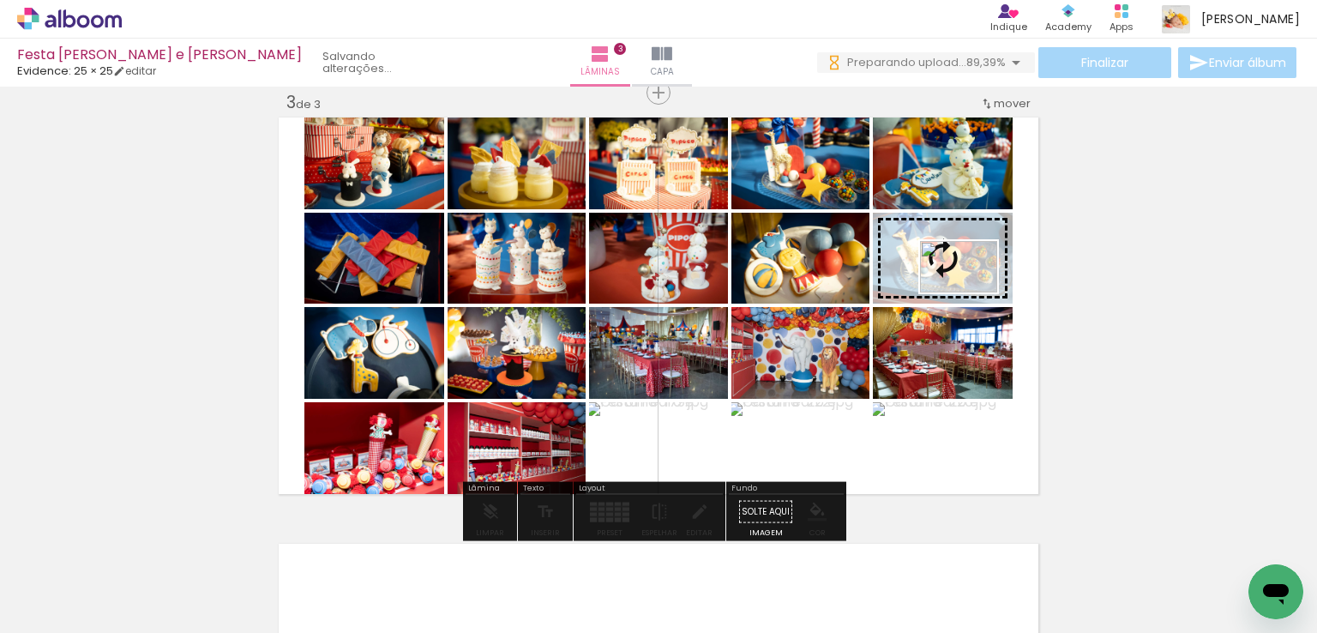
drag, startPoint x: 895, startPoint y: 591, endPoint x: 971, endPoint y: 292, distance: 307.9
click at [971, 292] on quentale-workspace at bounding box center [658, 316] width 1317 height 633
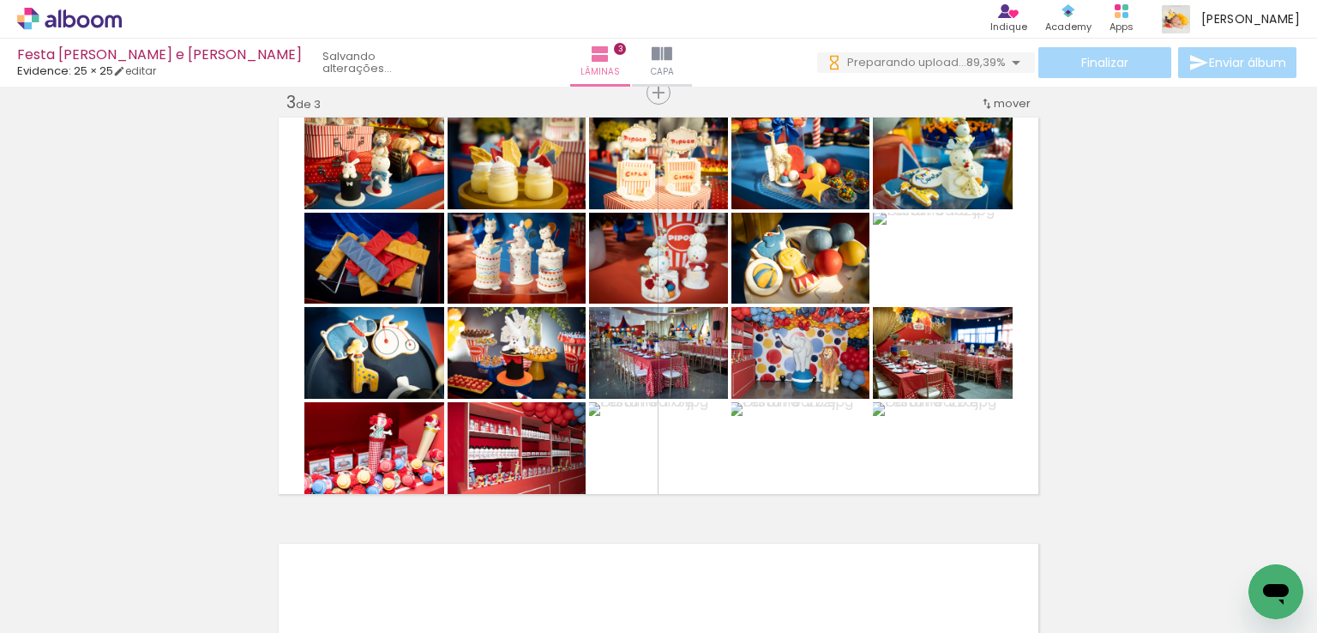
scroll to position [0, 3322]
click at [369, 540] on iron-icon at bounding box center [365, 540] width 18 height 18
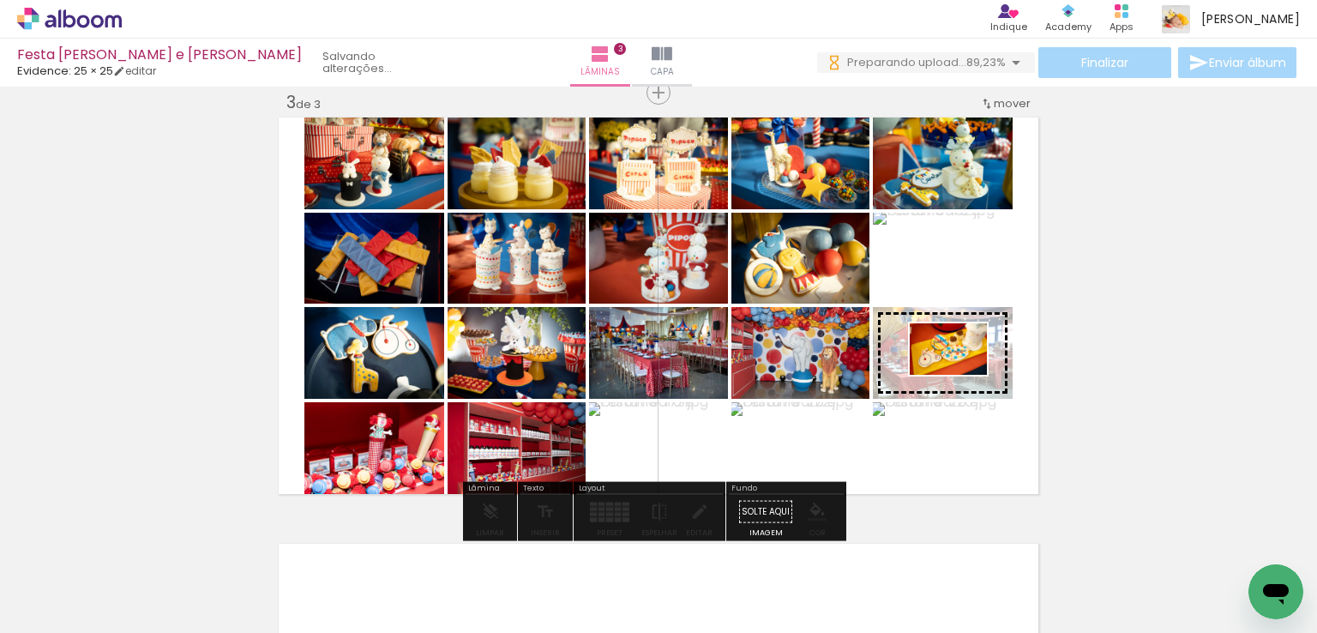
drag, startPoint x: 798, startPoint y: 577, endPoint x: 961, endPoint y: 375, distance: 259.7
click at [961, 375] on quentale-workspace at bounding box center [658, 316] width 1317 height 633
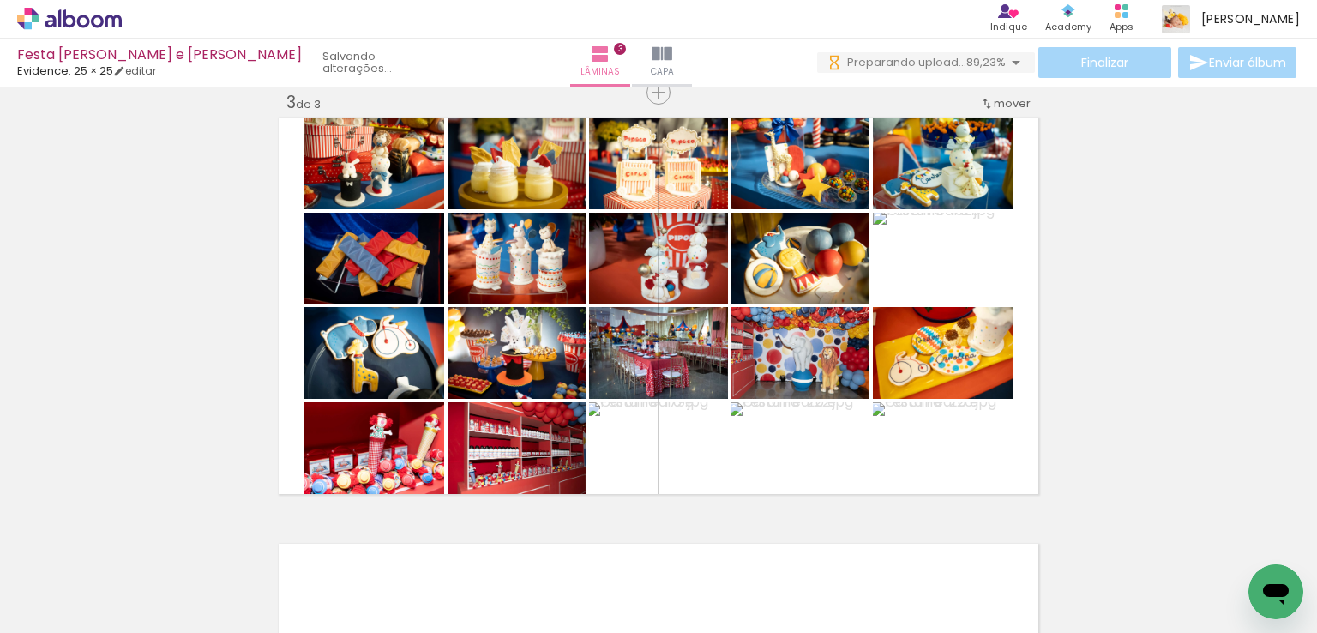
scroll to position [0, 3695]
click at [764, 543] on iron-icon at bounding box center [759, 540] width 18 height 18
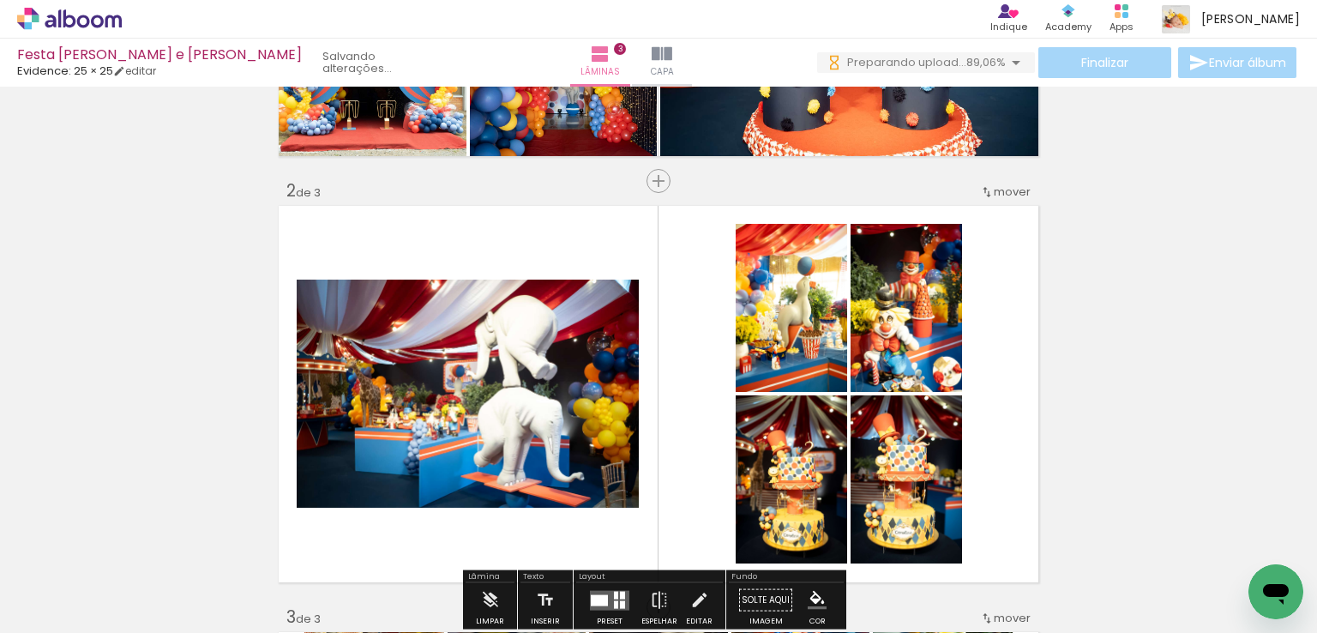
scroll to position [531, 0]
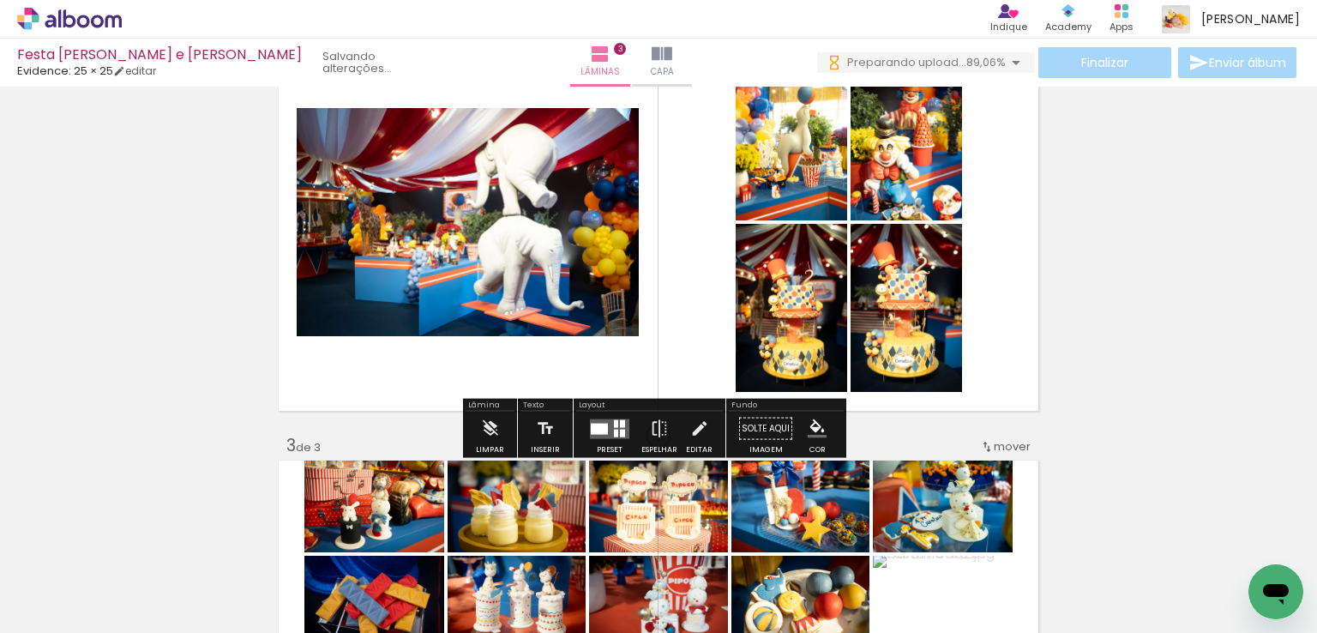
click at [600, 429] on div at bounding box center [599, 428] width 17 height 11
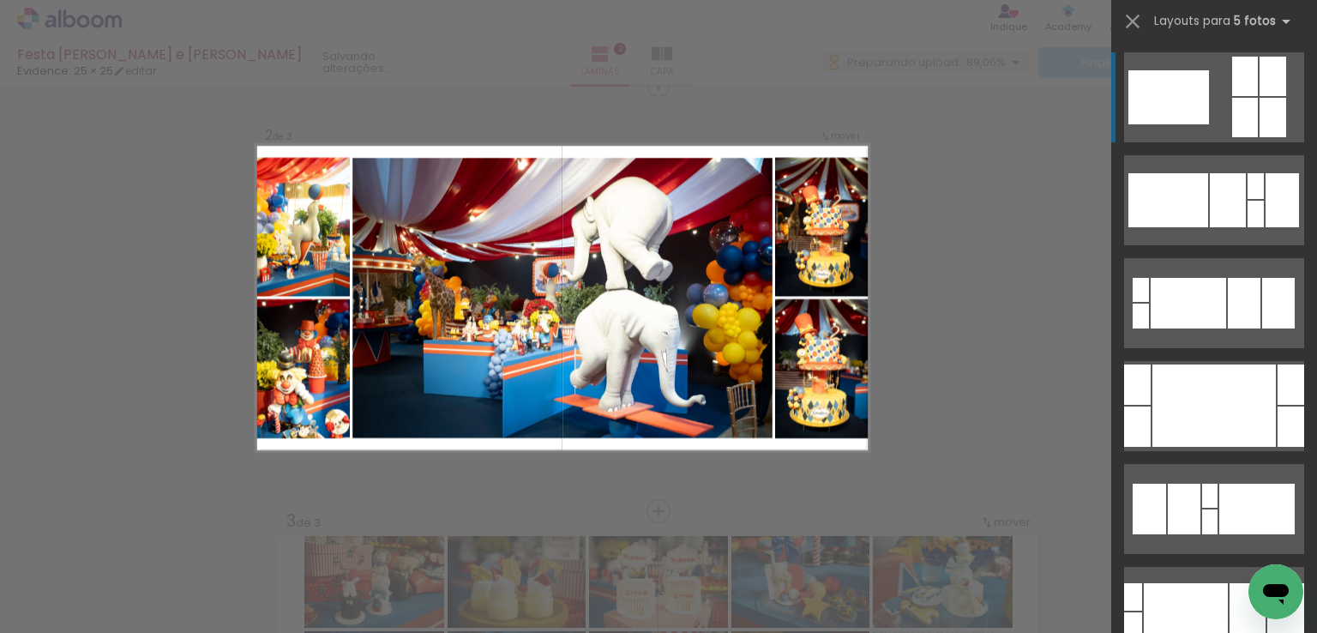
scroll to position [447, 0]
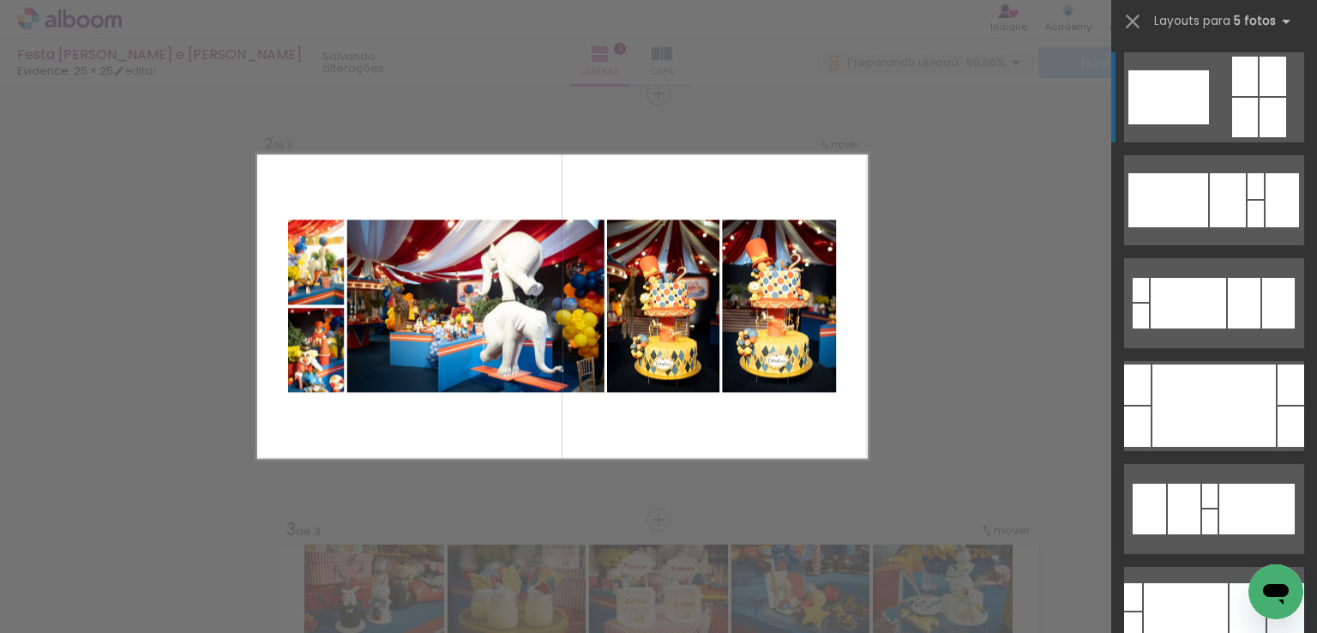
click at [1100, 302] on div "Confirmar Cancelar" at bounding box center [658, 511] width 1317 height 1745
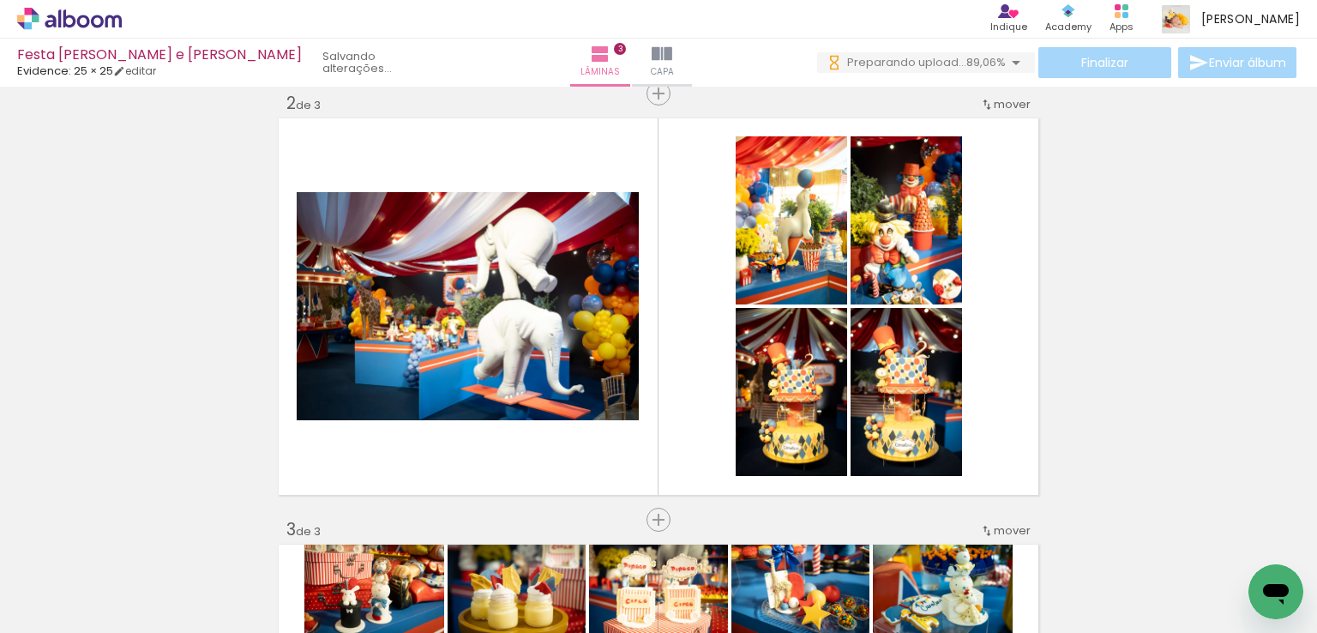
scroll to position [0, 3551]
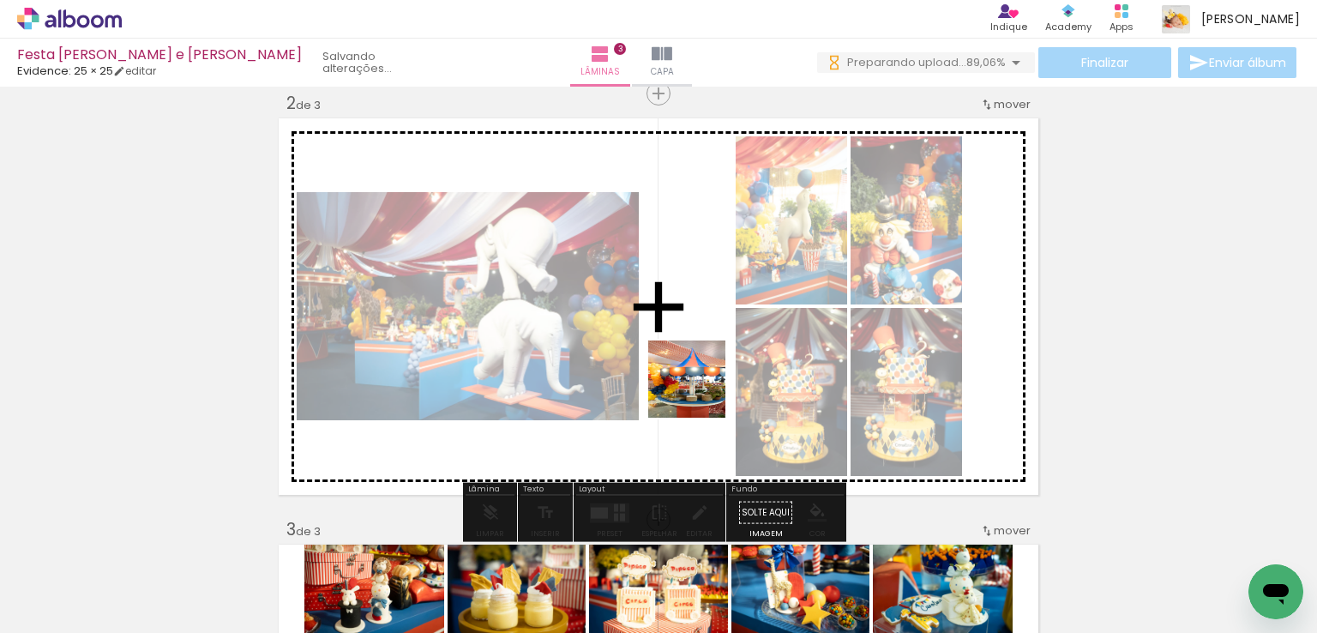
drag, startPoint x: 690, startPoint y: 430, endPoint x: 690, endPoint y: 419, distance: 11.1
click at [700, 390] on quentale-workspace at bounding box center [658, 316] width 1317 height 633
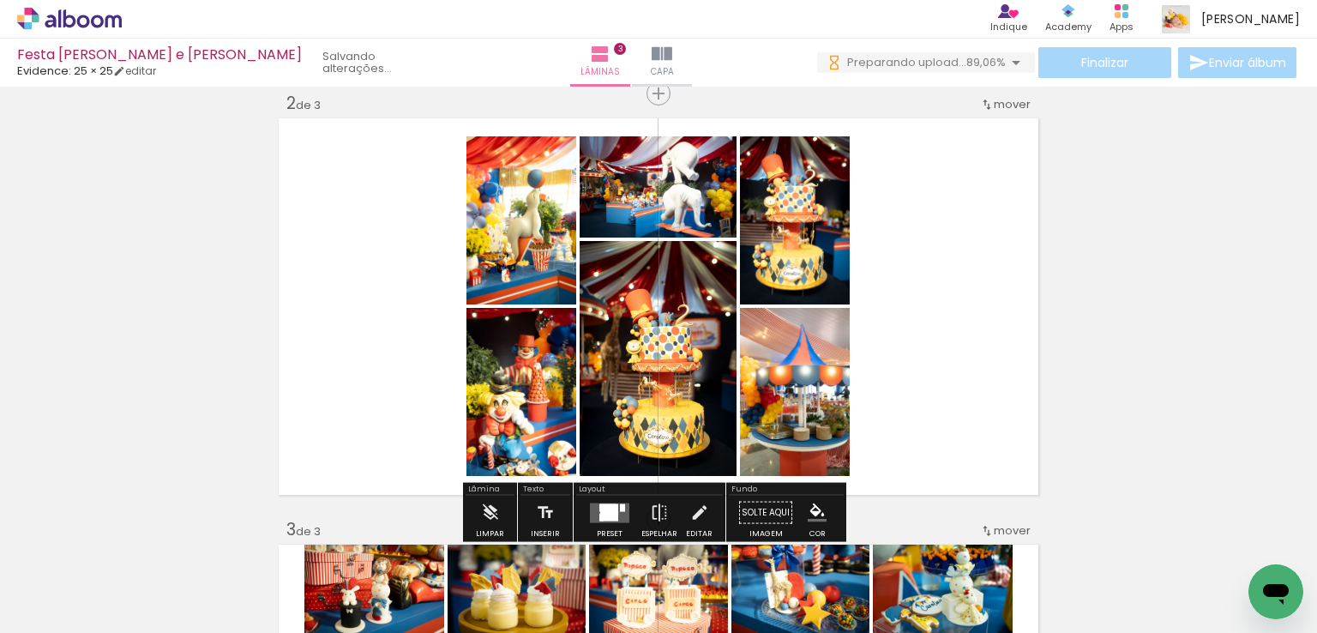
click at [607, 511] on div at bounding box center [609, 512] width 18 height 16
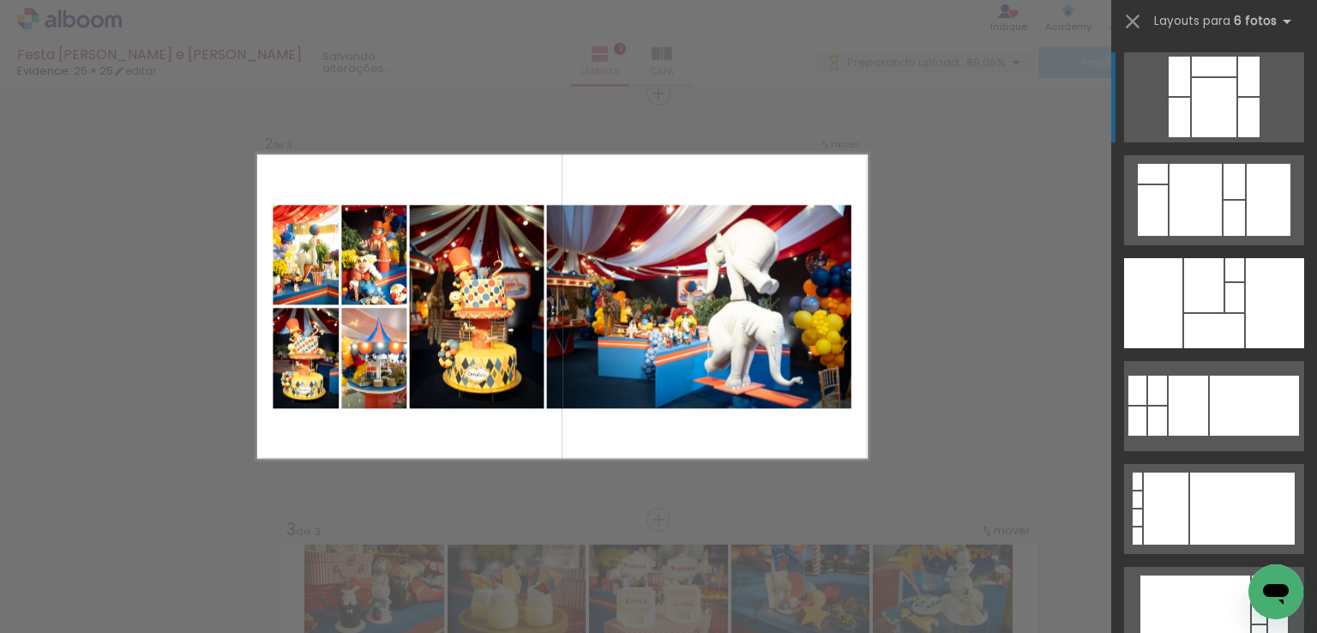
click at [937, 236] on div "Confirmar Cancelar" at bounding box center [658, 511] width 1317 height 1745
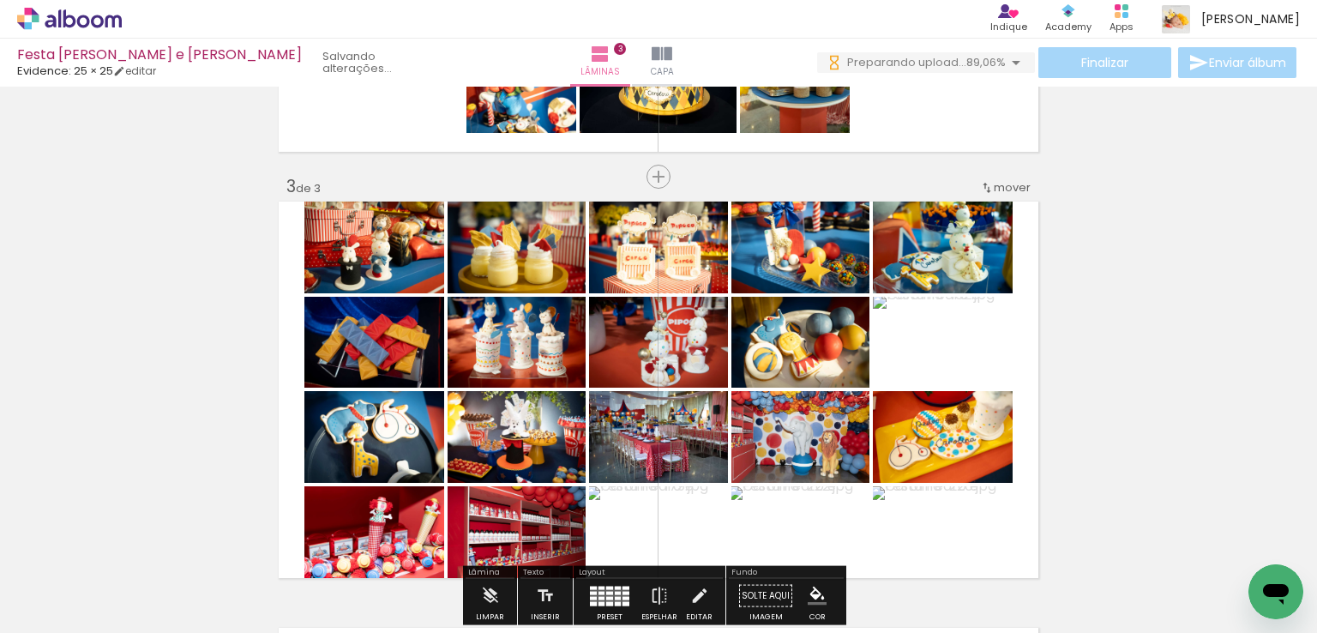
scroll to position [876, 0]
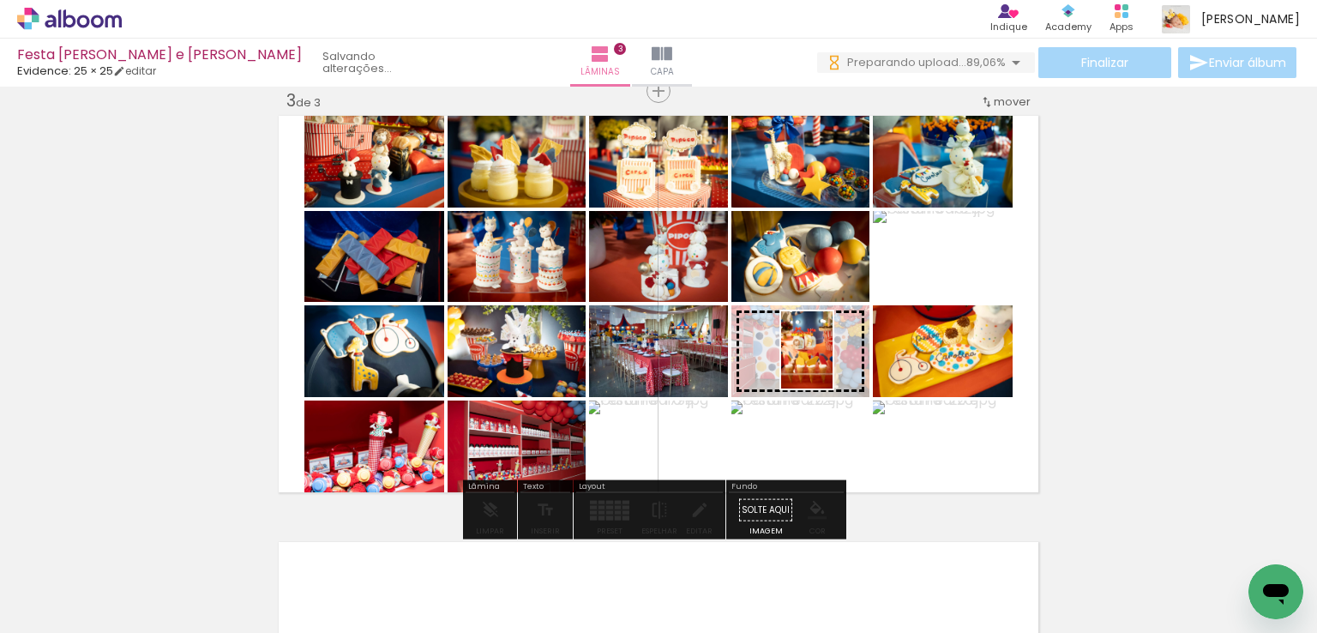
drag, startPoint x: 372, startPoint y: 594, endPoint x: 832, endPoint y: 363, distance: 515.2
click at [832, 363] on quentale-workspace at bounding box center [658, 316] width 1317 height 633
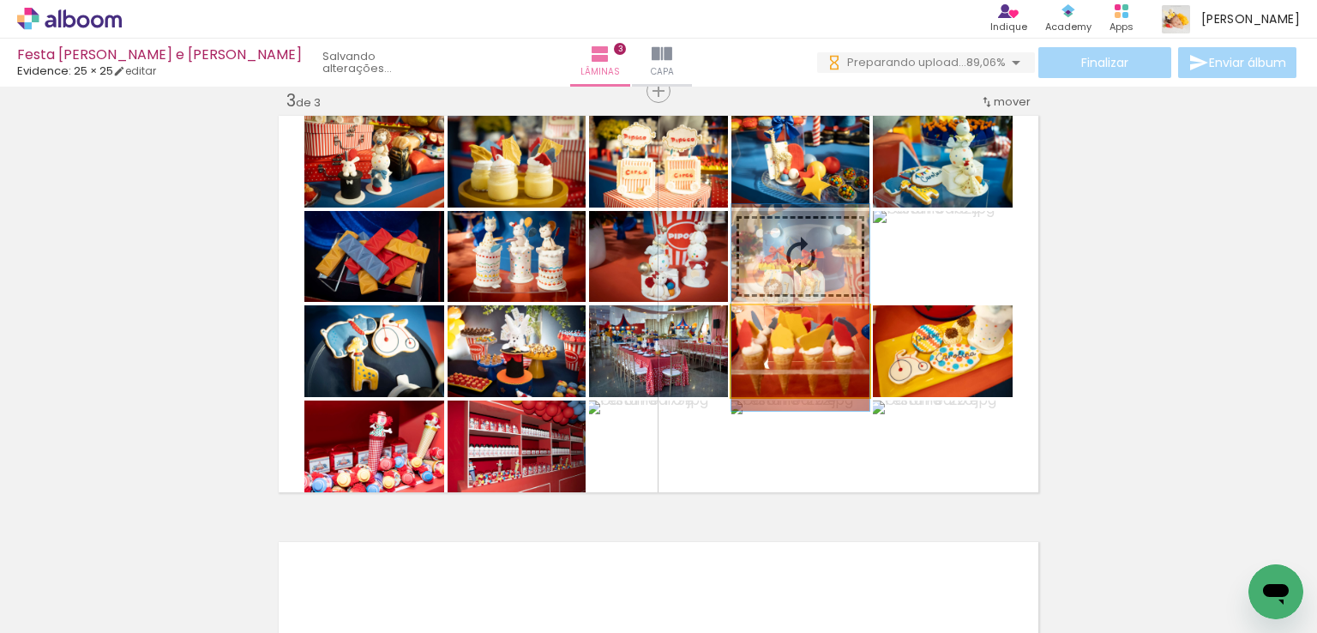
drag, startPoint x: 842, startPoint y: 344, endPoint x: 837, endPoint y: 300, distance: 43.9
click at [0, 0] on slot at bounding box center [0, 0] width 0 height 0
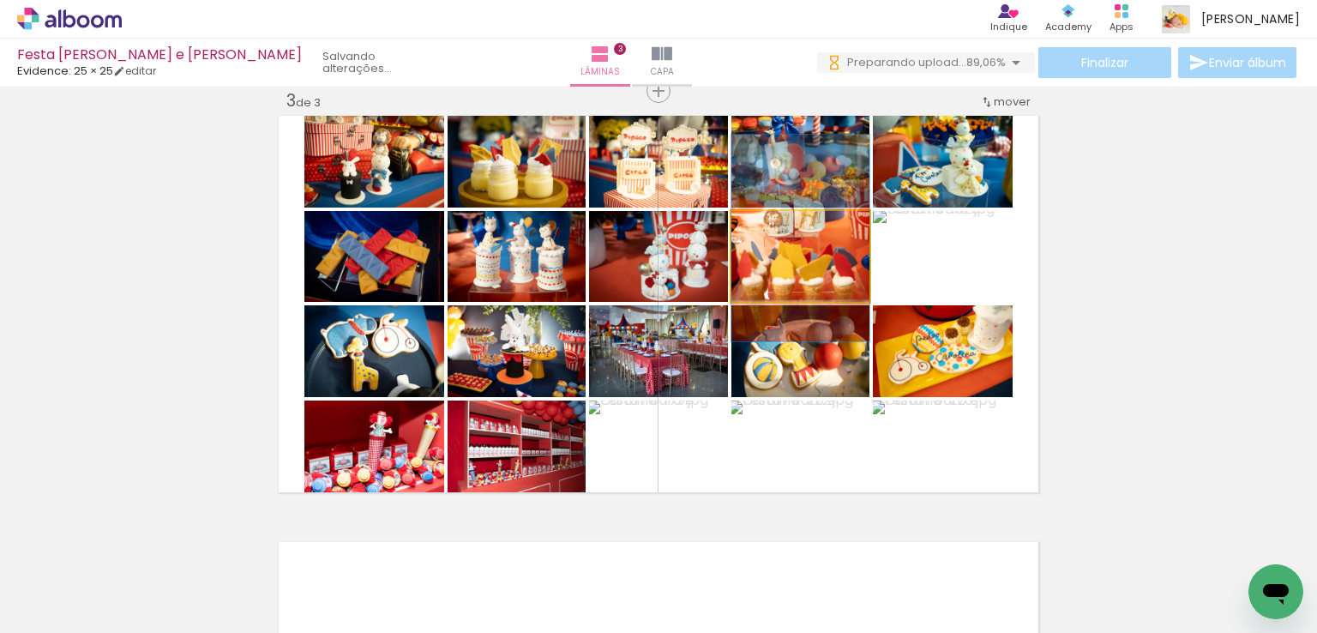
drag, startPoint x: 818, startPoint y: 261, endPoint x: 818, endPoint y: 248, distance: 13.7
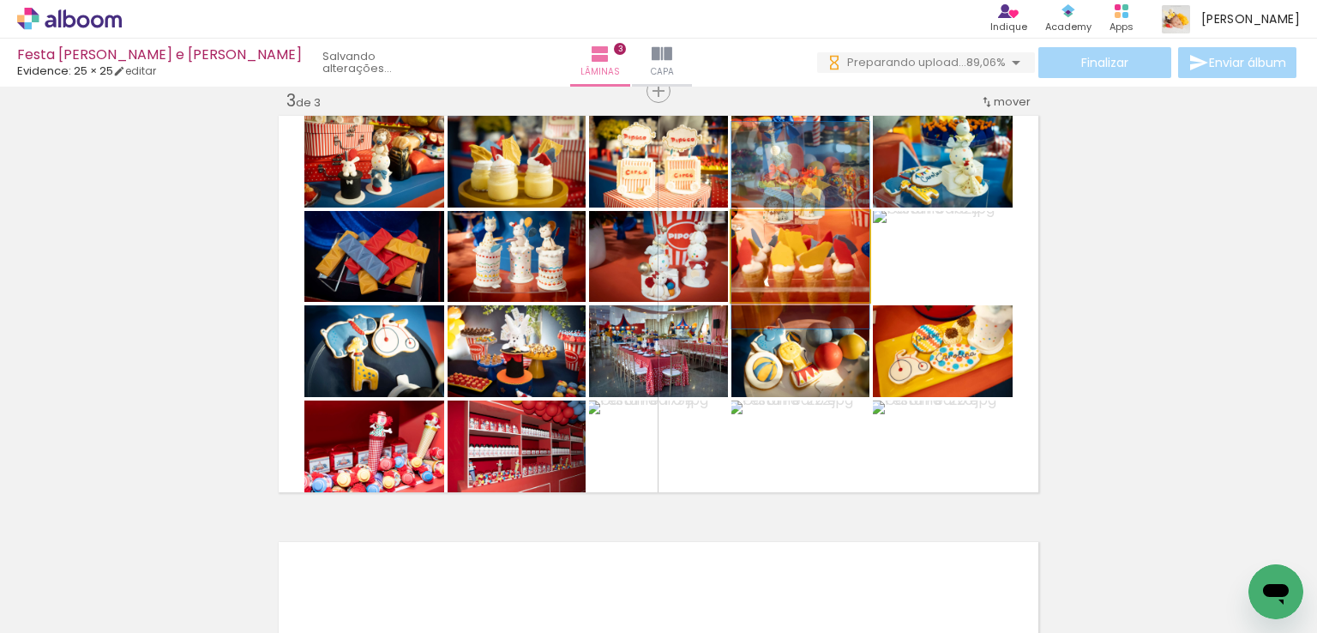
drag, startPoint x: 816, startPoint y: 275, endPoint x: 814, endPoint y: 257, distance: 18.1
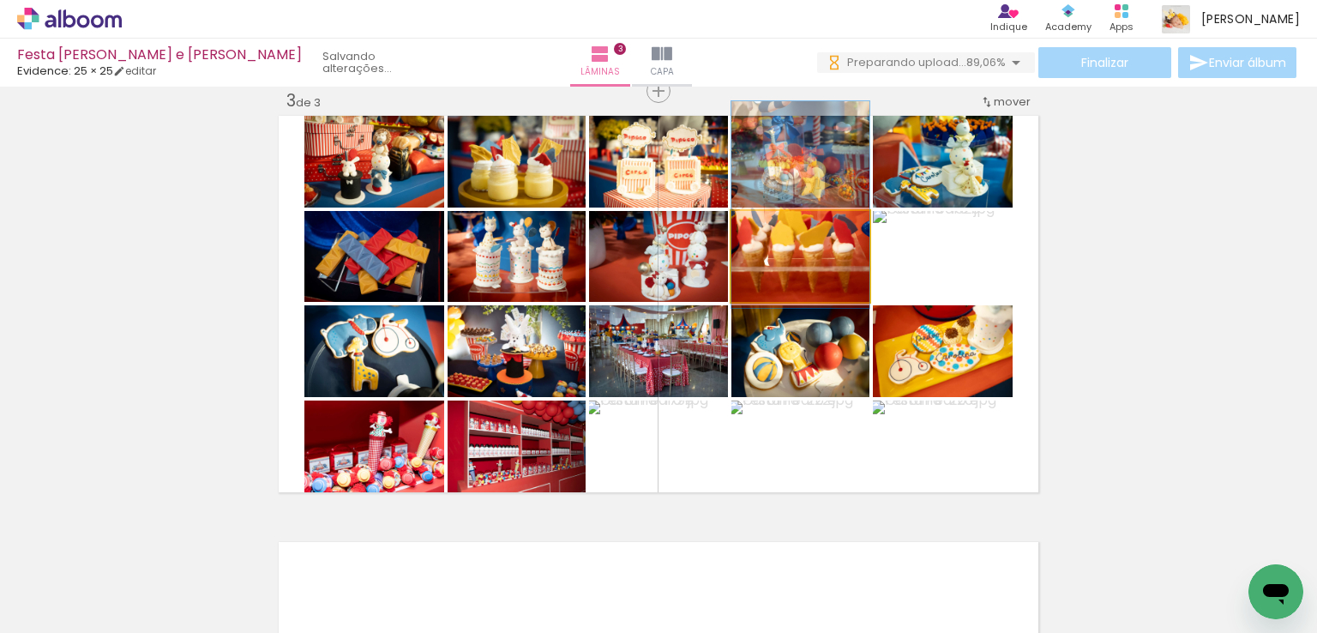
drag, startPoint x: 813, startPoint y: 280, endPoint x: 813, endPoint y: 265, distance: 15.4
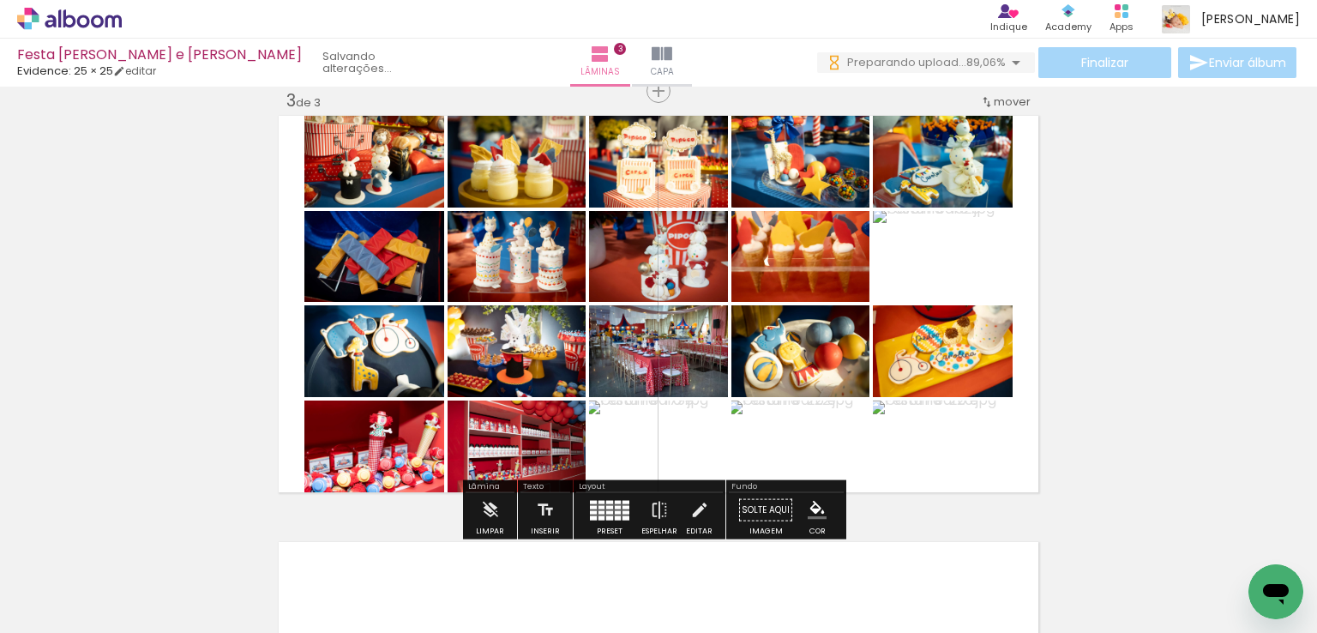
click at [1090, 273] on div "Inserir lâmina 1 de 3 Inserir lâmina 2 de 3 Inserir lâmina 3 de 3" at bounding box center [658, 69] width 1317 height 1705
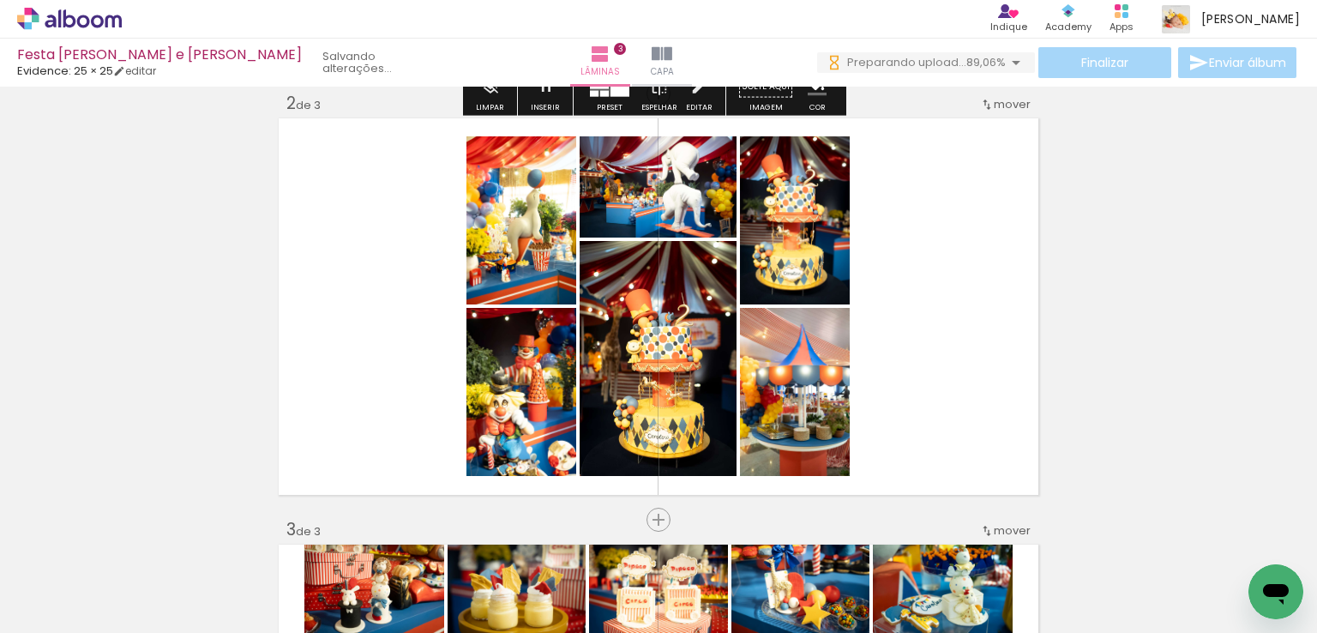
scroll to position [533, 0]
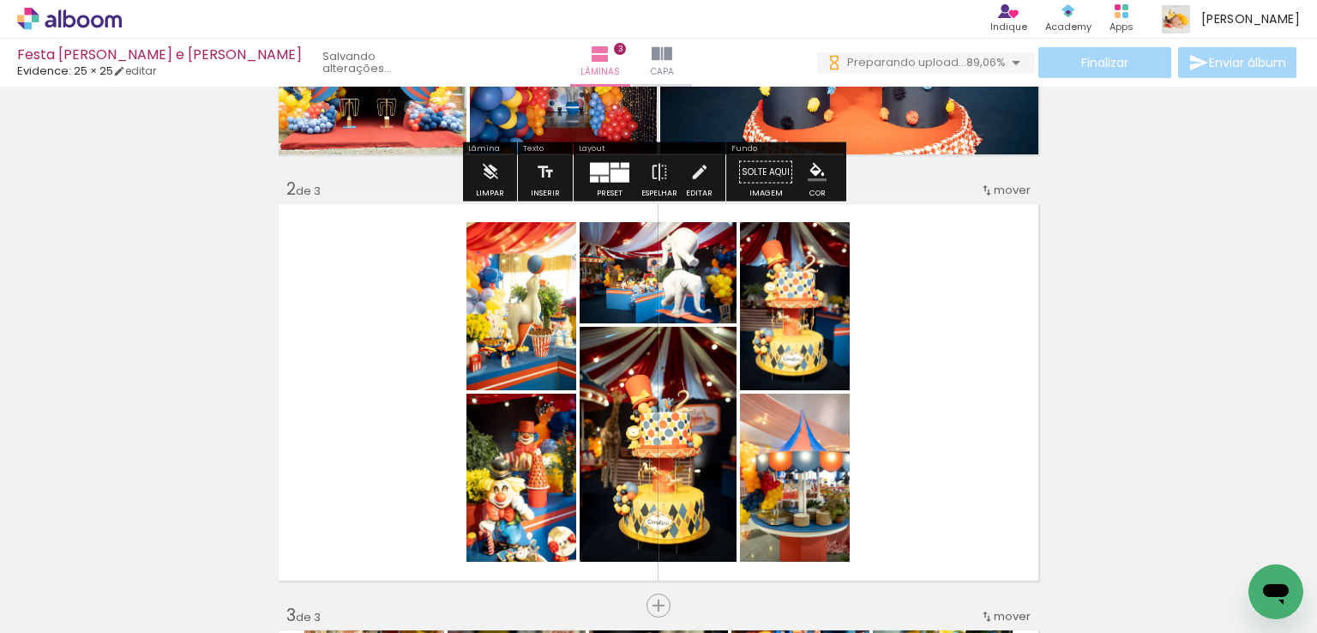
scroll to position [447, 0]
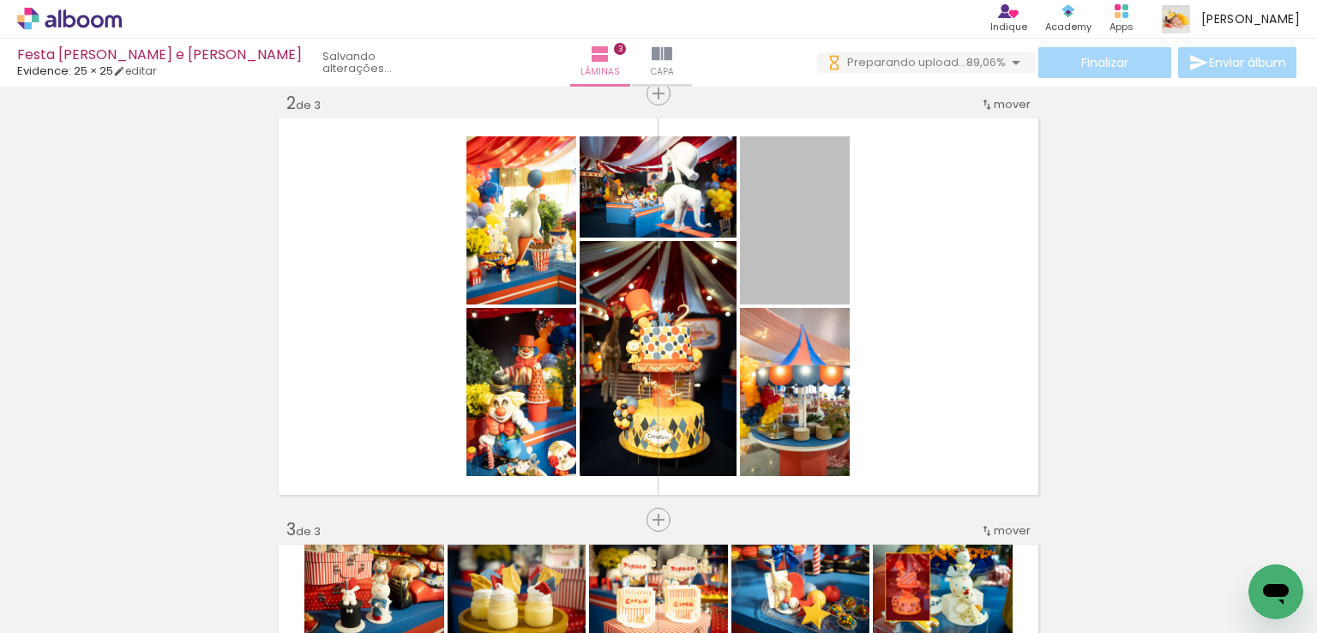
drag, startPoint x: 825, startPoint y: 243, endPoint x: 901, endPoint y: 586, distance: 351.9
click at [901, 586] on quentale-workspace at bounding box center [658, 316] width 1317 height 633
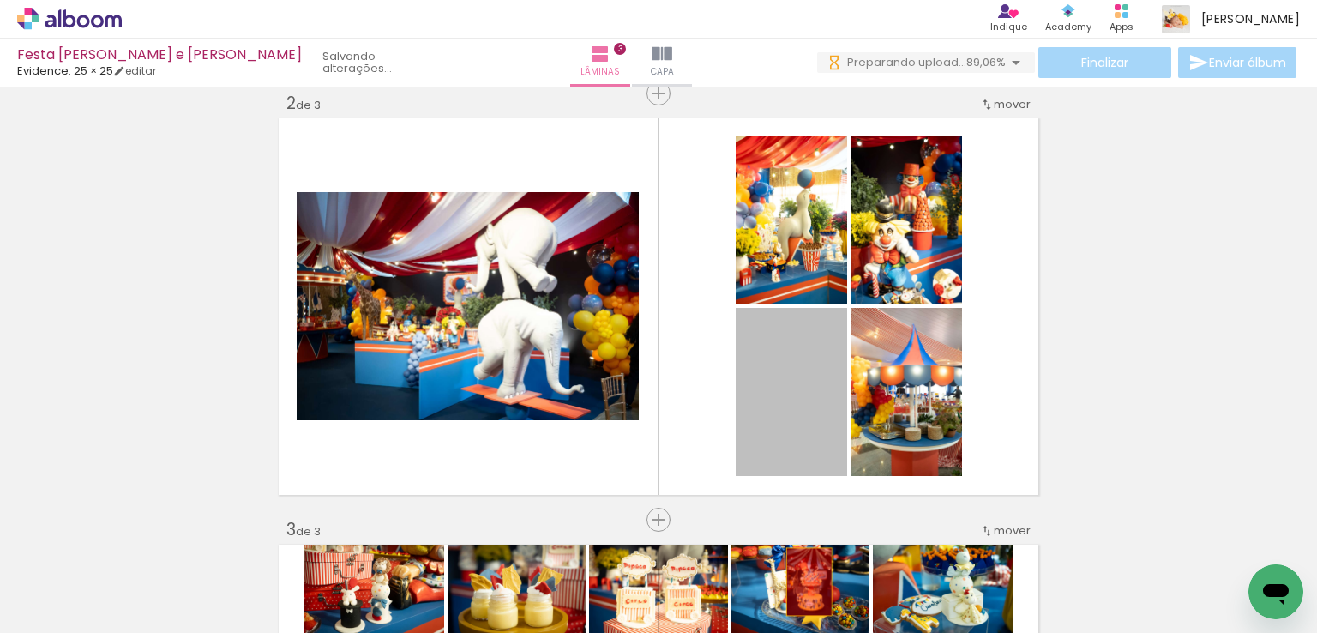
drag, startPoint x: 801, startPoint y: 416, endPoint x: 803, endPoint y: 581, distance: 165.5
click at [803, 581] on quentale-workspace at bounding box center [658, 316] width 1317 height 633
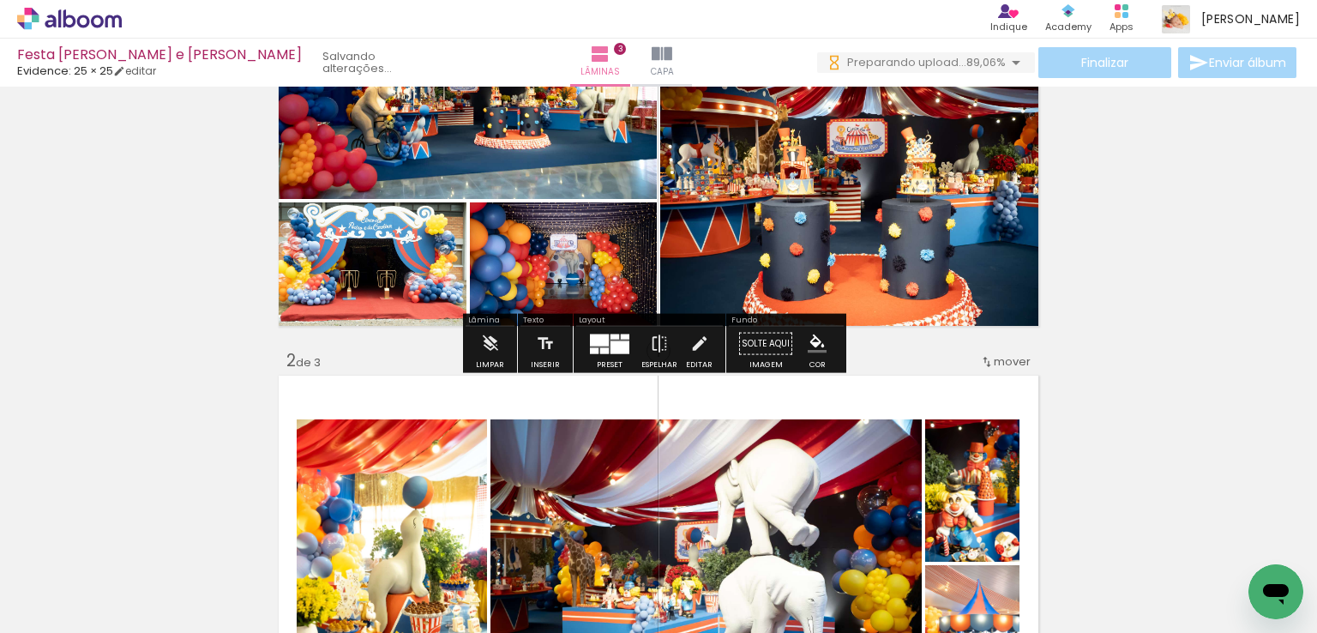
scroll to position [105, 0]
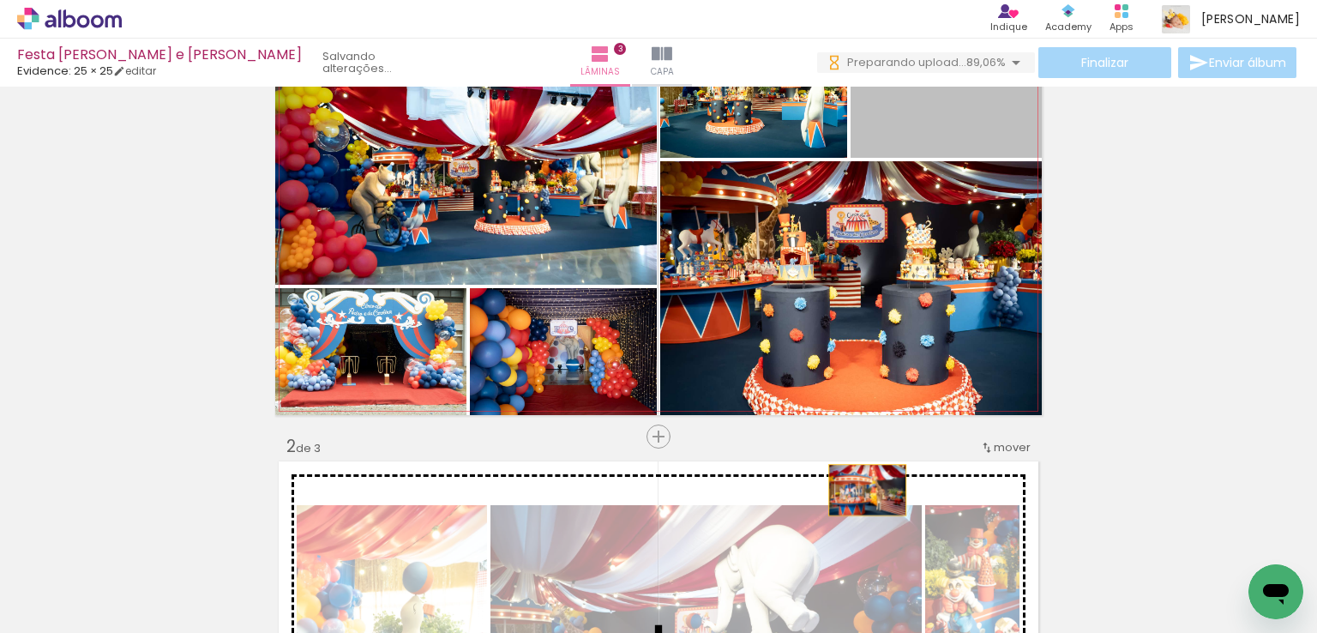
drag, startPoint x: 940, startPoint y: 121, endPoint x: 861, endPoint y: 489, distance: 376.9
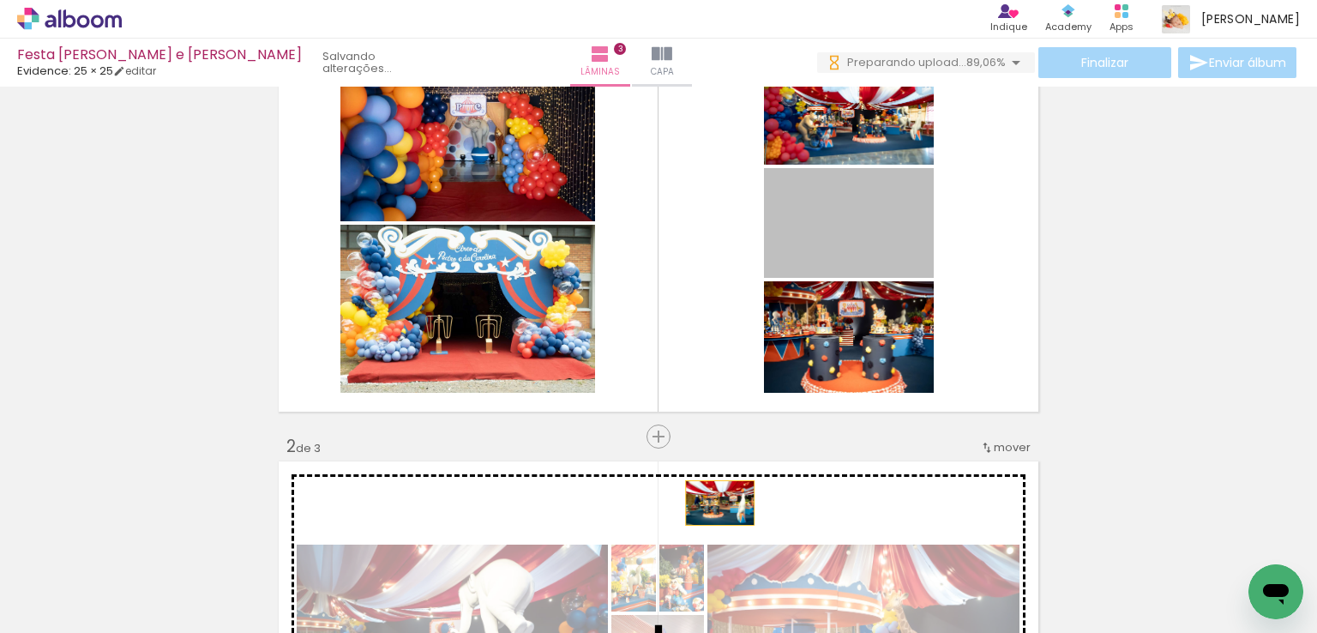
drag, startPoint x: 764, startPoint y: 362, endPoint x: 713, endPoint y: 502, distance: 149.4
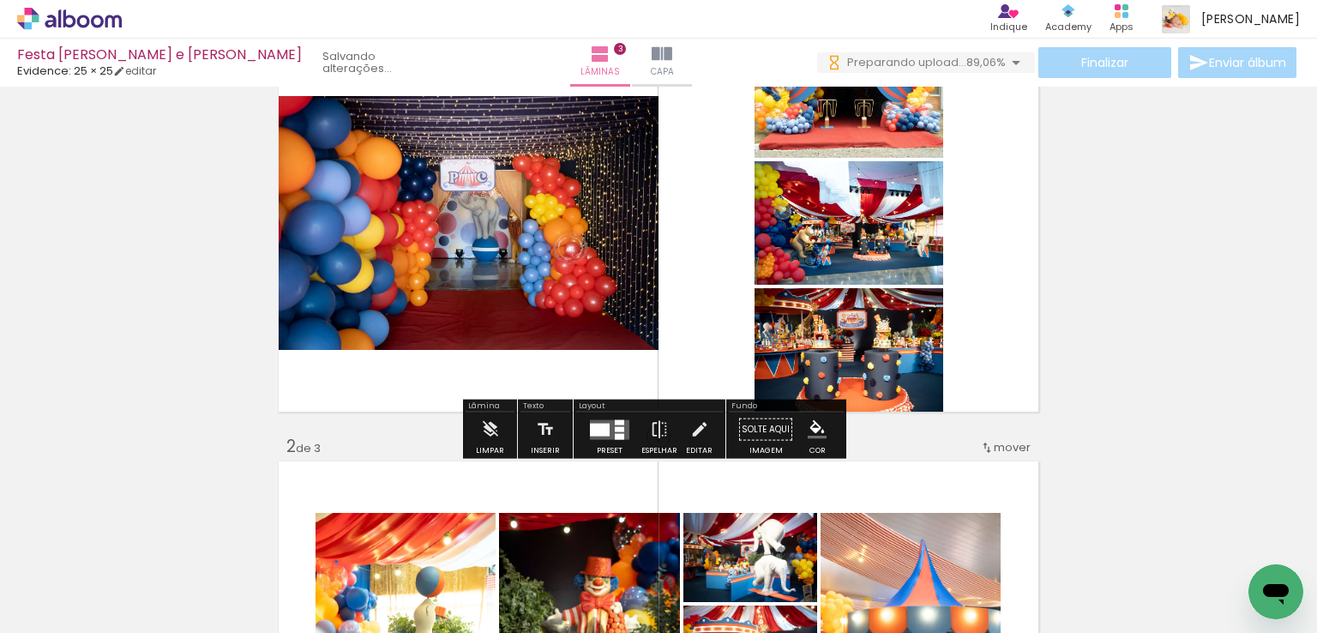
click at [609, 429] on quentale-layouter at bounding box center [609, 429] width 39 height 20
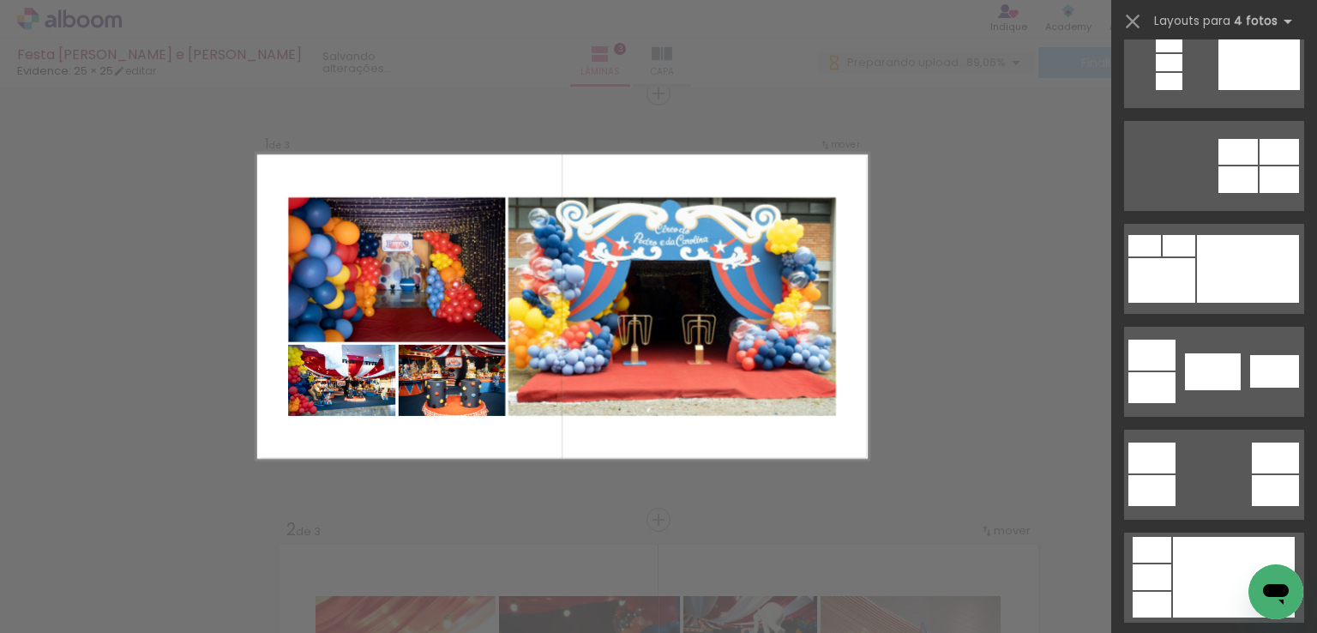
scroll to position [429, 0]
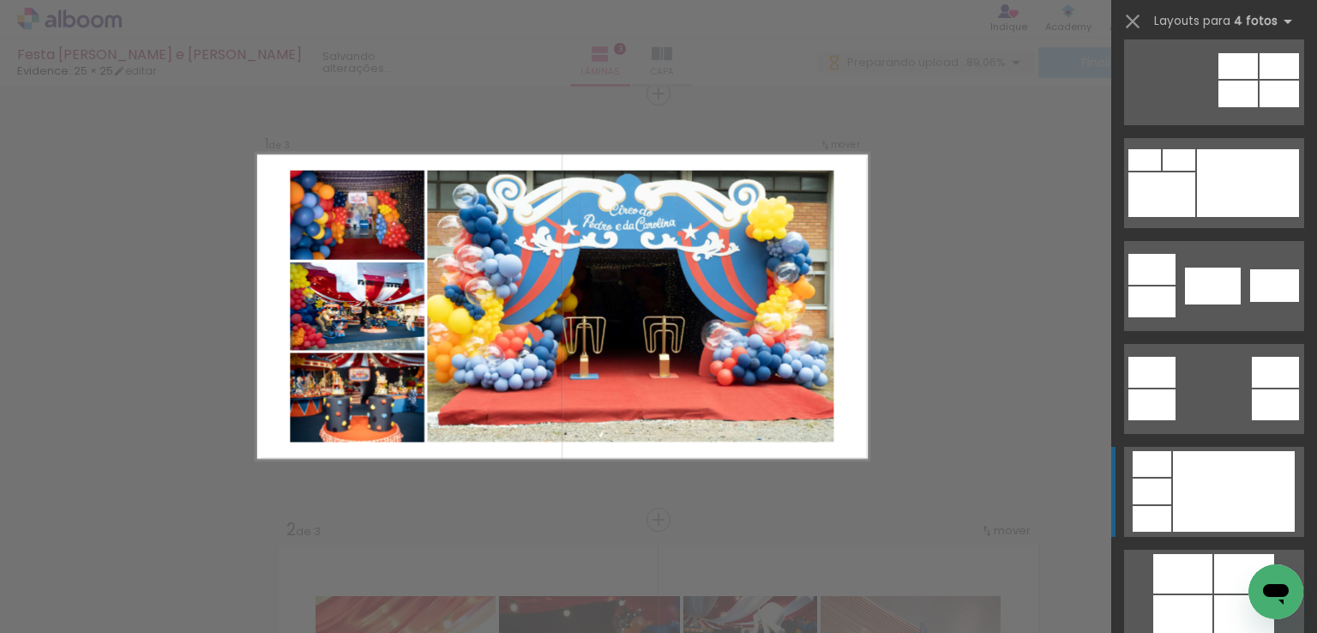
click at [1258, 495] on div at bounding box center [1234, 491] width 122 height 81
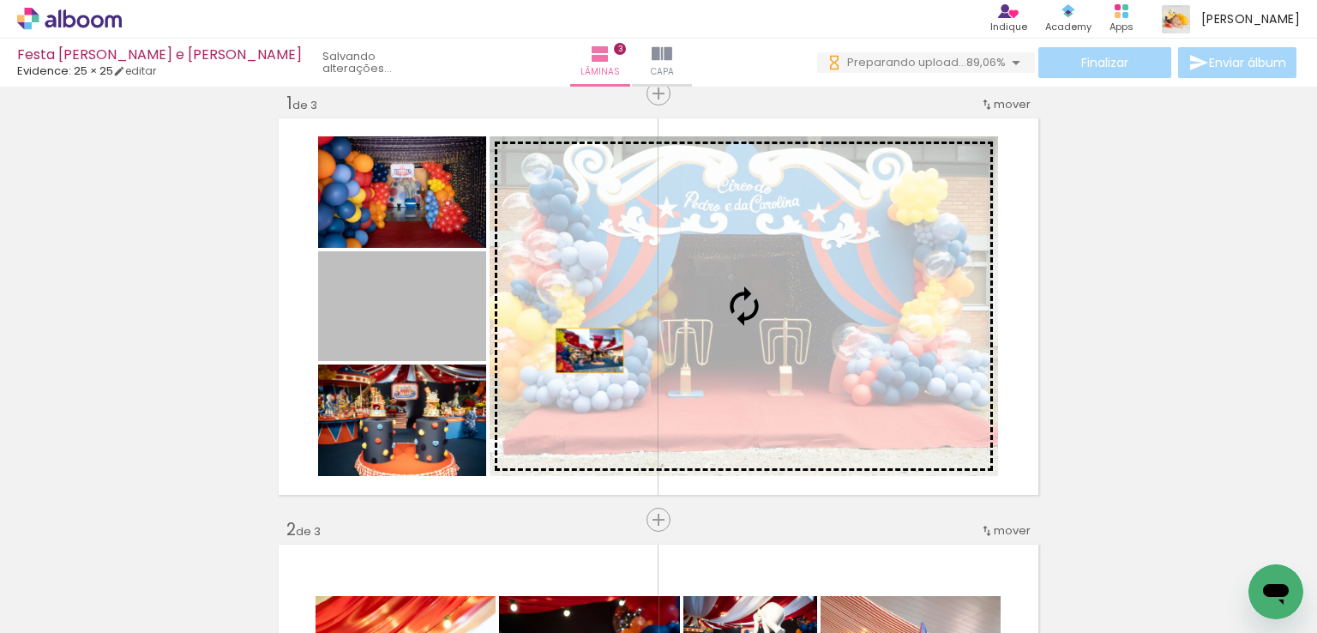
drag, startPoint x: 480, startPoint y: 333, endPoint x: 606, endPoint y: 353, distance: 127.5
click at [0, 0] on slot at bounding box center [0, 0] width 0 height 0
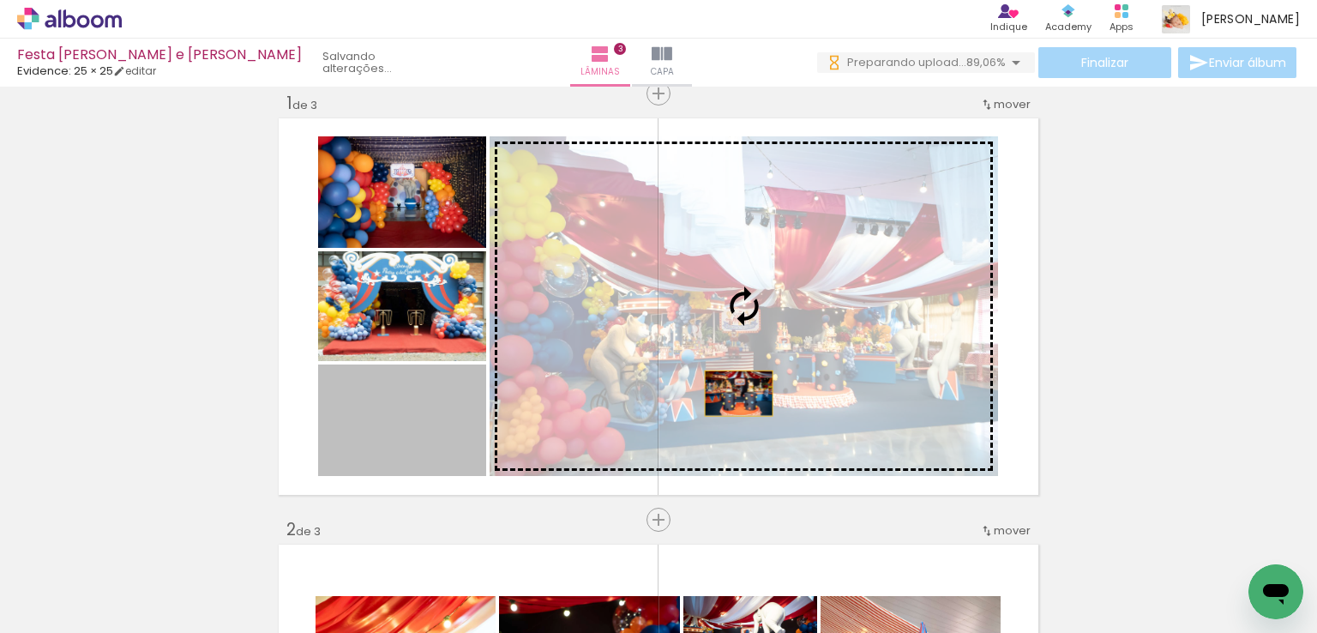
drag, startPoint x: 417, startPoint y: 453, endPoint x: 732, endPoint y: 393, distance: 321.3
click at [0, 0] on slot at bounding box center [0, 0] width 0 height 0
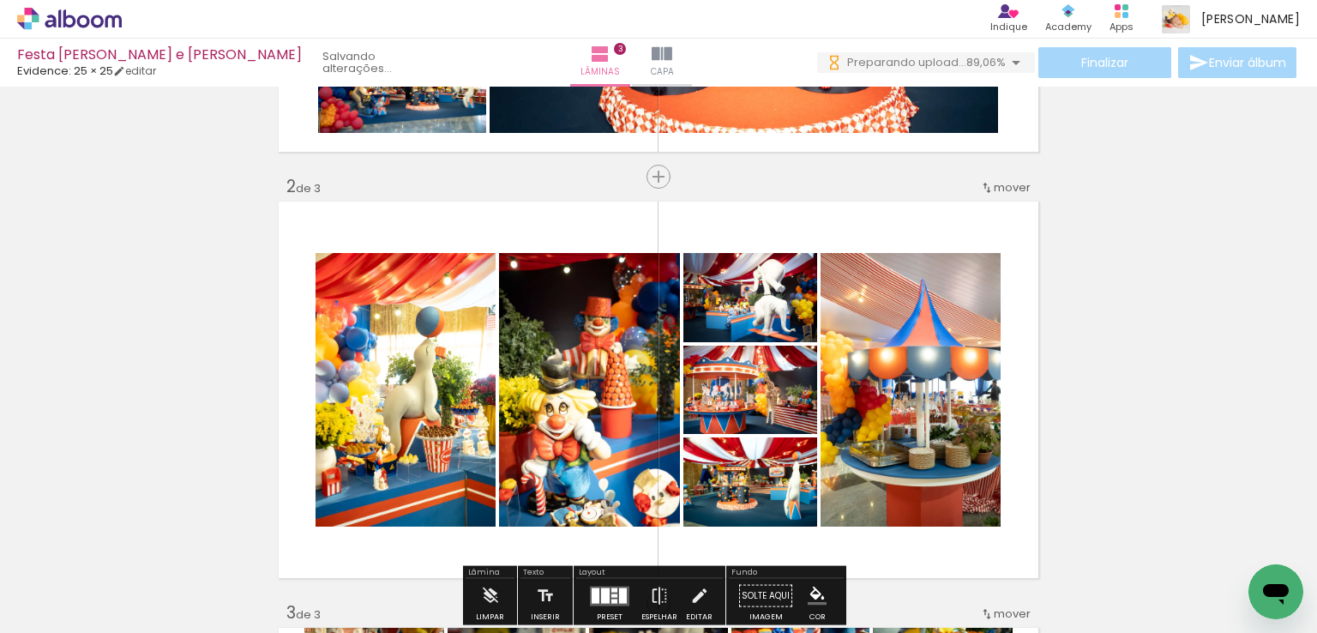
scroll to position [536, 0]
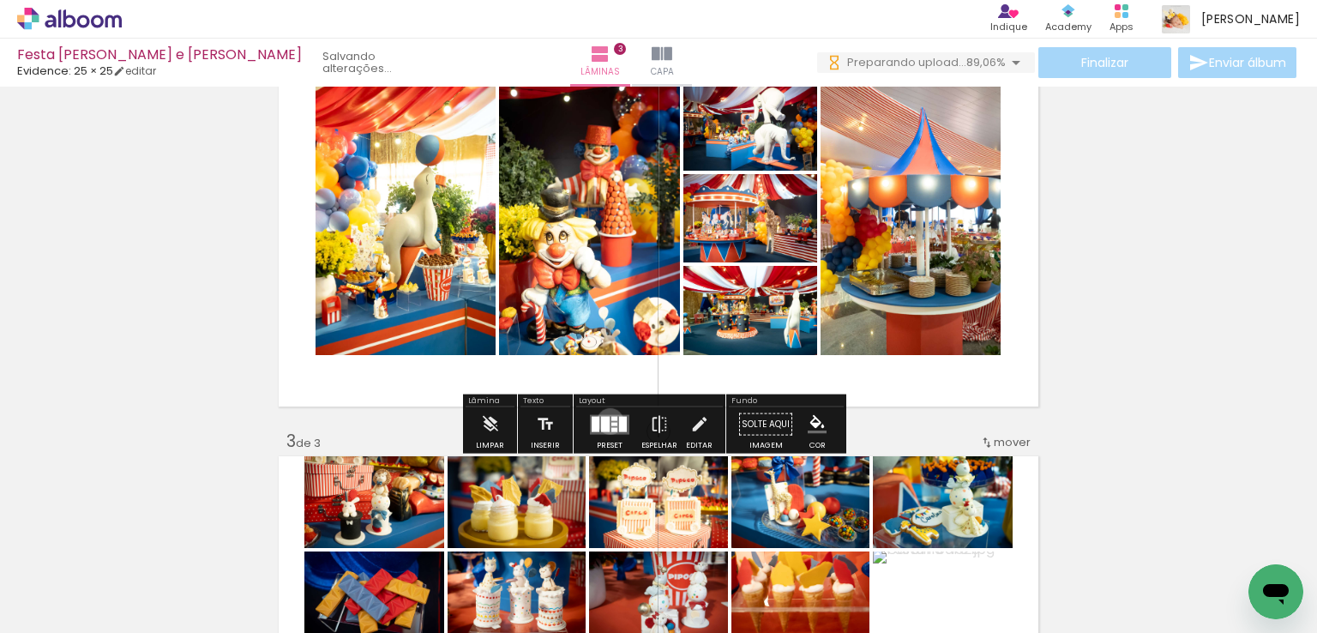
click at [606, 419] on quentale-layouter at bounding box center [609, 424] width 39 height 20
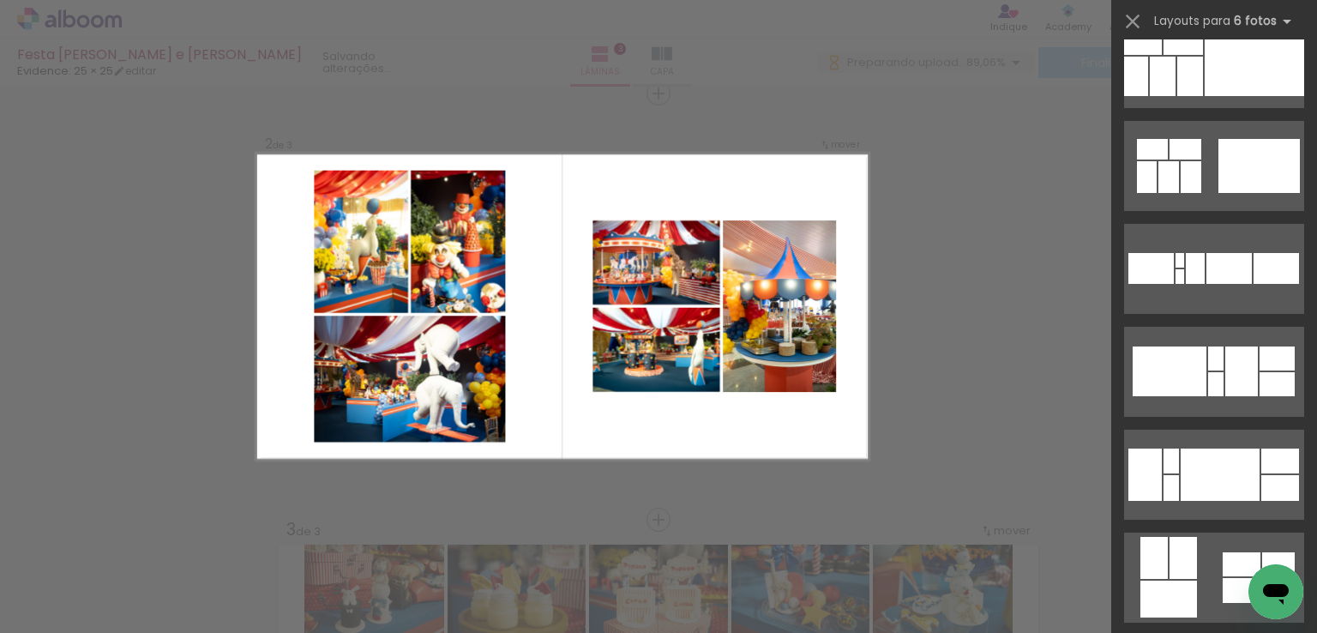
scroll to position [1029, 0]
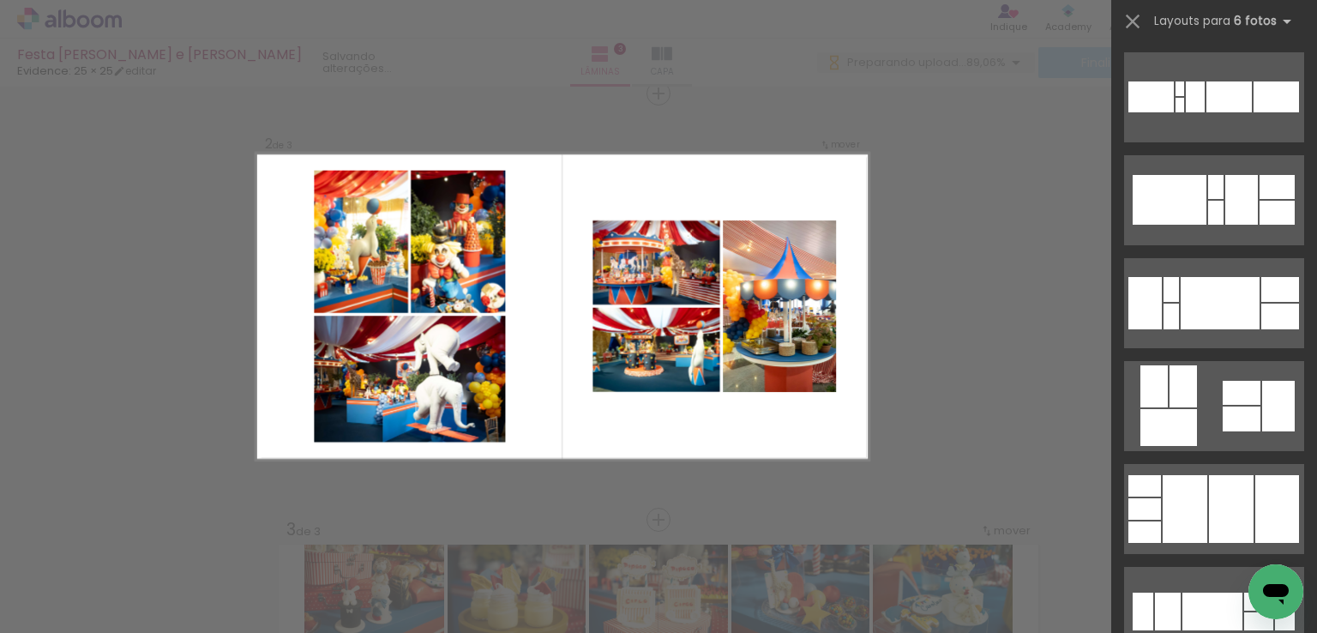
click at [1053, 327] on div "Confirmar Cancelar" at bounding box center [658, 511] width 1317 height 1745
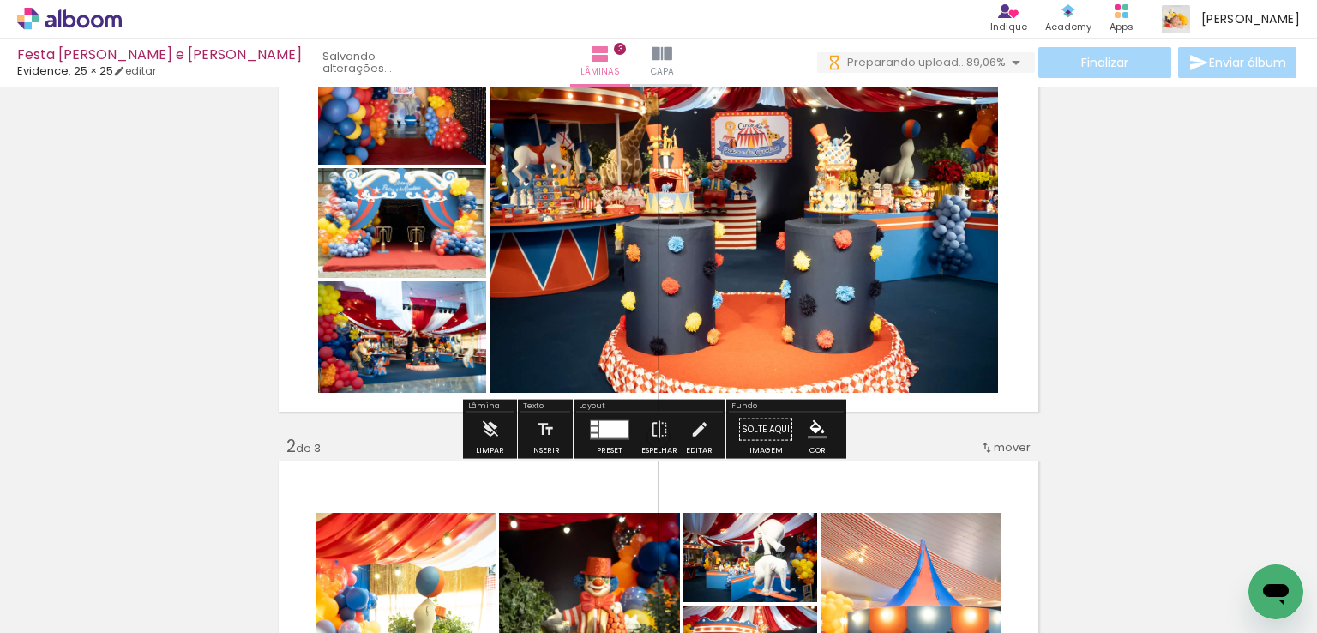
scroll to position [276, 0]
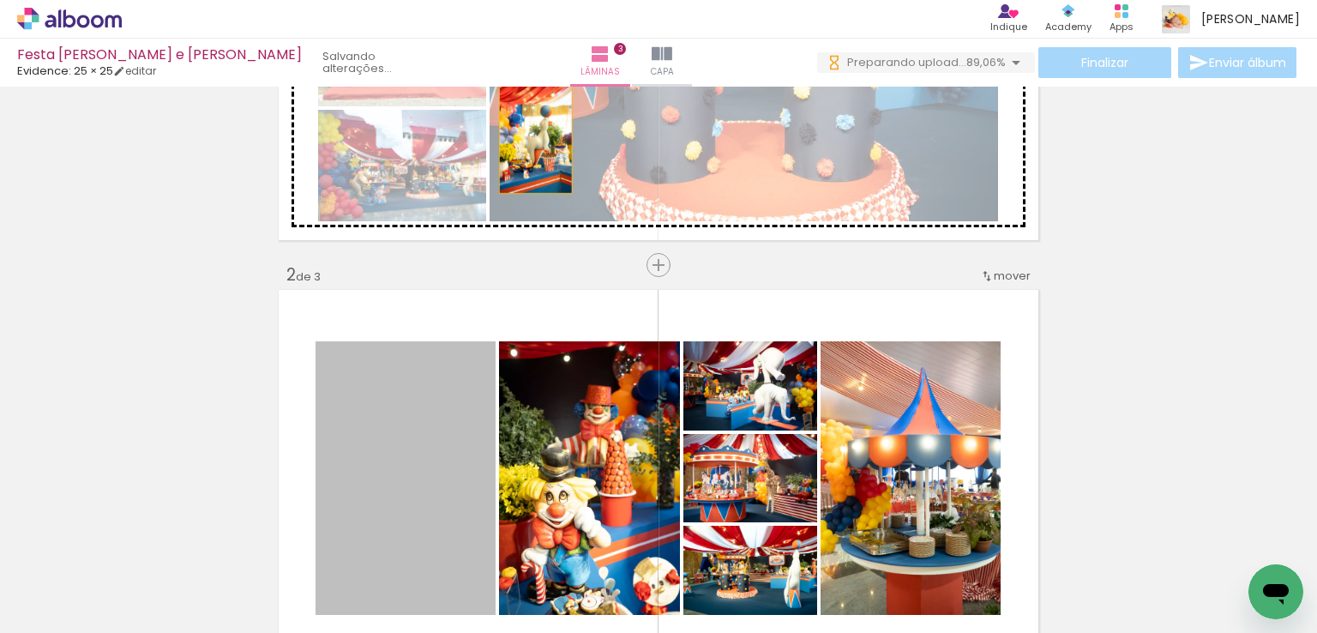
drag, startPoint x: 432, startPoint y: 452, endPoint x: 529, endPoint y: 138, distance: 328.4
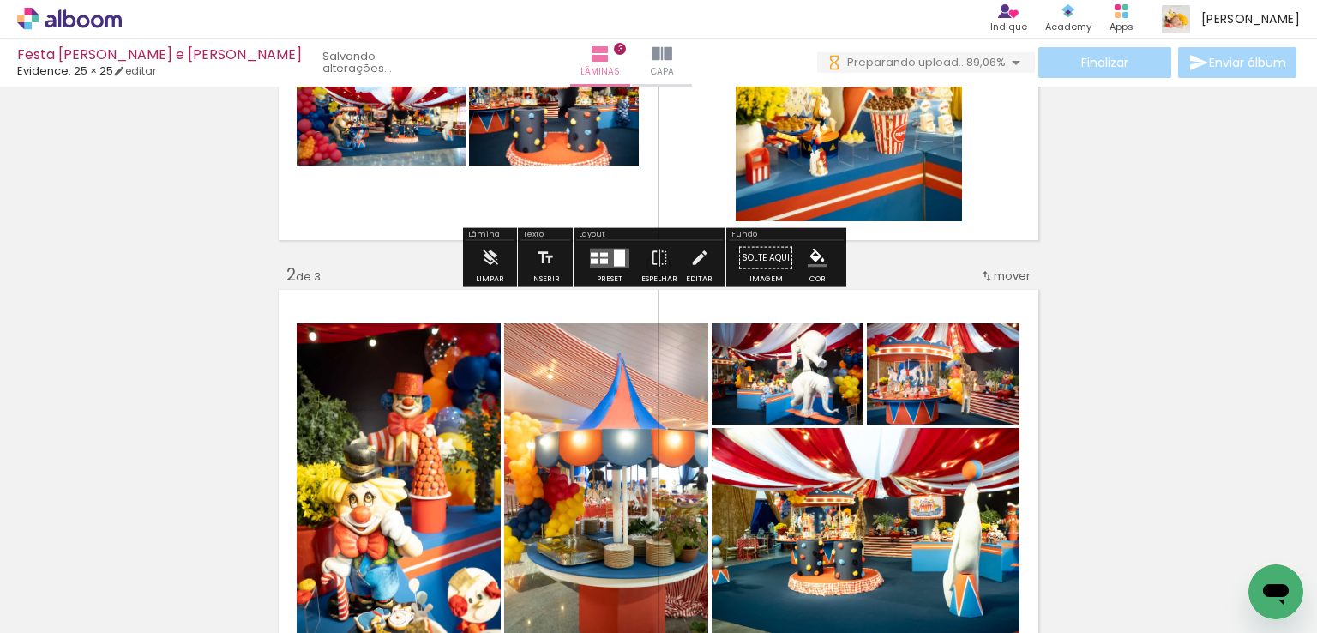
scroll to position [19, 0]
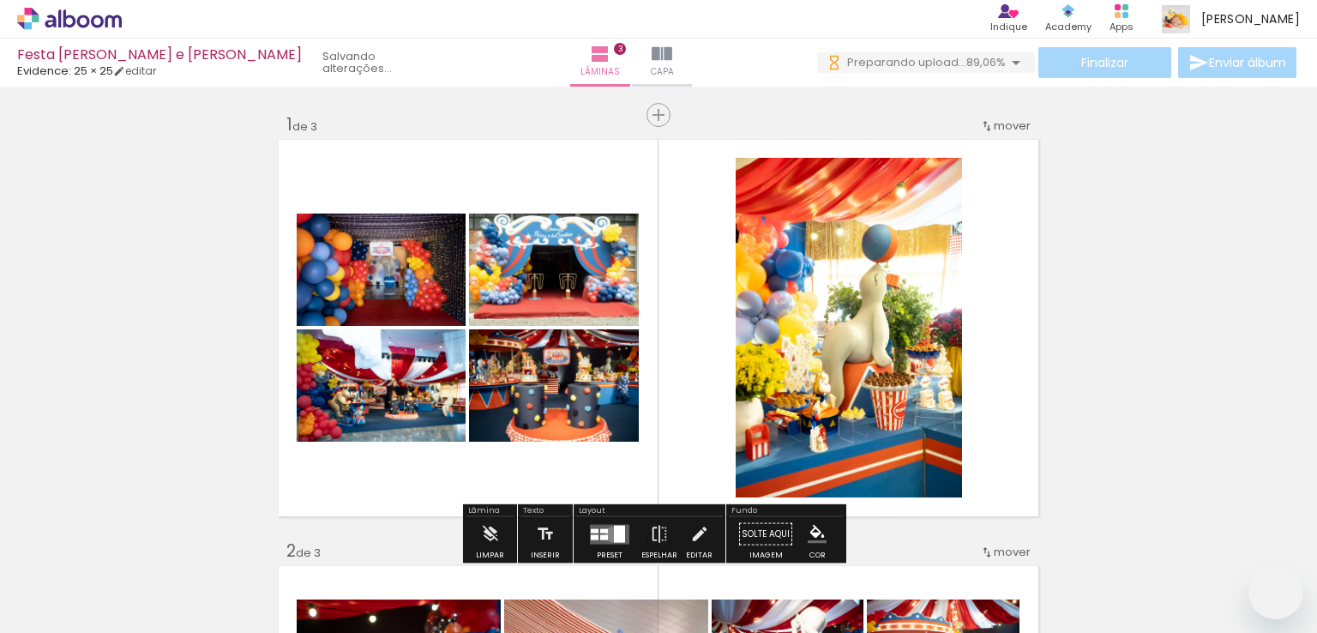
click at [609, 524] on quentale-layouter at bounding box center [609, 534] width 39 height 20
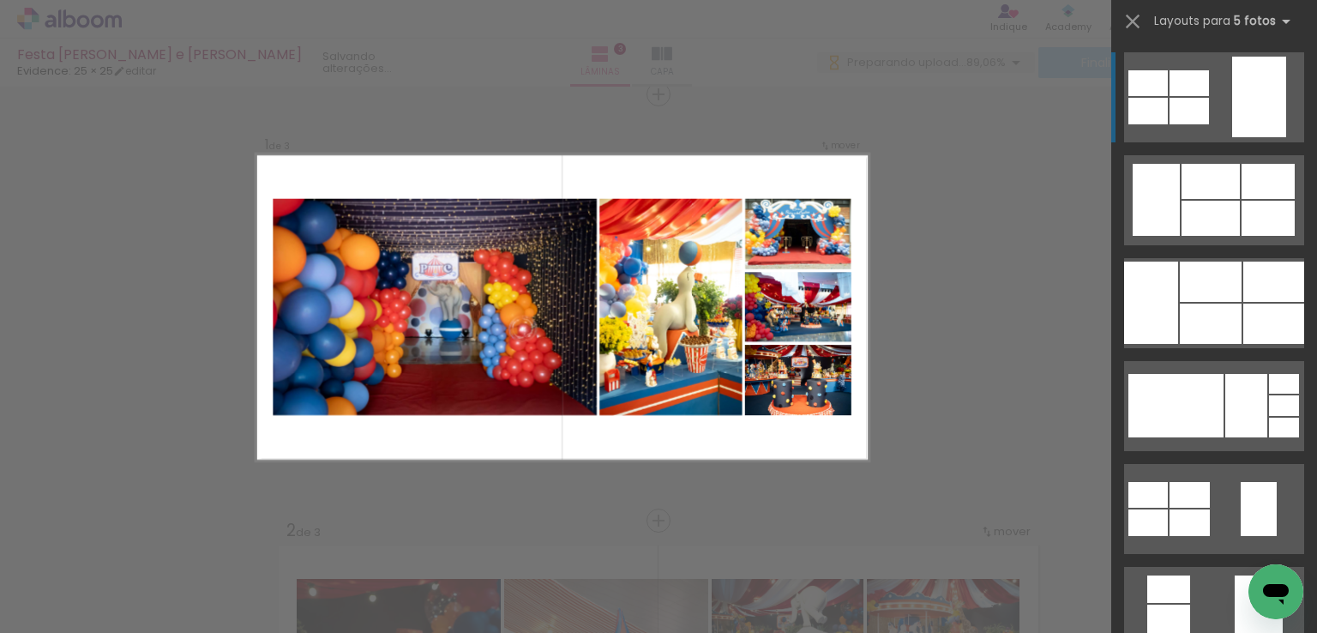
scroll to position [21, 0]
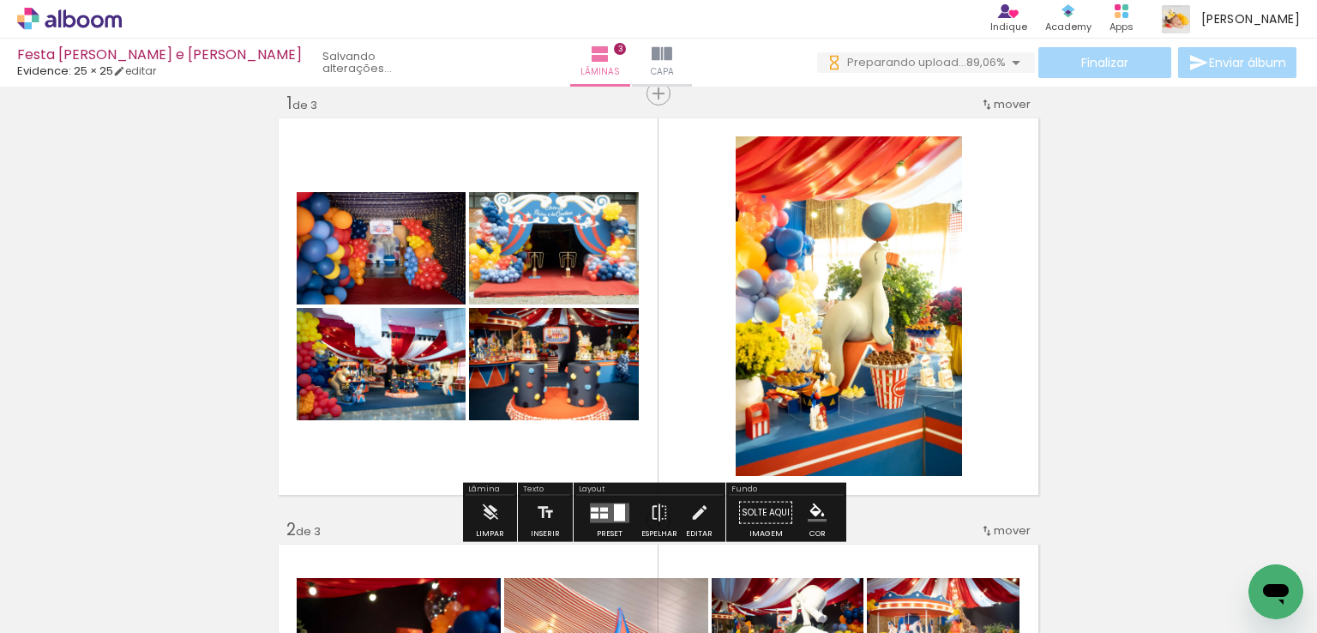
scroll to position [193, 0]
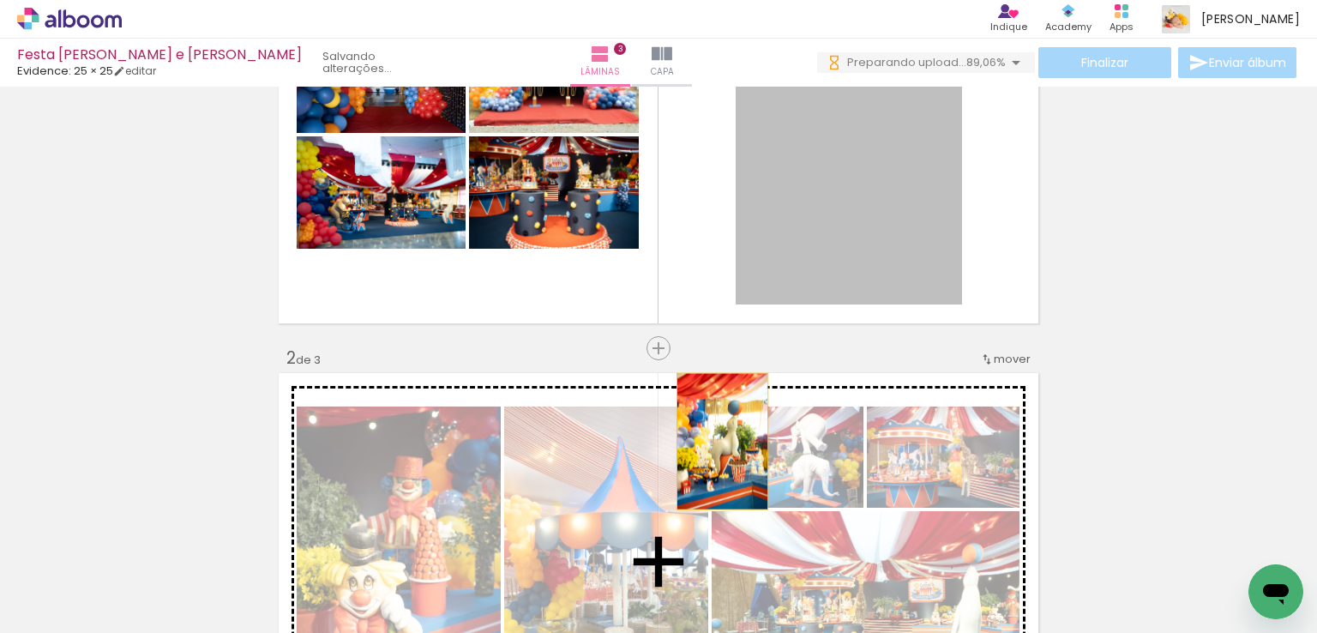
drag, startPoint x: 758, startPoint y: 375, endPoint x: 798, endPoint y: 319, distance: 68.8
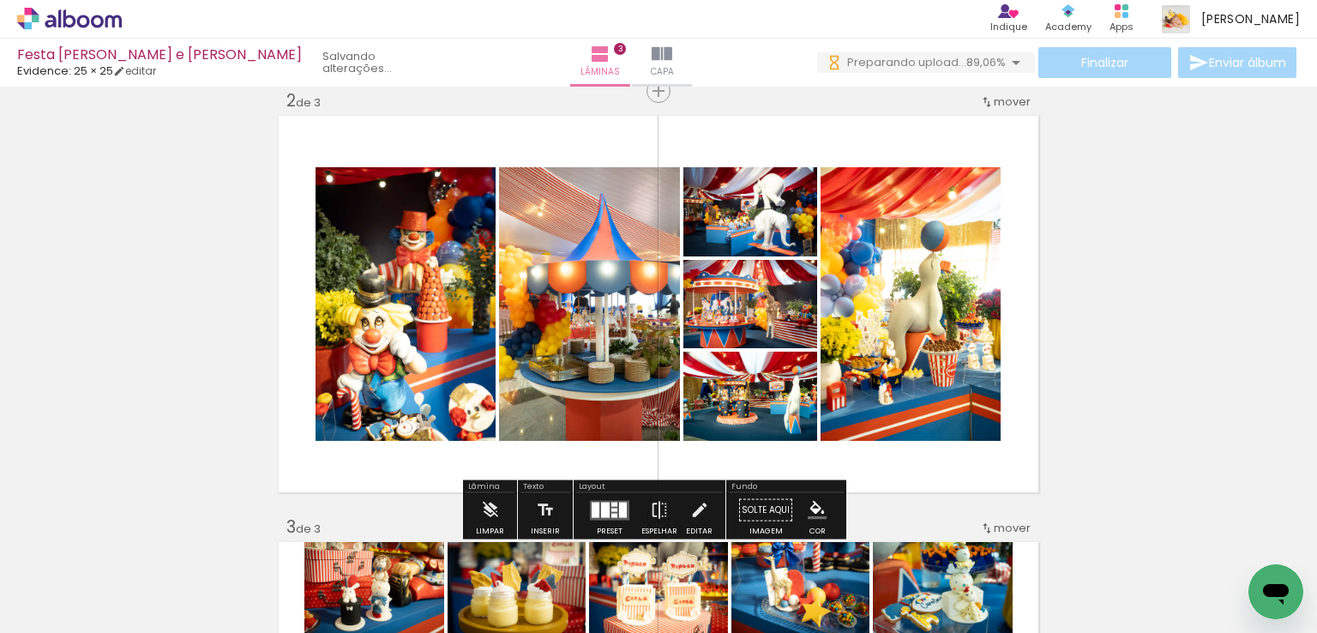
scroll to position [364, 0]
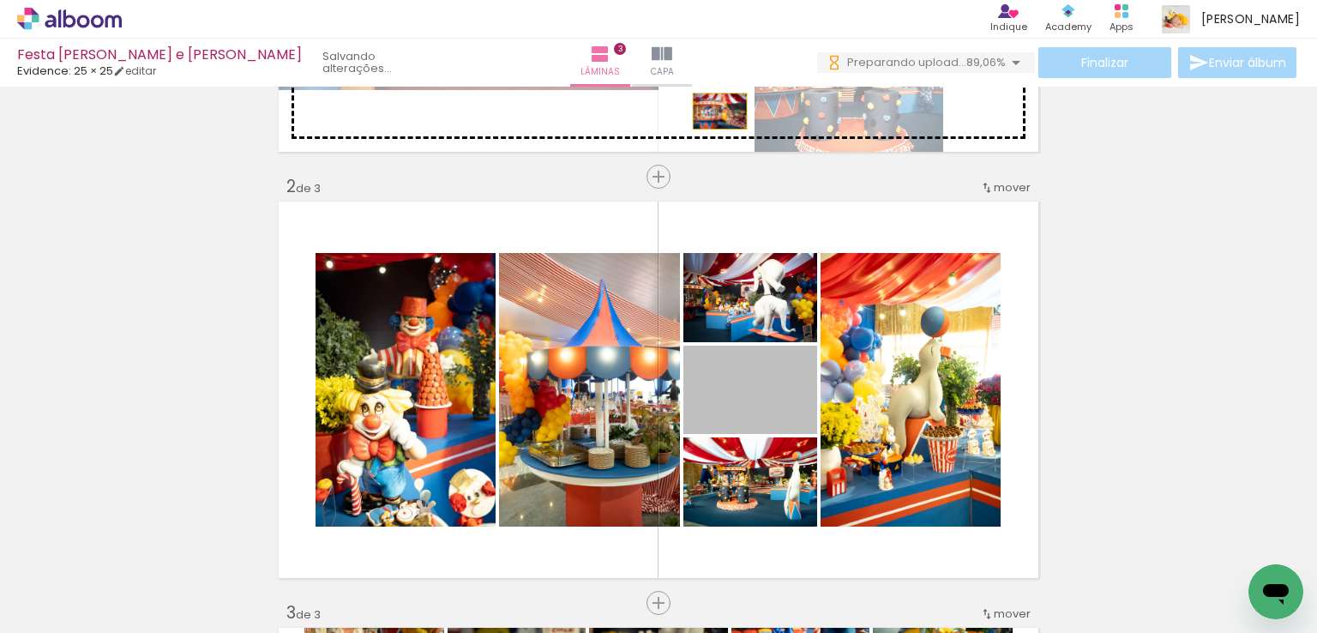
drag, startPoint x: 783, startPoint y: 399, endPoint x: 843, endPoint y: 291, distance: 123.6
click at [713, 111] on div "Inserir lâmina 1 de 3 Inserir lâmina 2 de 3 Inserir lâmina 3 de 3" at bounding box center [658, 580] width 1317 height 1705
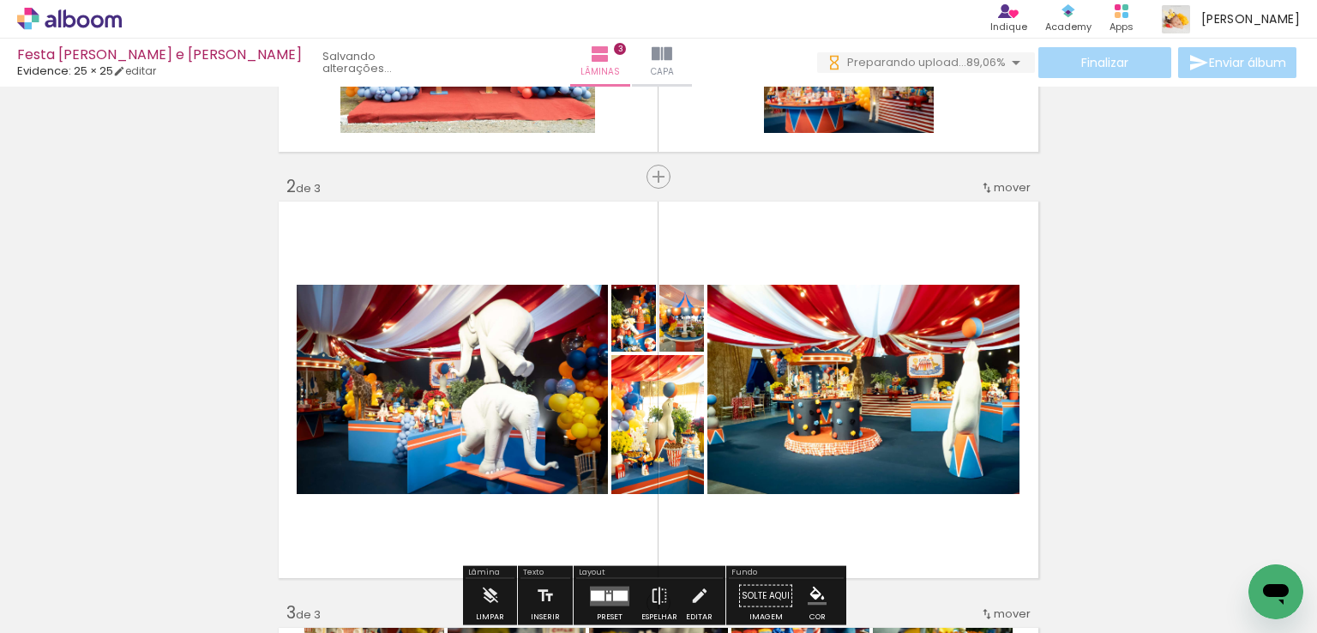
scroll to position [450, 0]
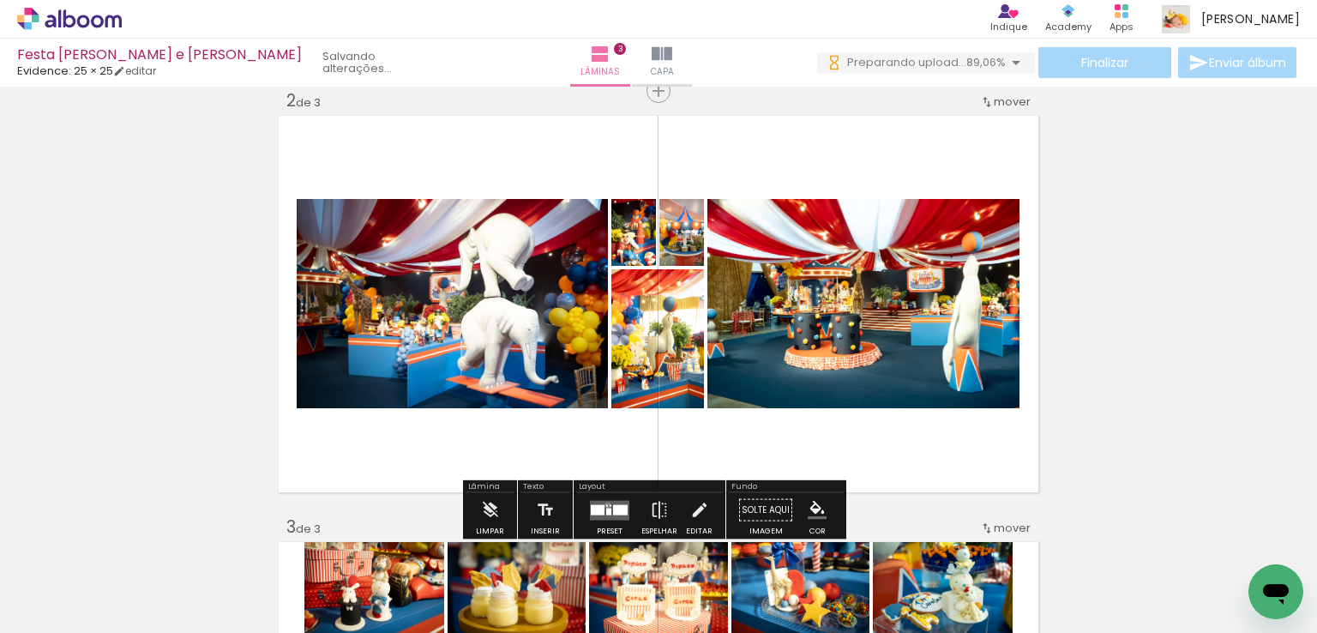
click at [603, 504] on quentale-layouter at bounding box center [609, 510] width 39 height 20
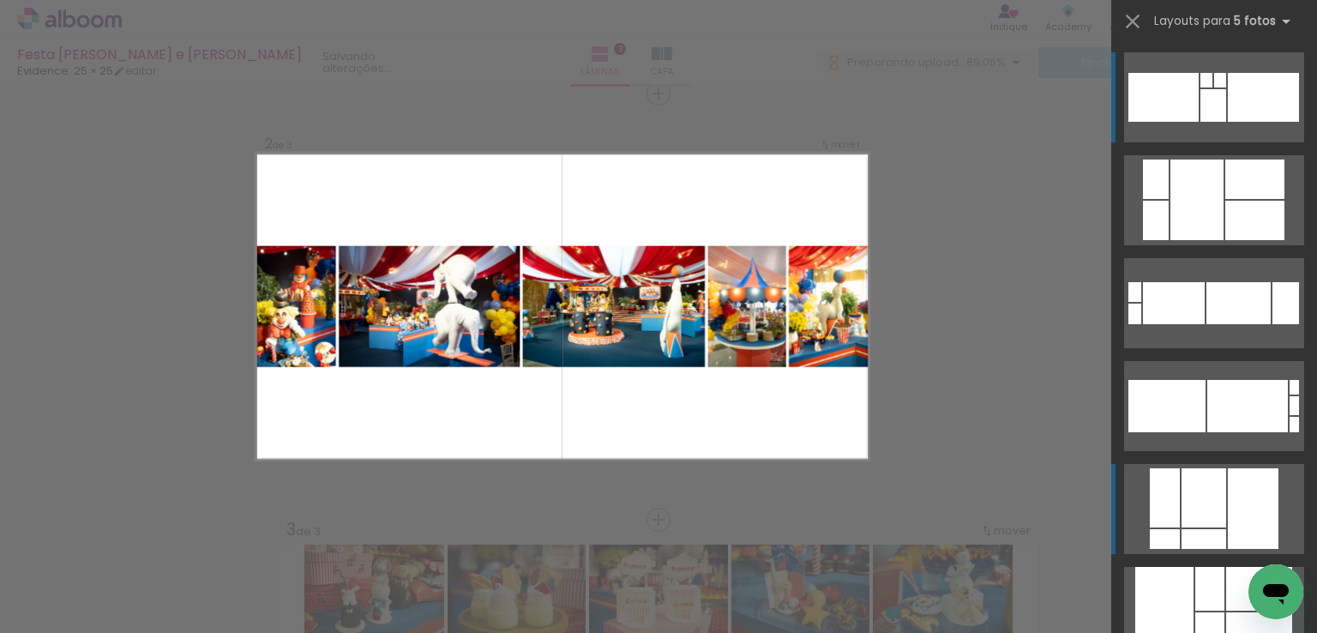
scroll to position [171, 0]
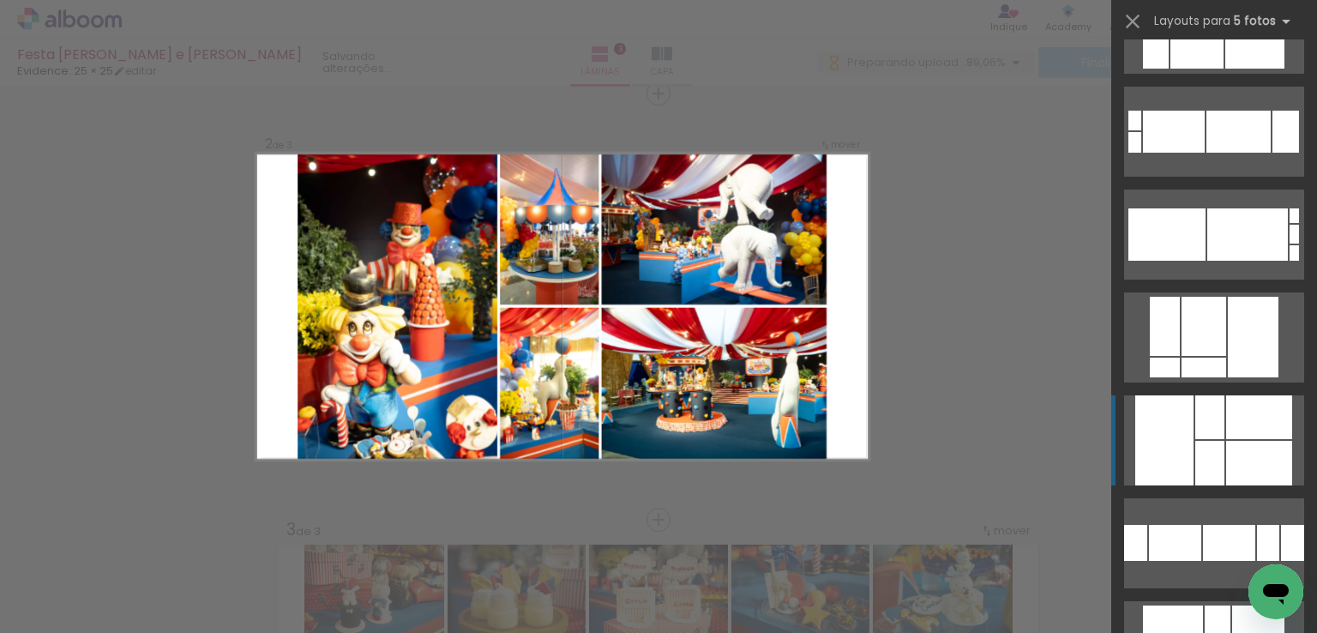
click at [1246, 426] on div at bounding box center [1259, 417] width 66 height 44
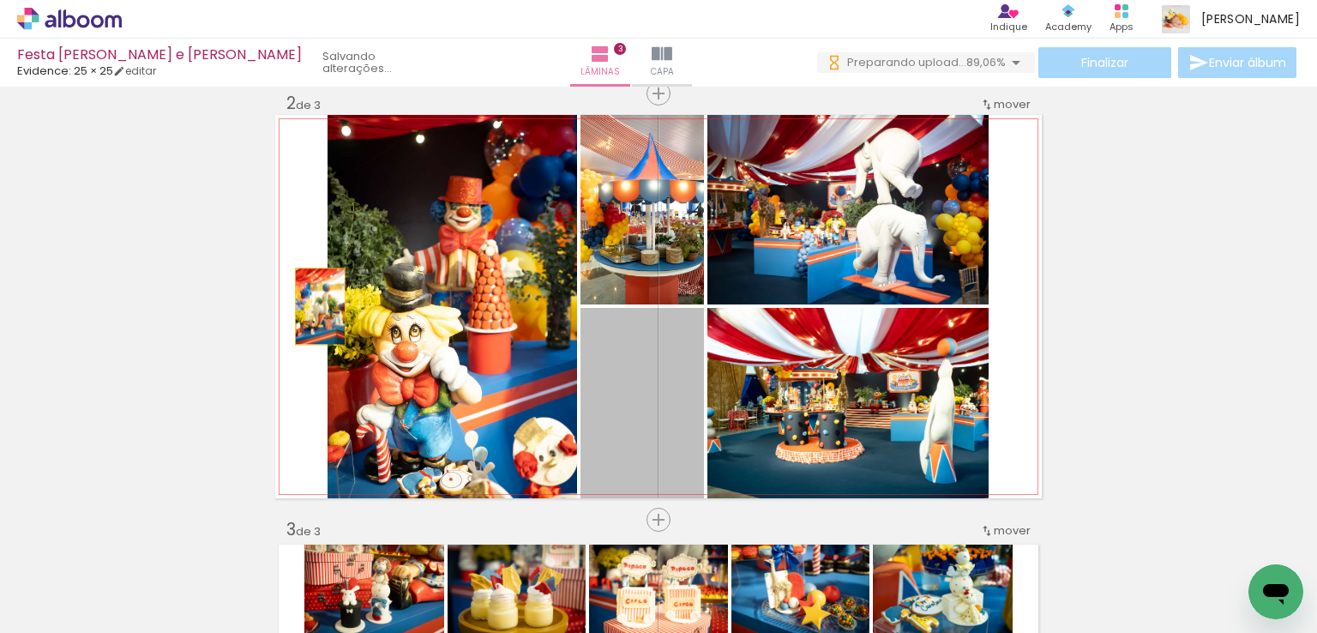
drag, startPoint x: 673, startPoint y: 441, endPoint x: 309, endPoint y: 303, distance: 389.6
click at [309, 303] on quentale-layouter at bounding box center [658, 306] width 766 height 383
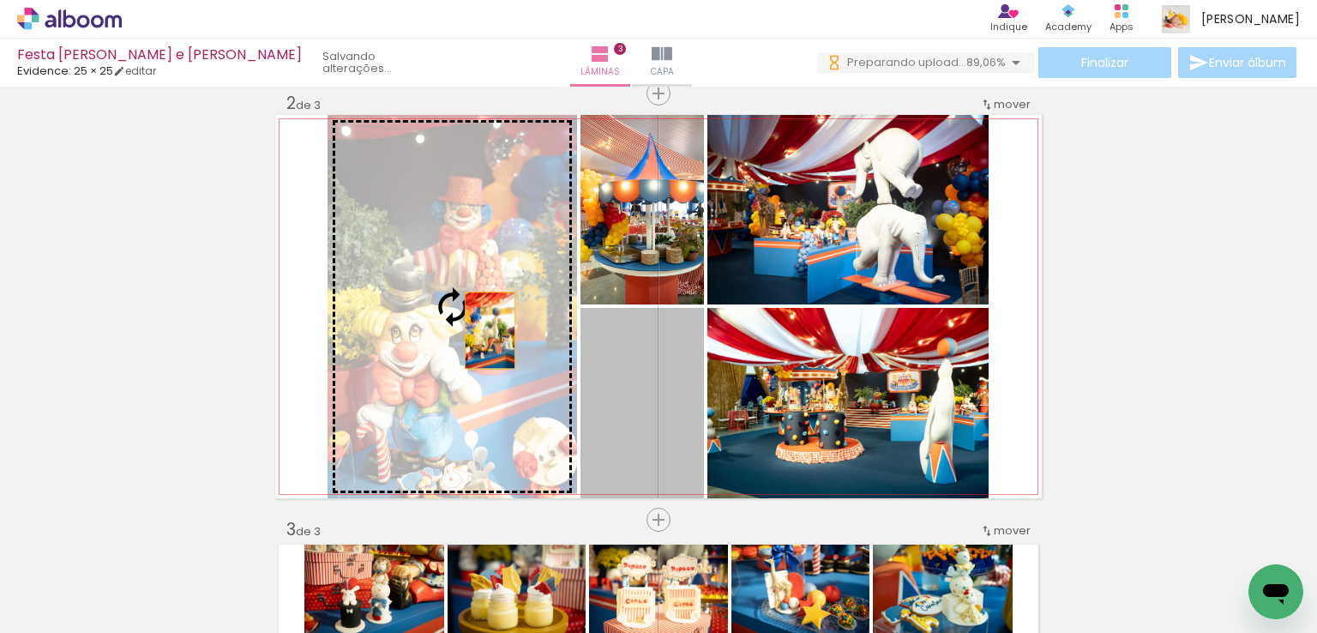
drag, startPoint x: 569, startPoint y: 370, endPoint x: 485, endPoint y: 327, distance: 94.7
click at [0, 0] on slot at bounding box center [0, 0] width 0 height 0
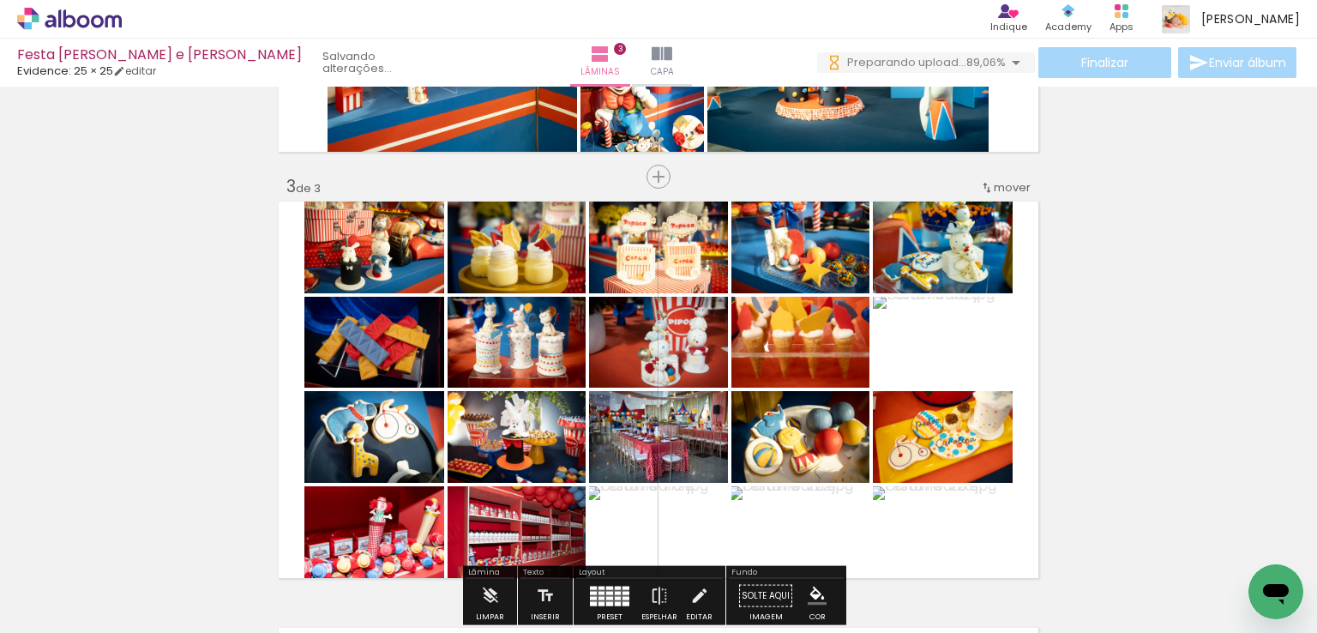
scroll to position [962, 0]
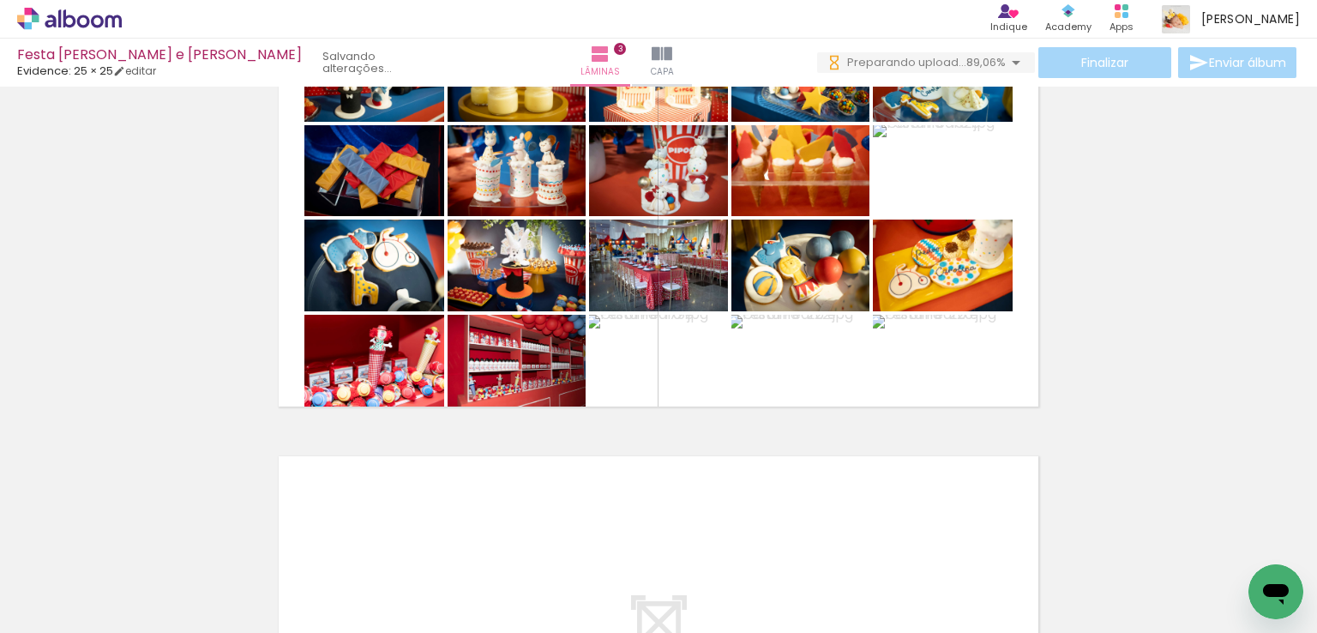
scroll to position [0, 3551]
